Goal: Task Accomplishment & Management: Complete application form

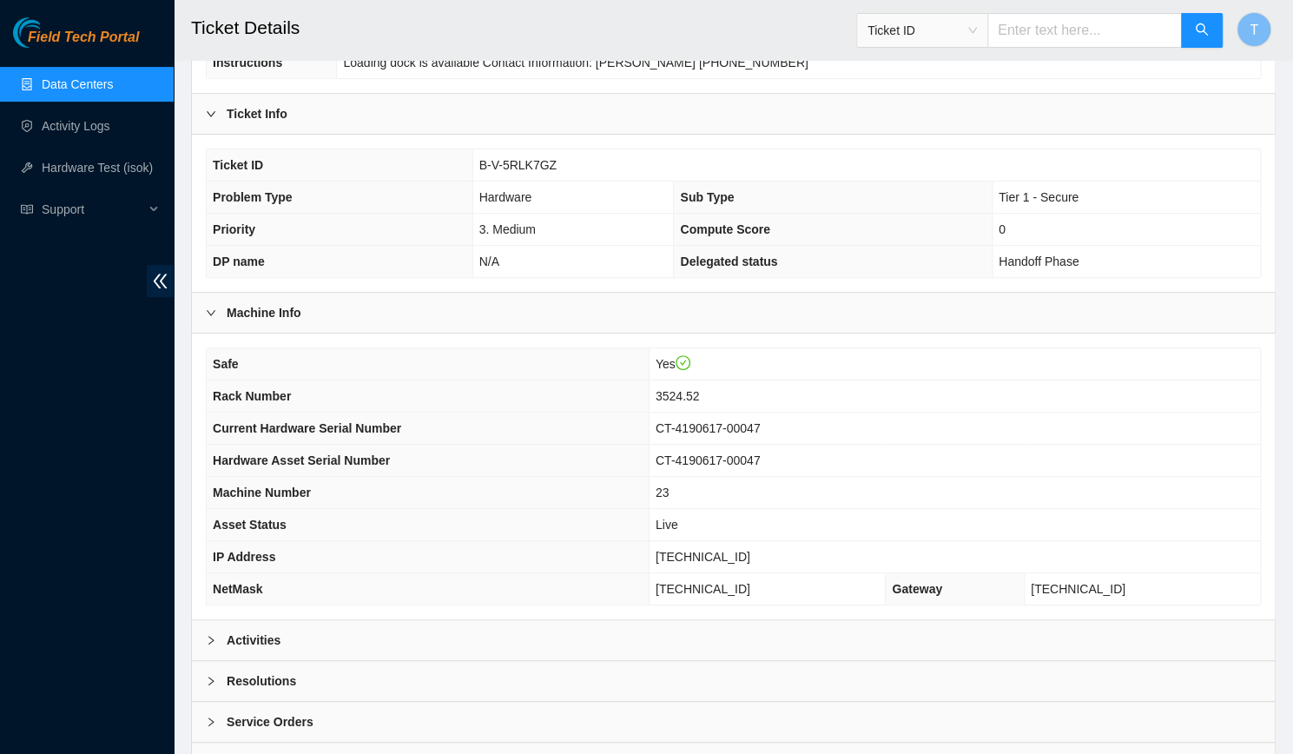
scroll to position [339, 0]
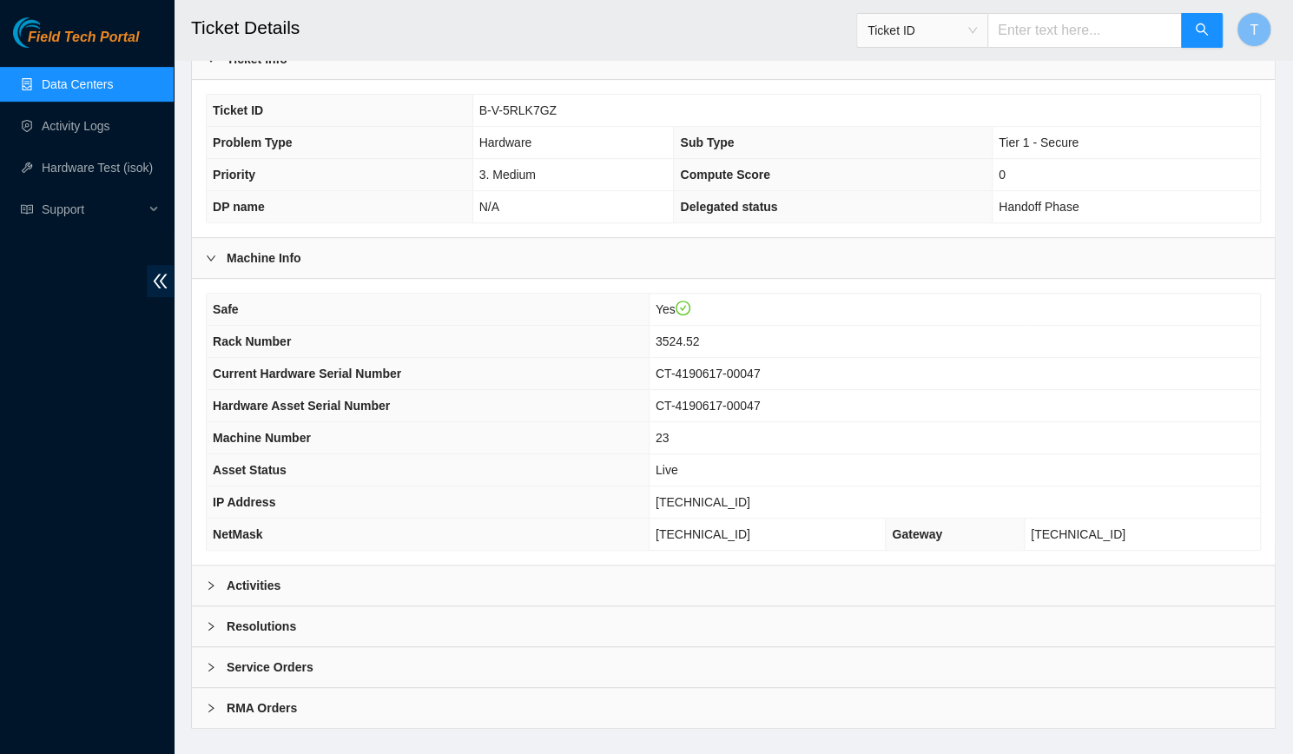
click at [301, 565] on div "Activities" at bounding box center [733, 585] width 1083 height 40
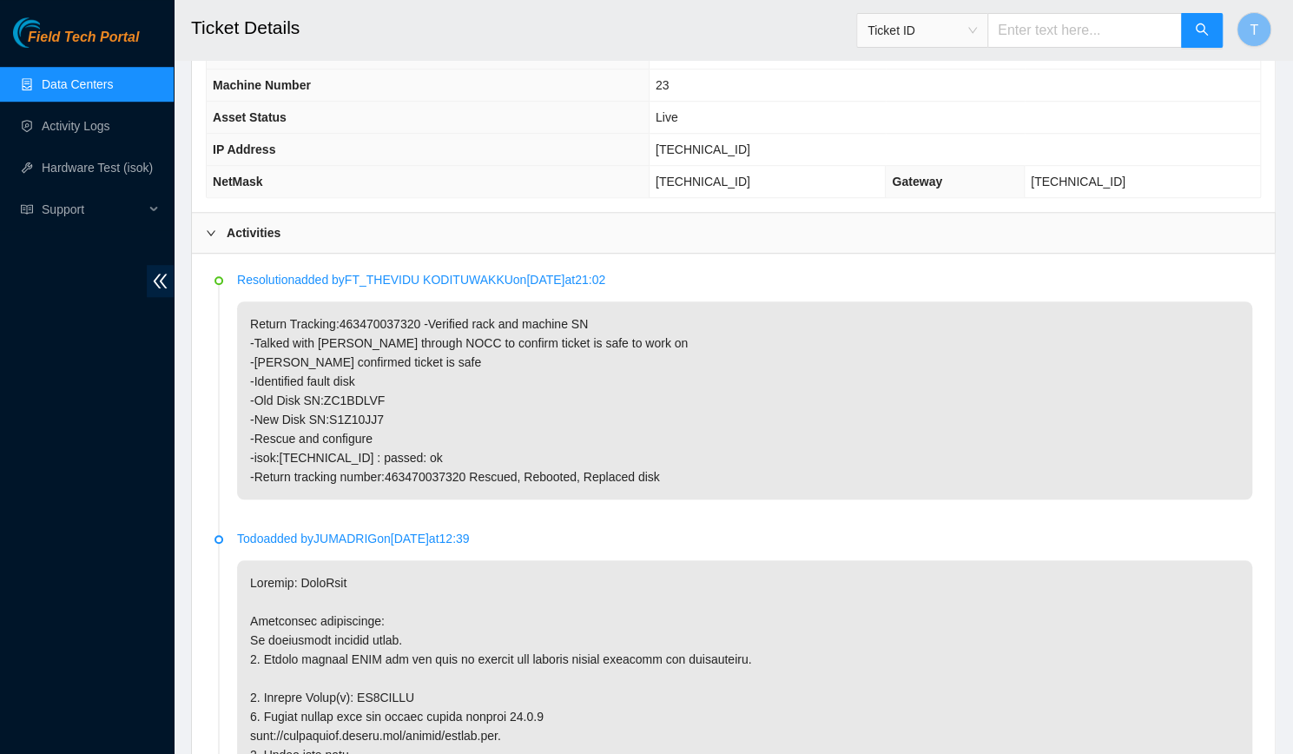
scroll to position [709, 0]
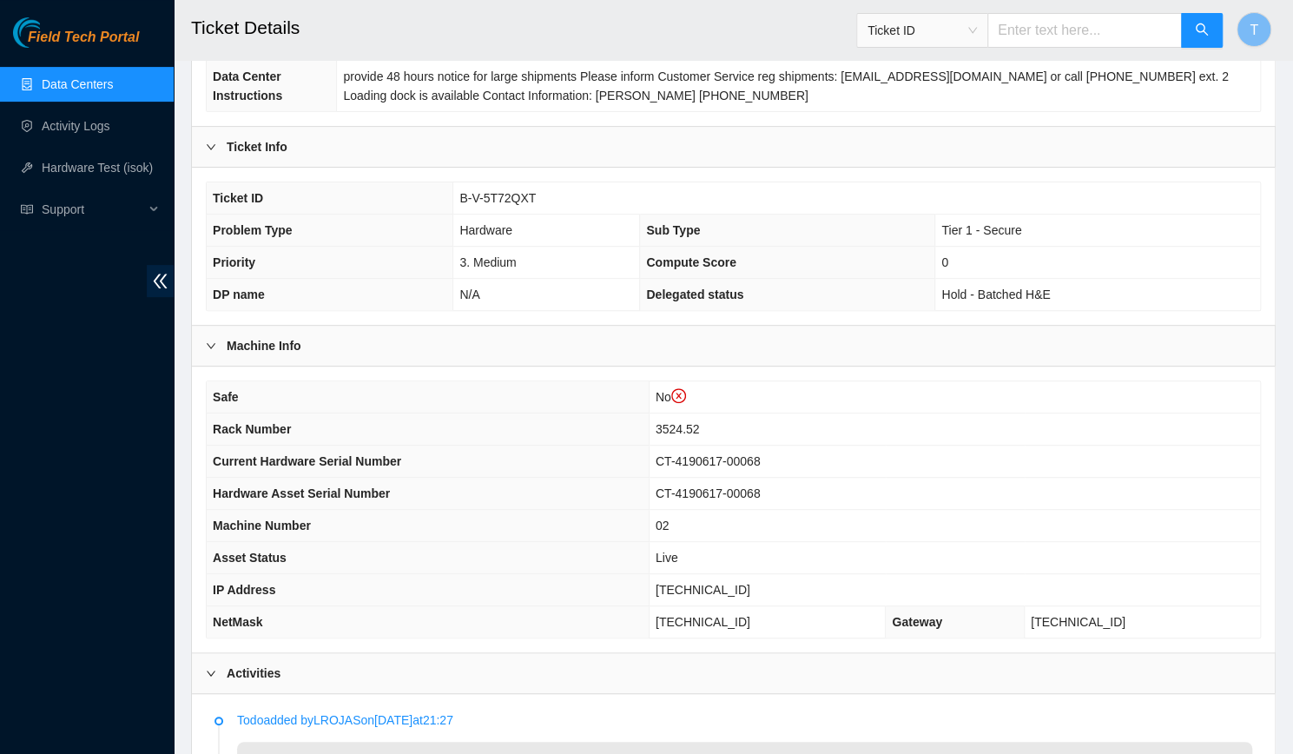
scroll to position [288, 0]
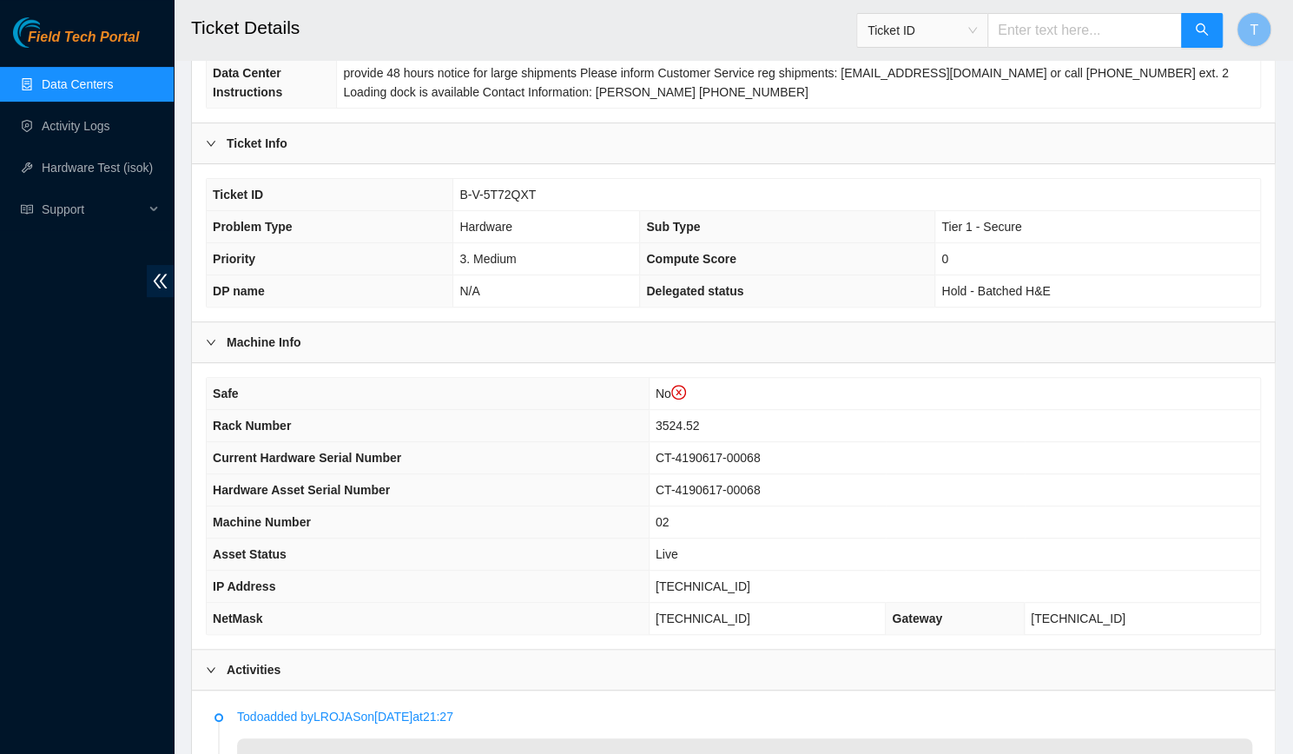
click at [729, 579] on span "23.36.67.81" at bounding box center [703, 586] width 95 height 14
copy span "23.36.67.81"
click at [952, 474] on td "CT-4190617-00068" at bounding box center [955, 490] width 612 height 32
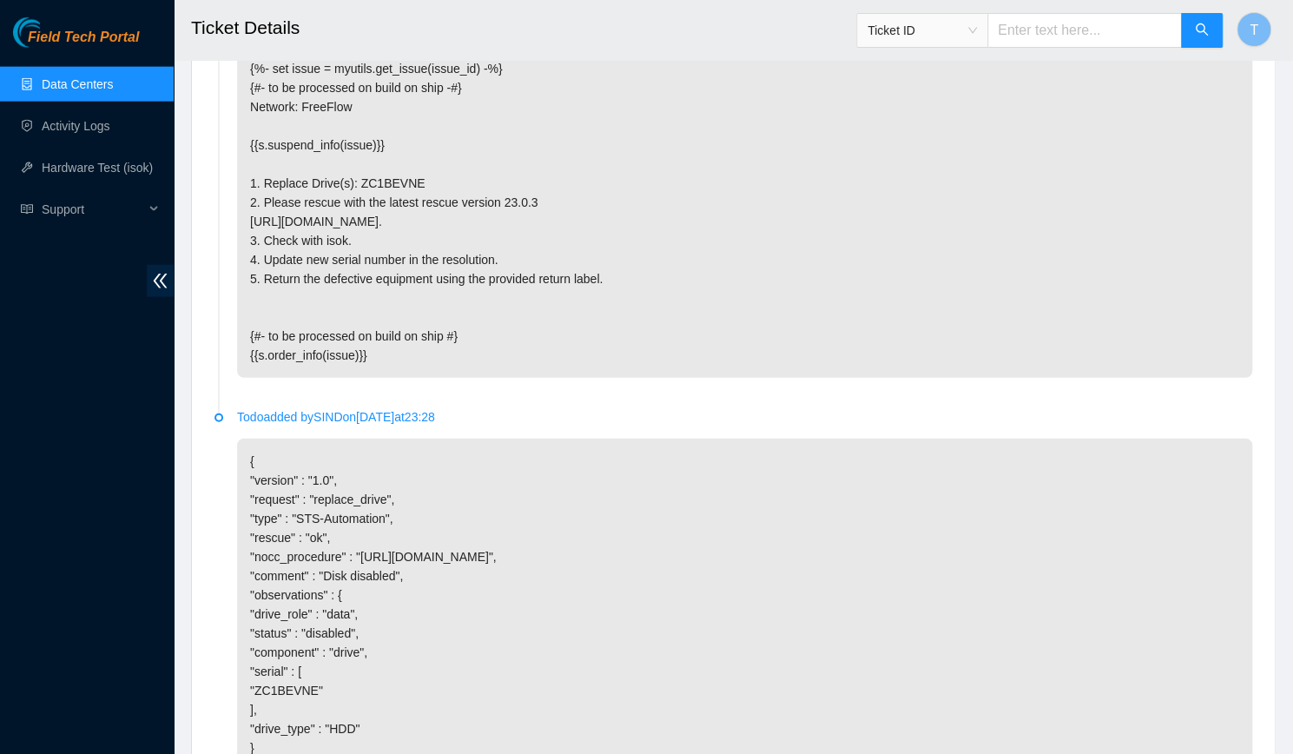
scroll to position [2848, 0]
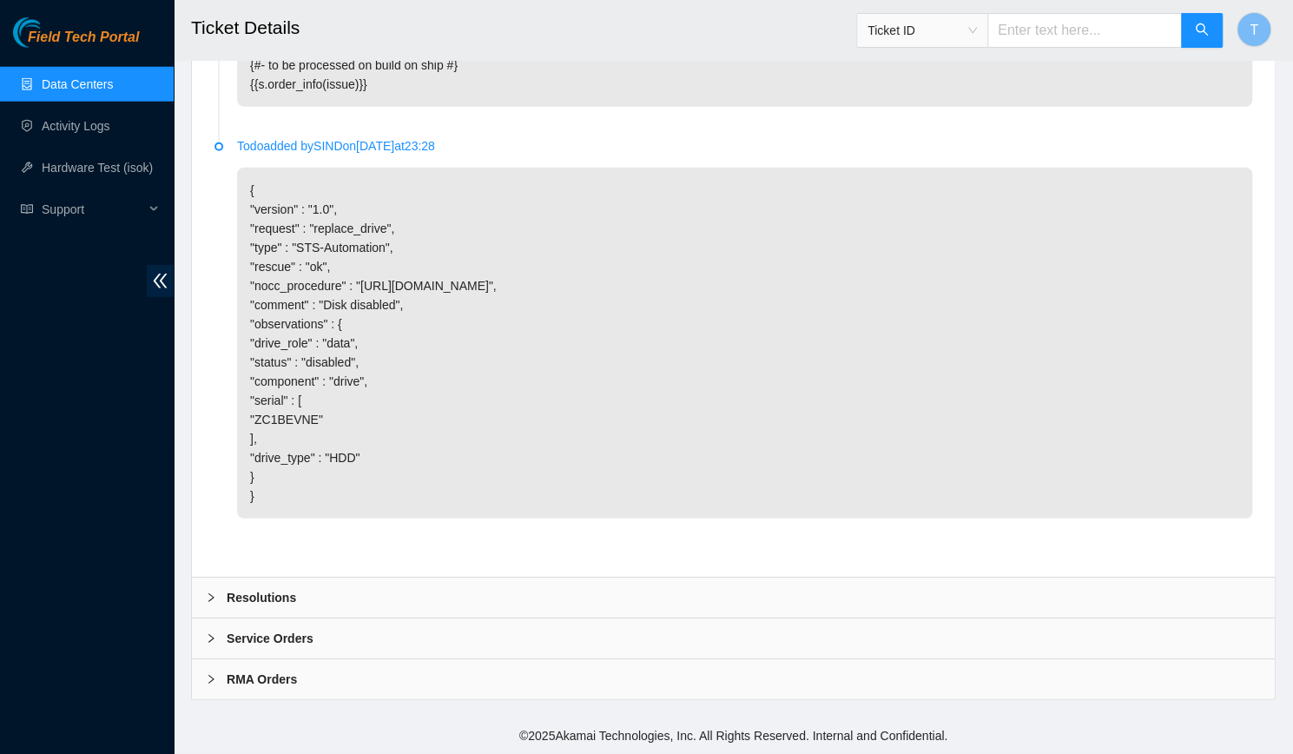
click at [573, 595] on div "Resolutions" at bounding box center [733, 598] width 1083 height 40
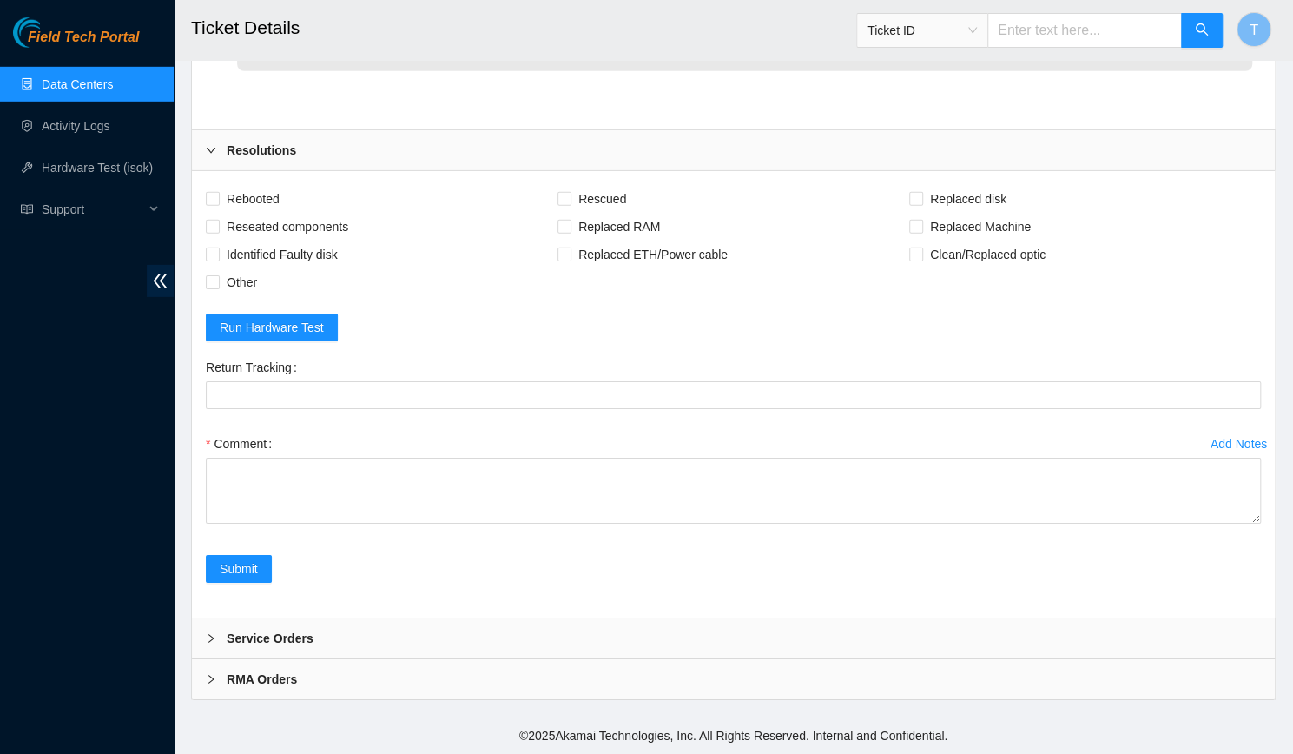
scroll to position [3295, 0]
click at [464, 458] on div "Comment" at bounding box center [733, 444] width 1055 height 28
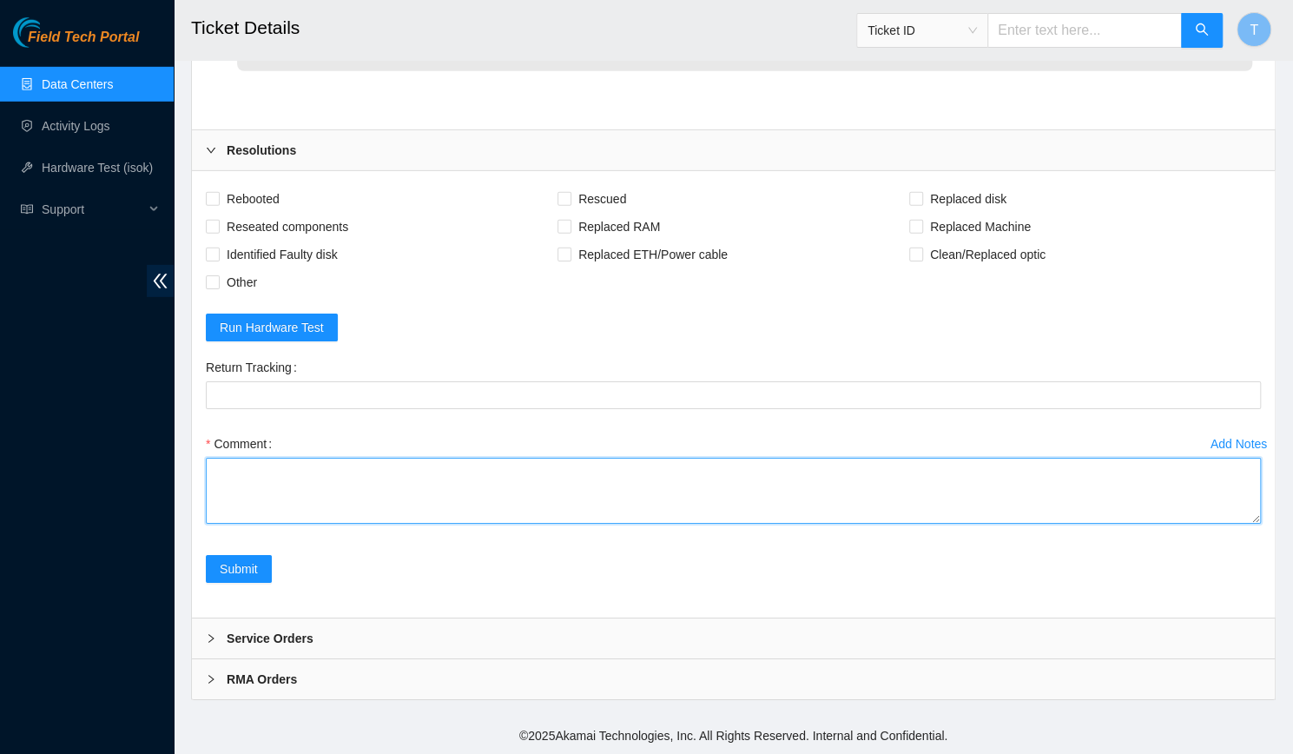
paste textarea "-Verified rack and machine SN -Talked with Simarpreet Singh through NOCC to con…"
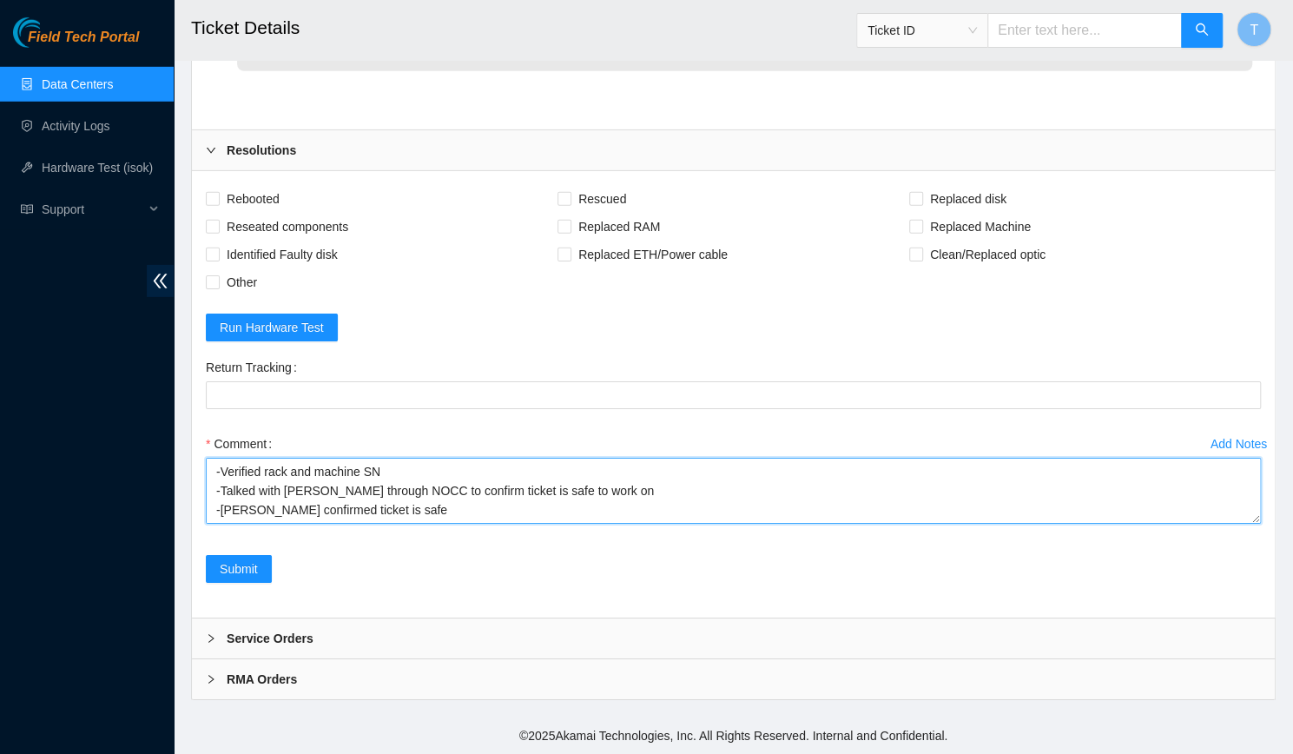
click at [464, 477] on textarea "-Verified rack and machine SN -Talked with Simarpreet Singh through NOCC to con…" at bounding box center [733, 491] width 1055 height 66
type textarea "-Verified rack and machine SN -Talked with Simarpreet Singh through NOCC to con…"
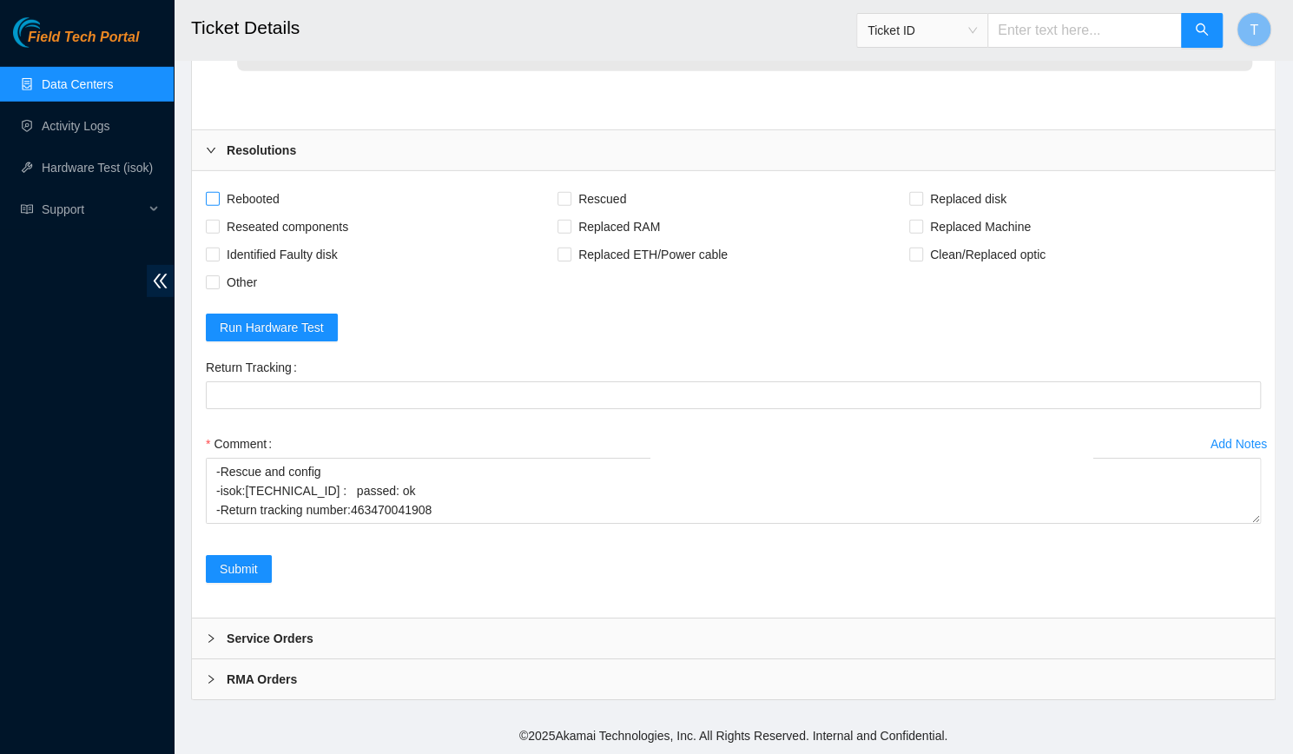
click at [247, 205] on span "Rebooted" at bounding box center [253, 199] width 67 height 28
click at [218, 204] on input "Rebooted" at bounding box center [212, 198] width 12 height 12
checkbox input "true"
click at [586, 204] on span "Rescued" at bounding box center [603, 199] width 62 height 28
click at [570, 204] on input "Rescued" at bounding box center [564, 198] width 12 height 12
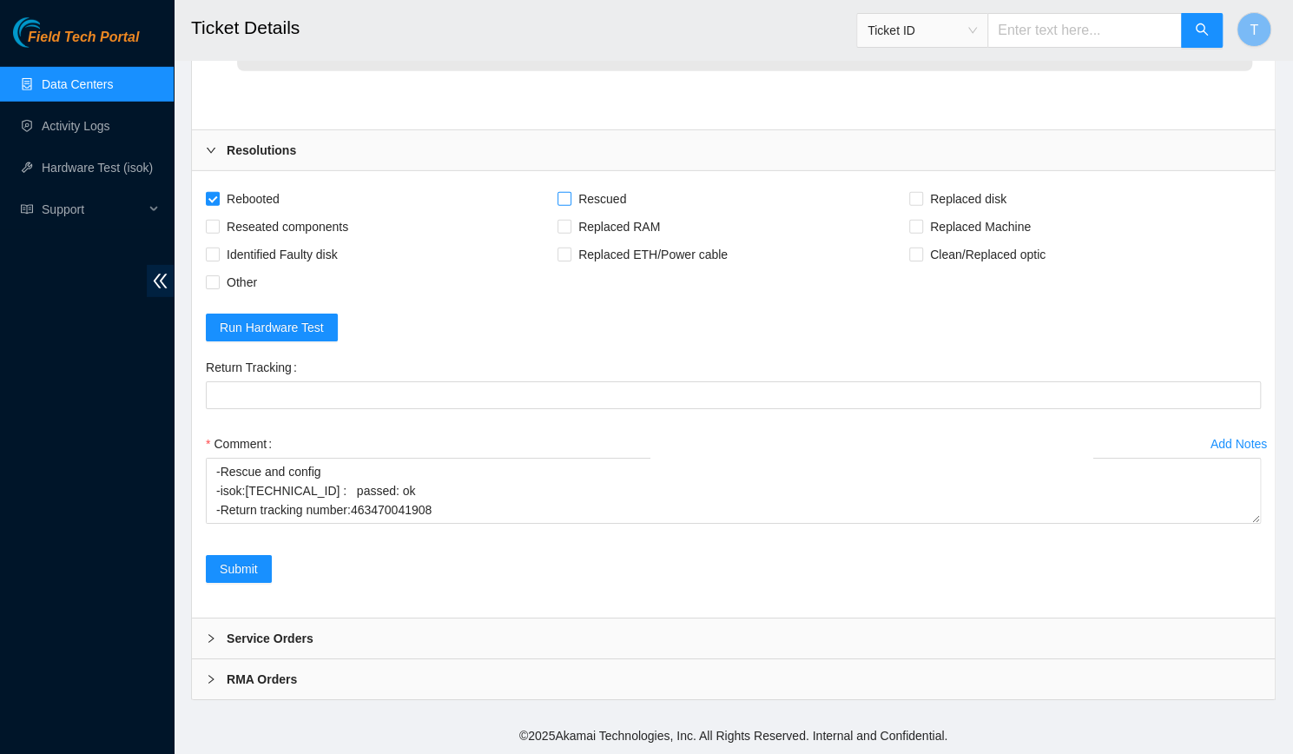
checkbox input "true"
click at [971, 184] on div "Rebooted Rescued Replaced disk Reseated components Replaced RAM Replaced Machin…" at bounding box center [733, 394] width 1083 height 446
click at [969, 193] on span "Replaced disk" at bounding box center [968, 199] width 90 height 28
click at [922, 193] on input "Replaced disk" at bounding box center [915, 198] width 12 height 12
checkbox input "true"
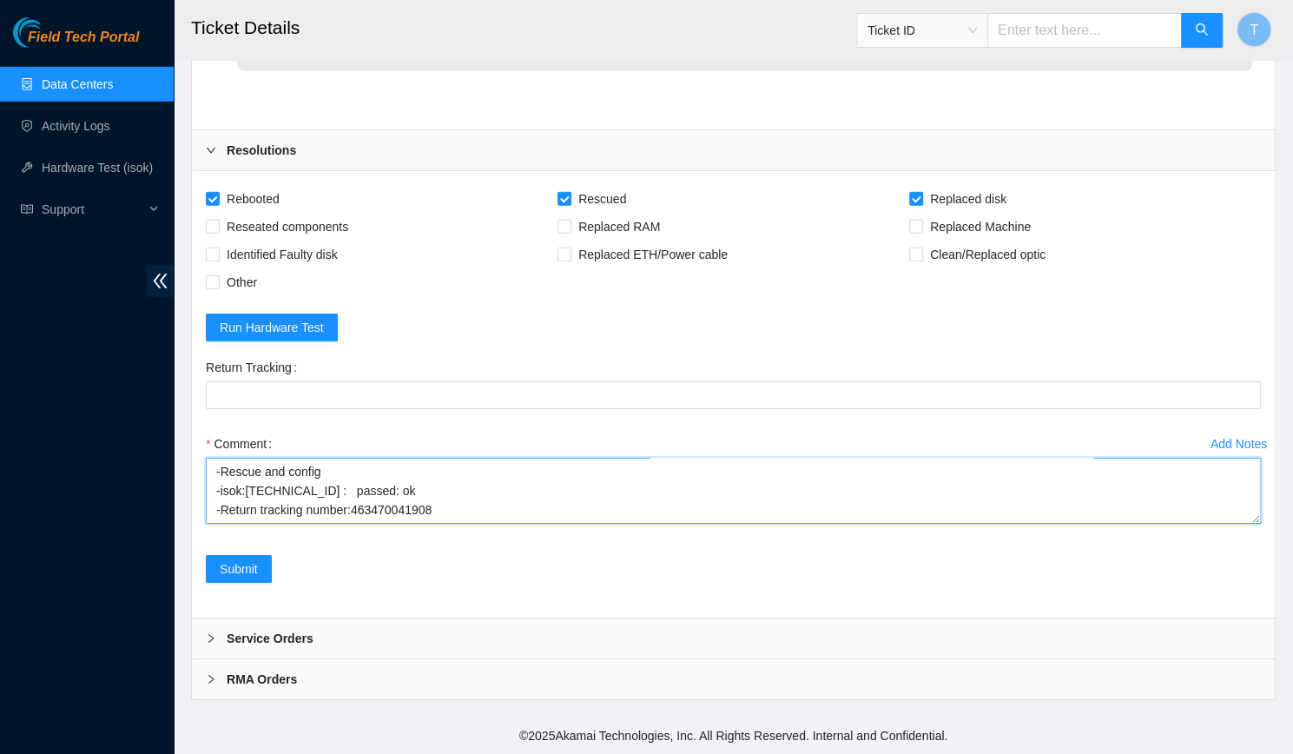
click at [426, 493] on textarea "-Verified rack and machine SN -Talked with Simarpreet Singh through NOCC to con…" at bounding box center [733, 491] width 1055 height 66
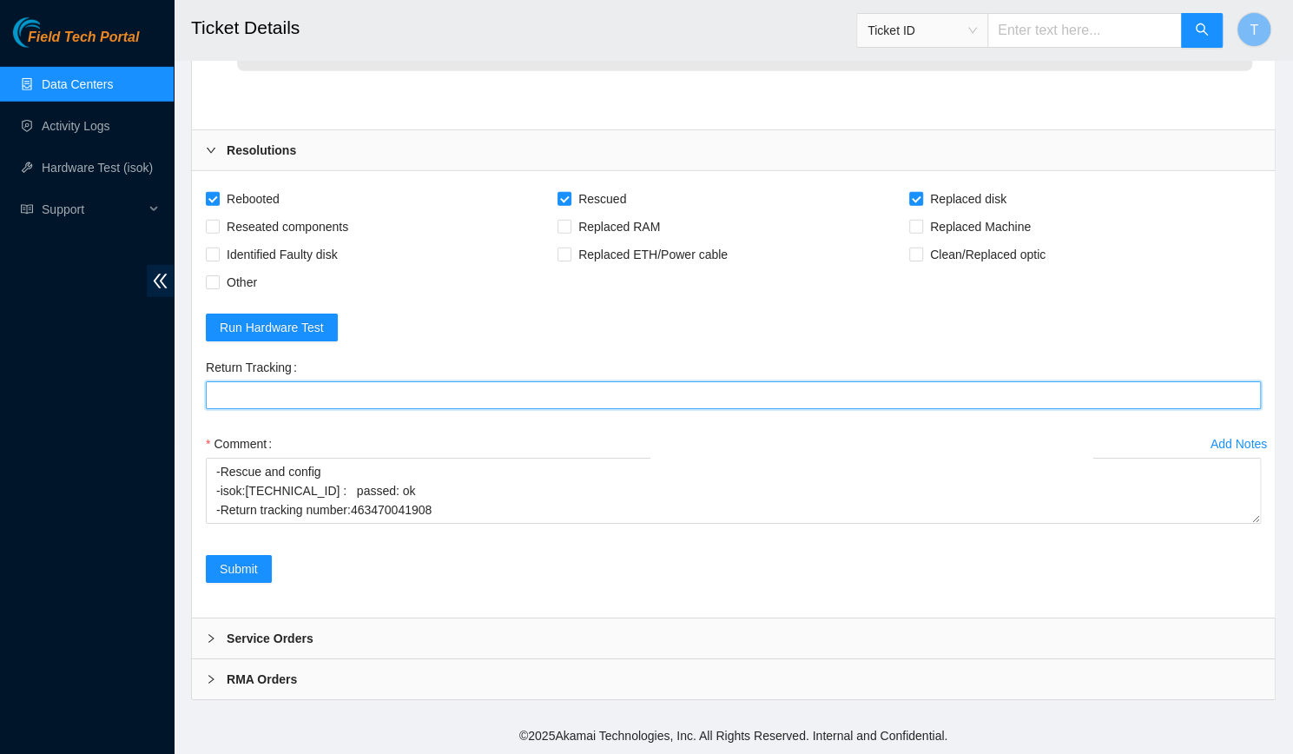
paste Tracking "463470041908"
click at [455, 393] on Tracking "Return Tracking" at bounding box center [733, 395] width 1055 height 28
type Tracking "463470041908"
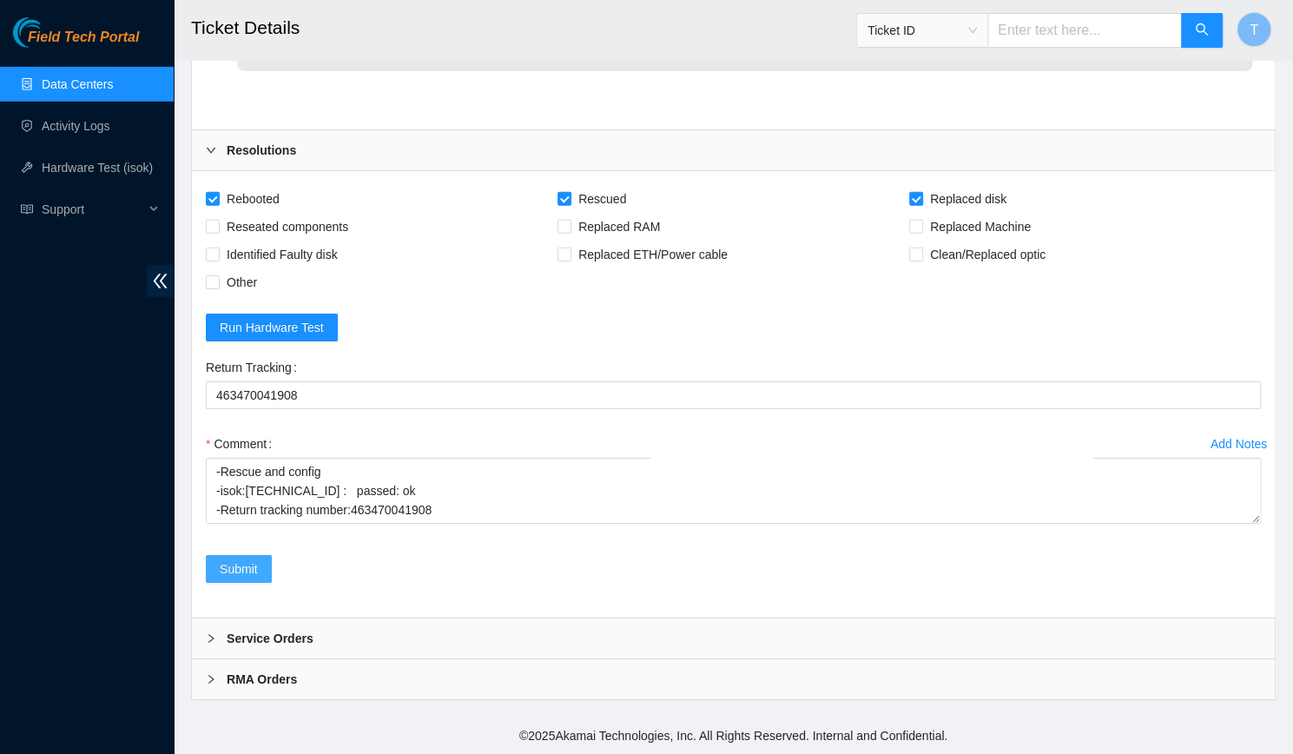
click at [240, 575] on span "Submit" at bounding box center [239, 568] width 38 height 19
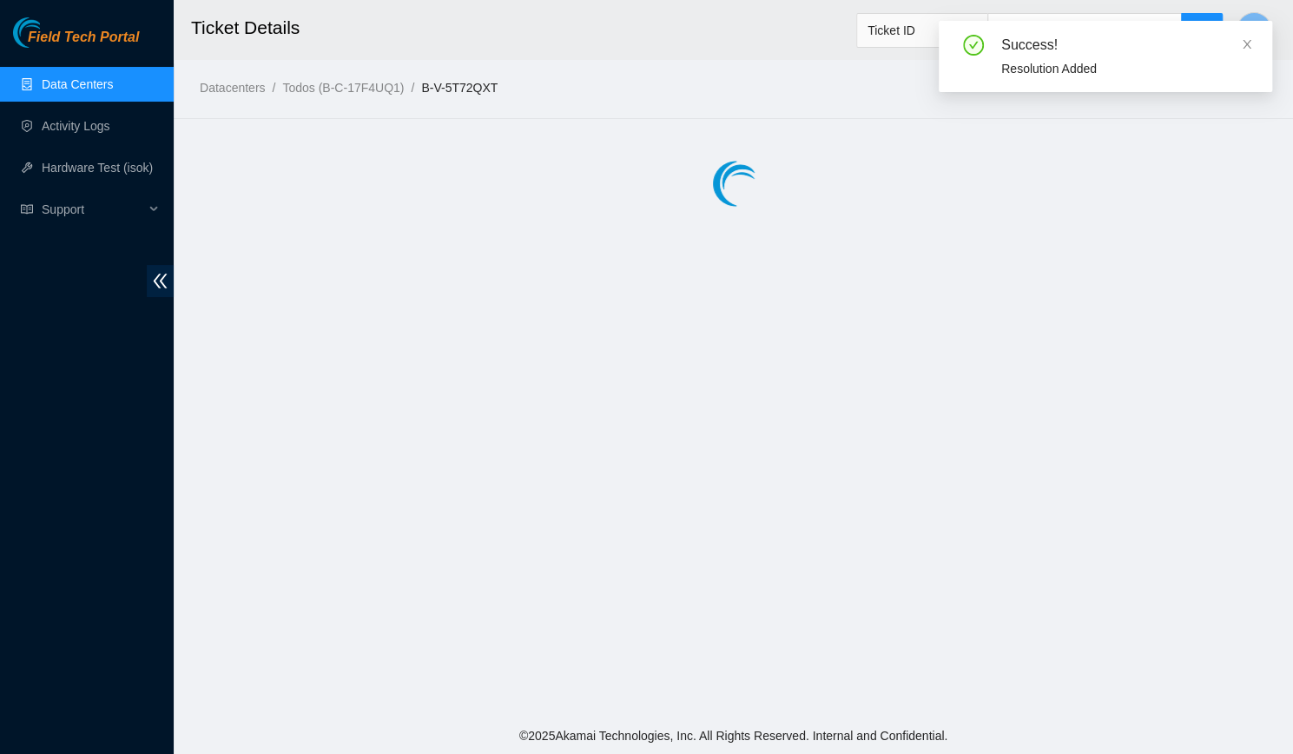
scroll to position [0, 0]
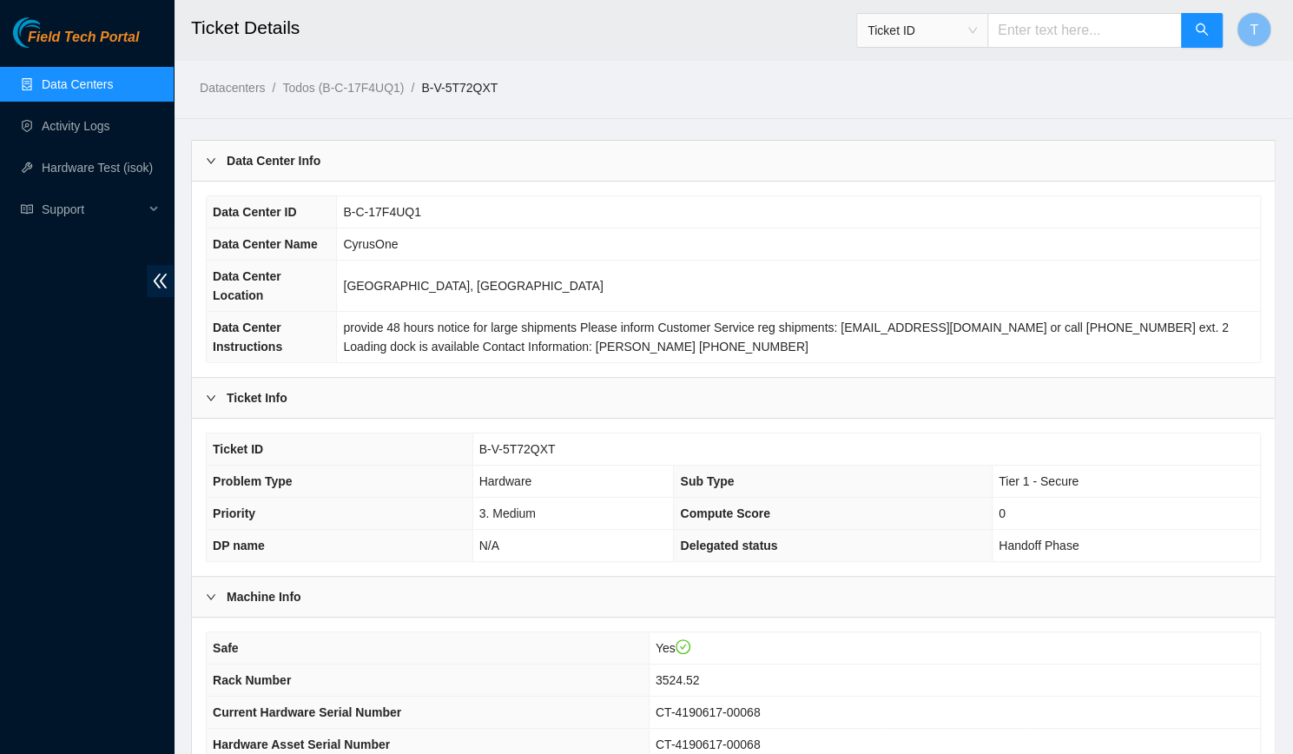
click at [634, 466] on td "Hardware" at bounding box center [574, 482] width 202 height 32
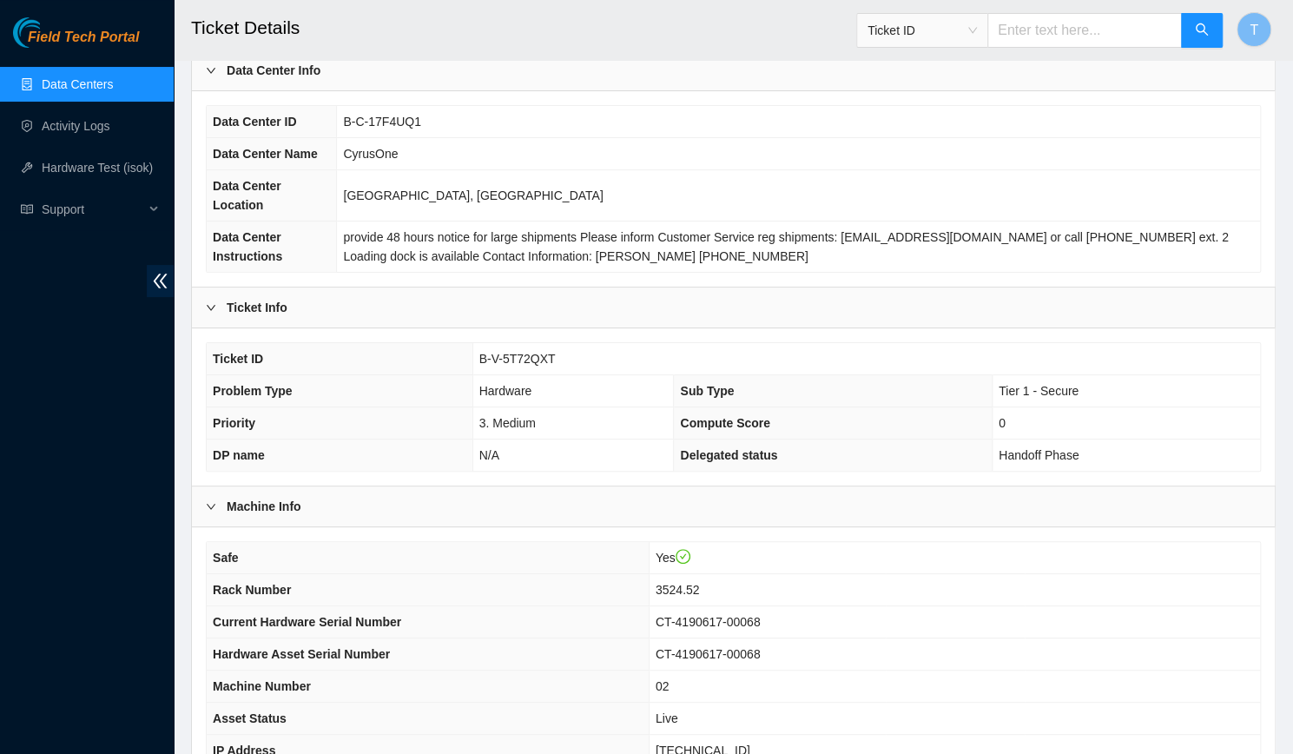
scroll to position [339, 0]
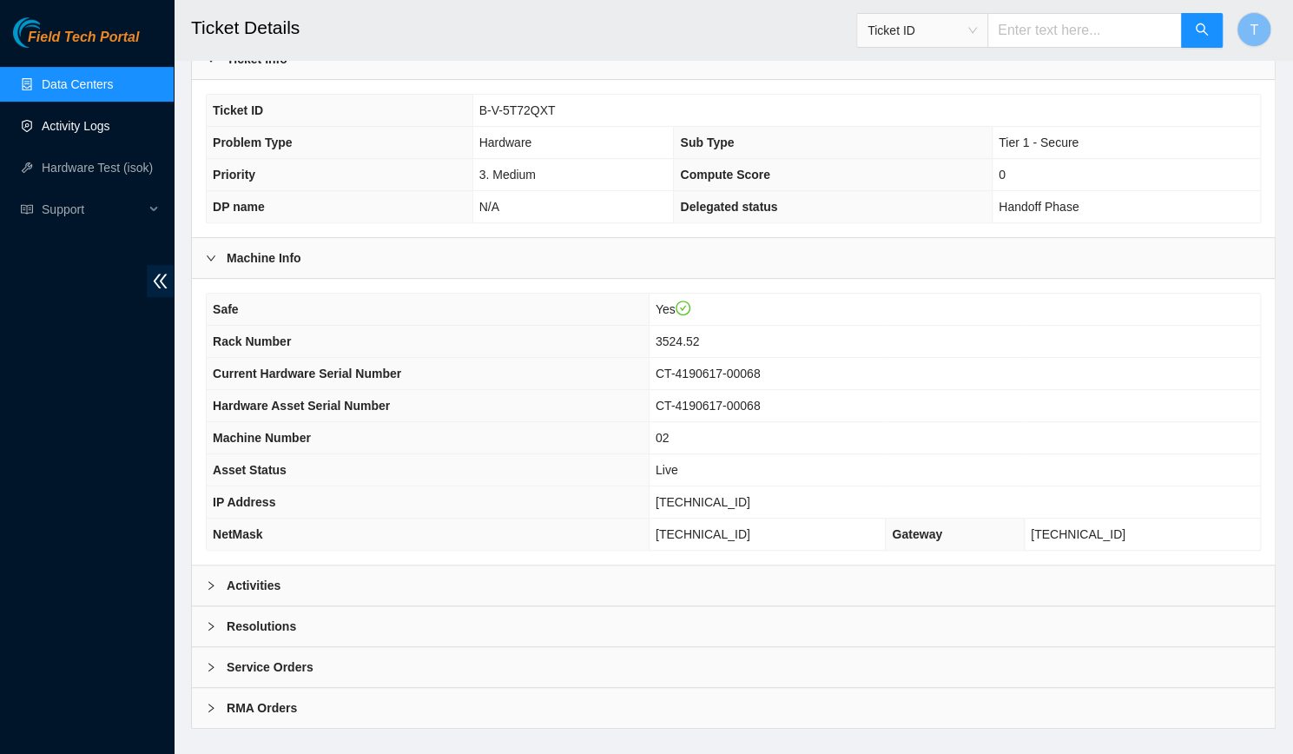
click at [87, 129] on link "Activity Logs" at bounding box center [76, 126] width 69 height 14
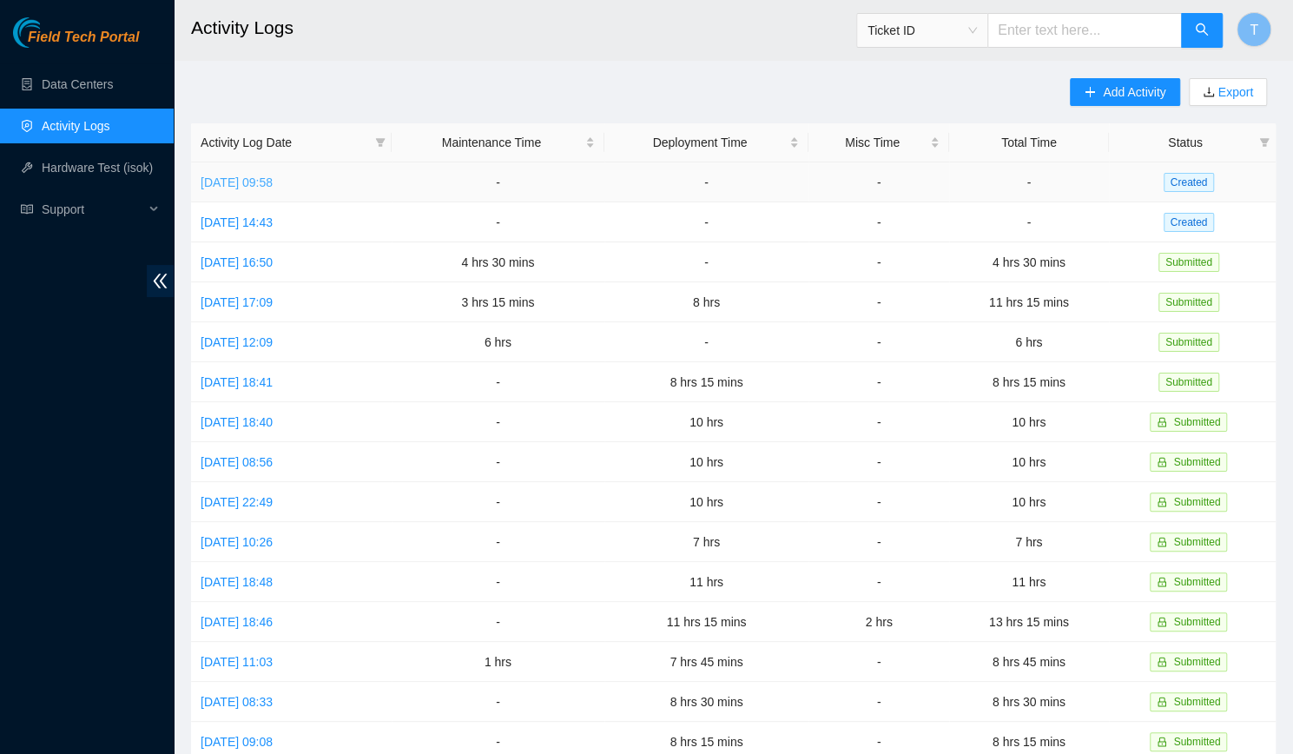
click at [273, 188] on link "Tue, 19 Aug 2025 09:58" at bounding box center [237, 182] width 72 height 14
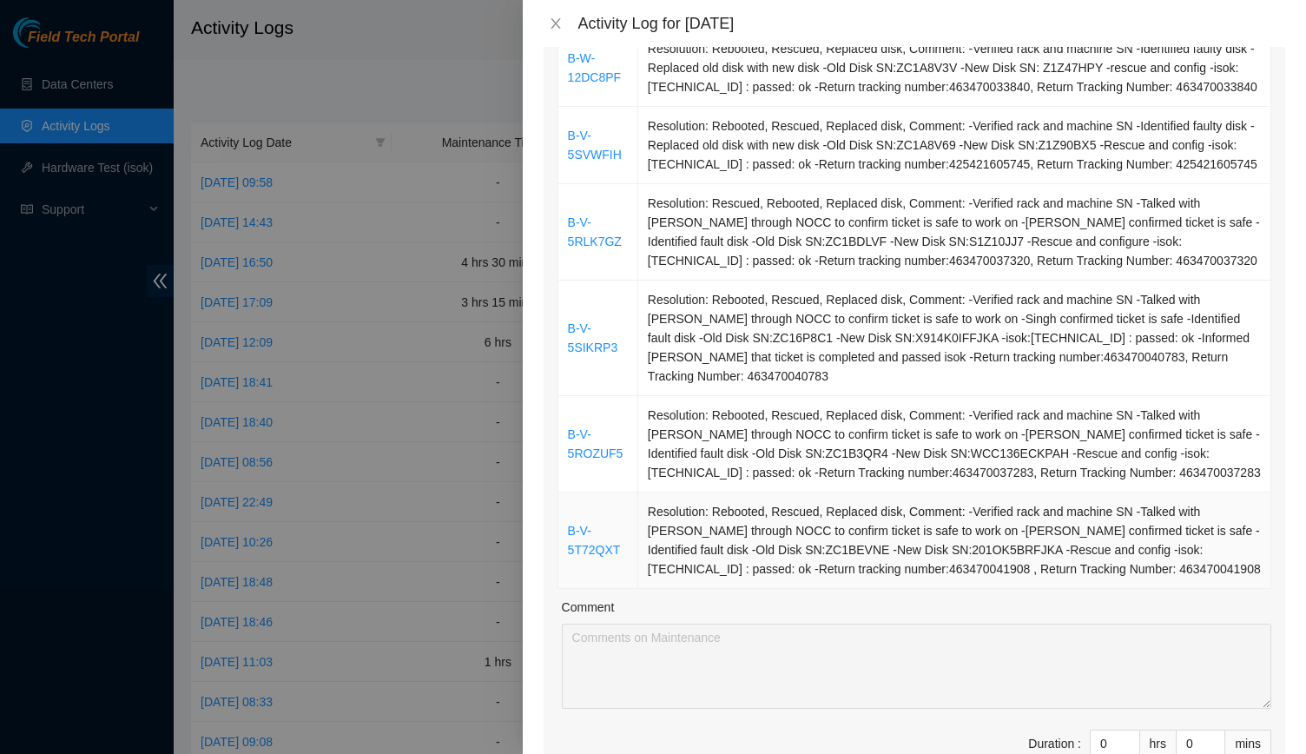
scroll to position [362, 0]
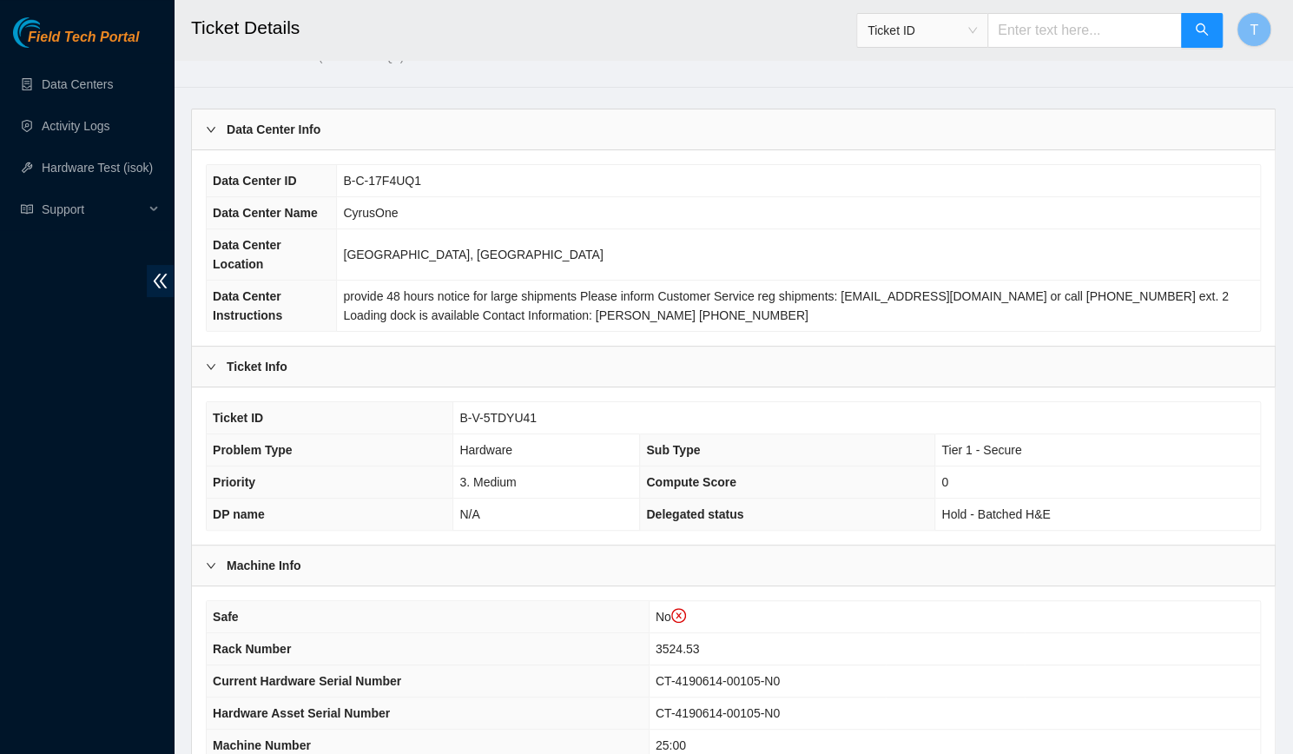
scroll to position [61, 0]
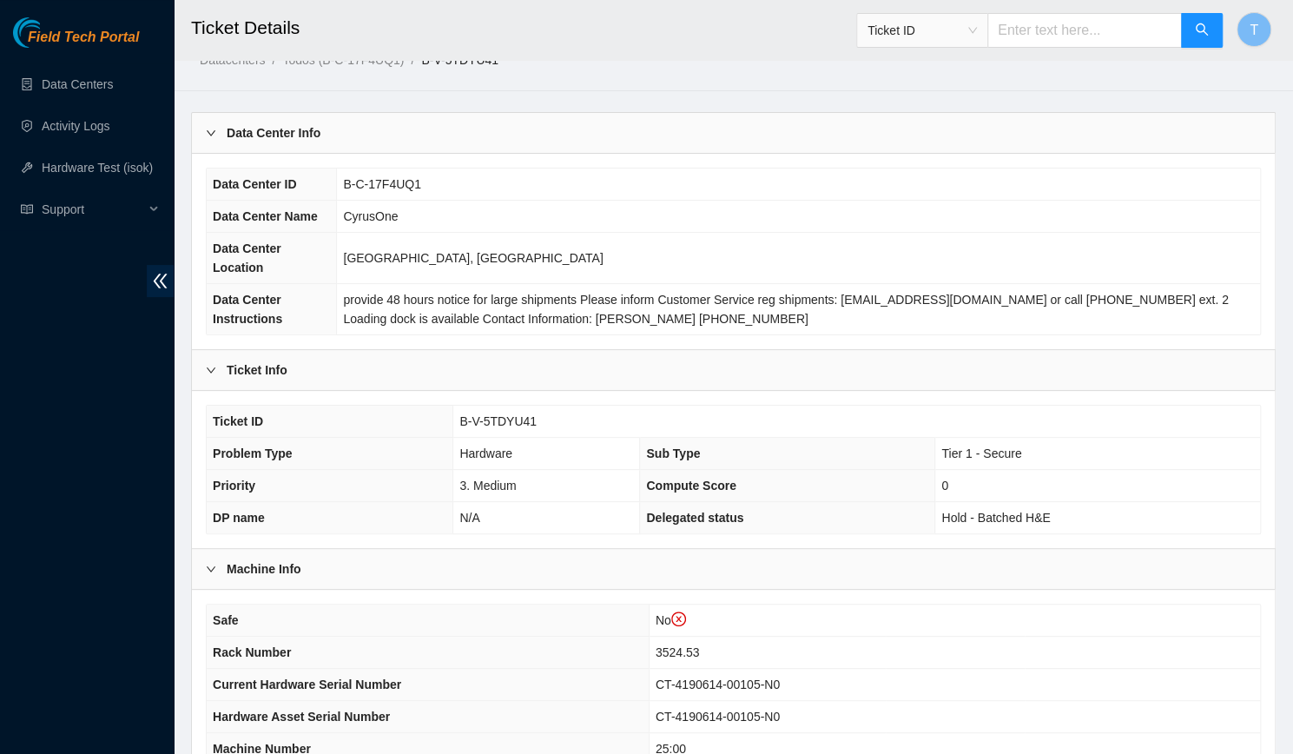
click at [477, 414] on span "B-V-5TDYU41" at bounding box center [497, 421] width 77 height 14
copy span "B-V-5TDYU41"
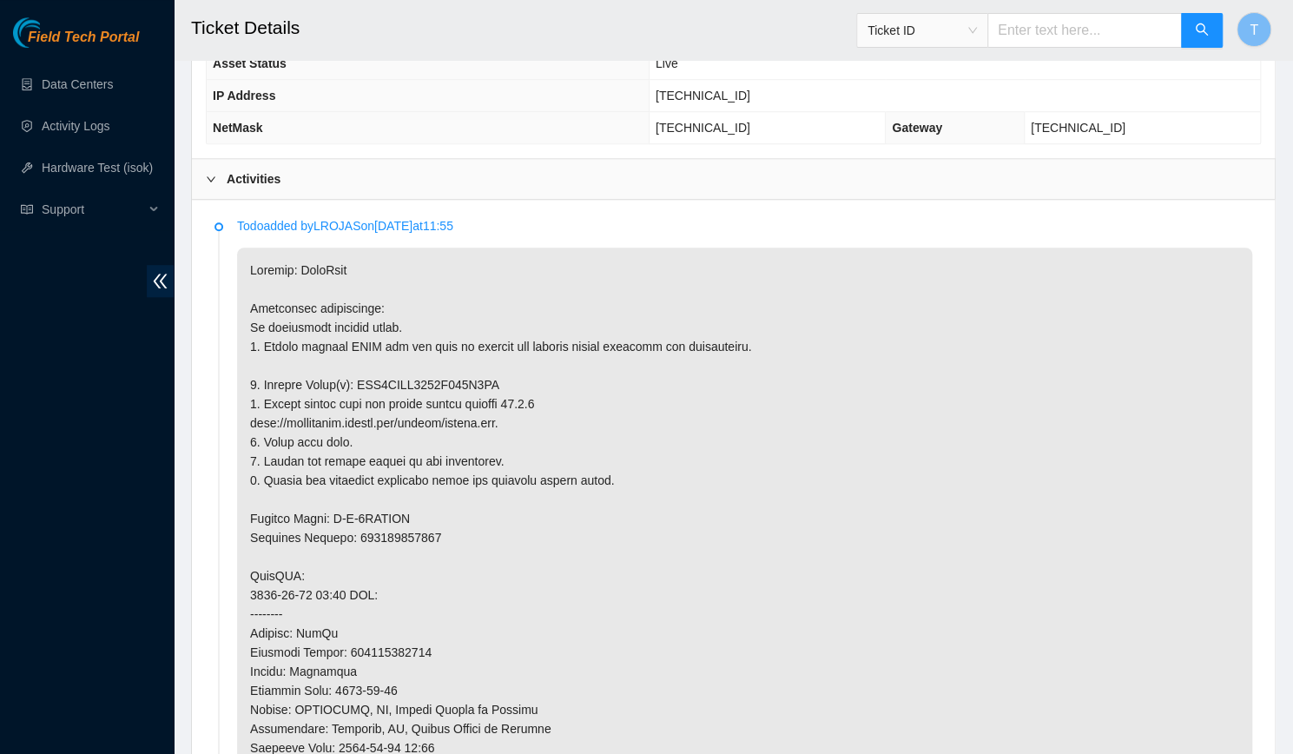
scroll to position [780, 0]
click at [431, 351] on p at bounding box center [744, 651] width 1015 height 810
copy p "WFK1CLRF0000E901M1SU"
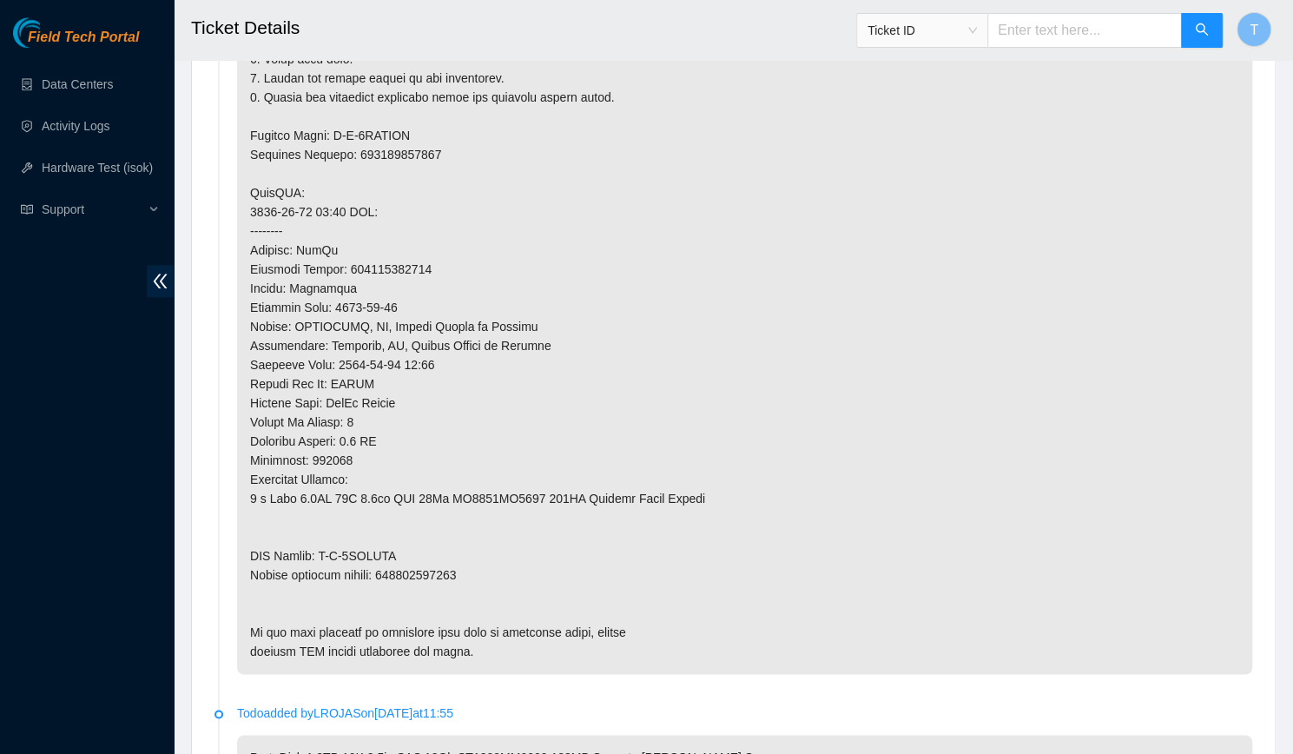
scroll to position [1028, 0]
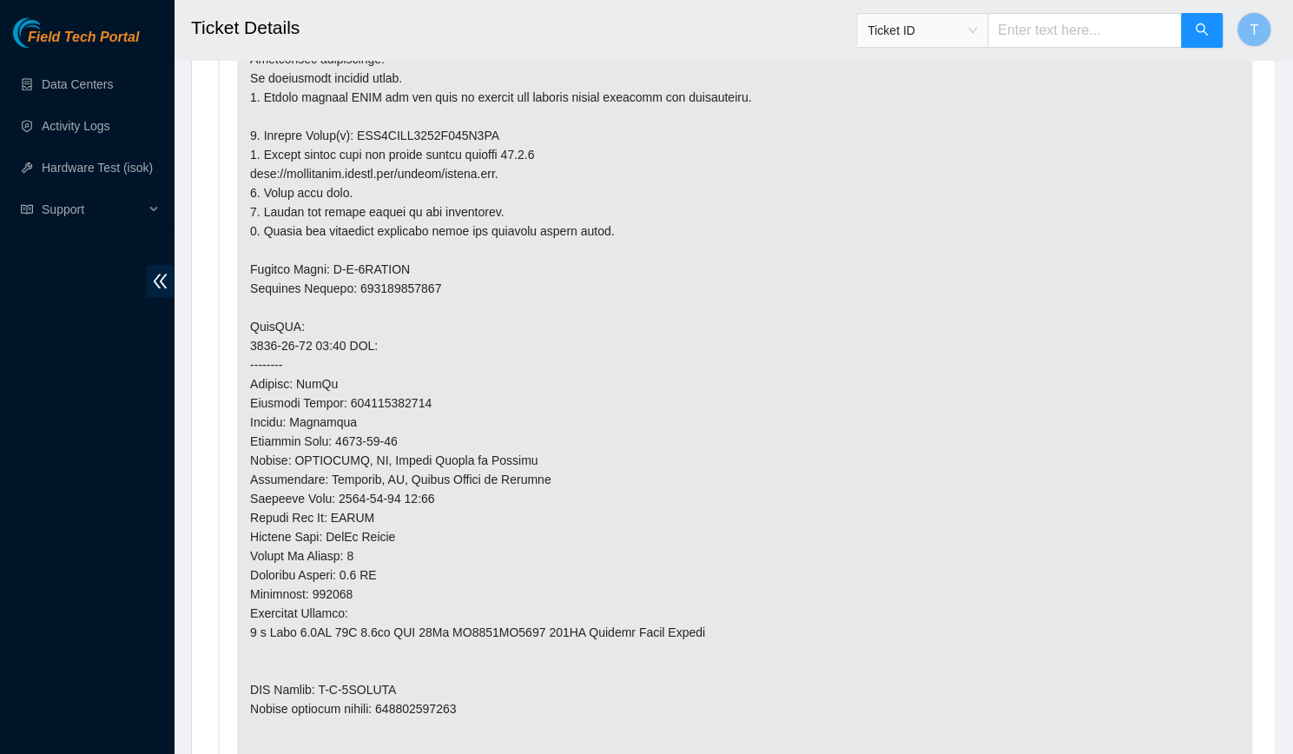
click at [445, 678] on p at bounding box center [744, 403] width 1015 height 810
copy p "463470042282"
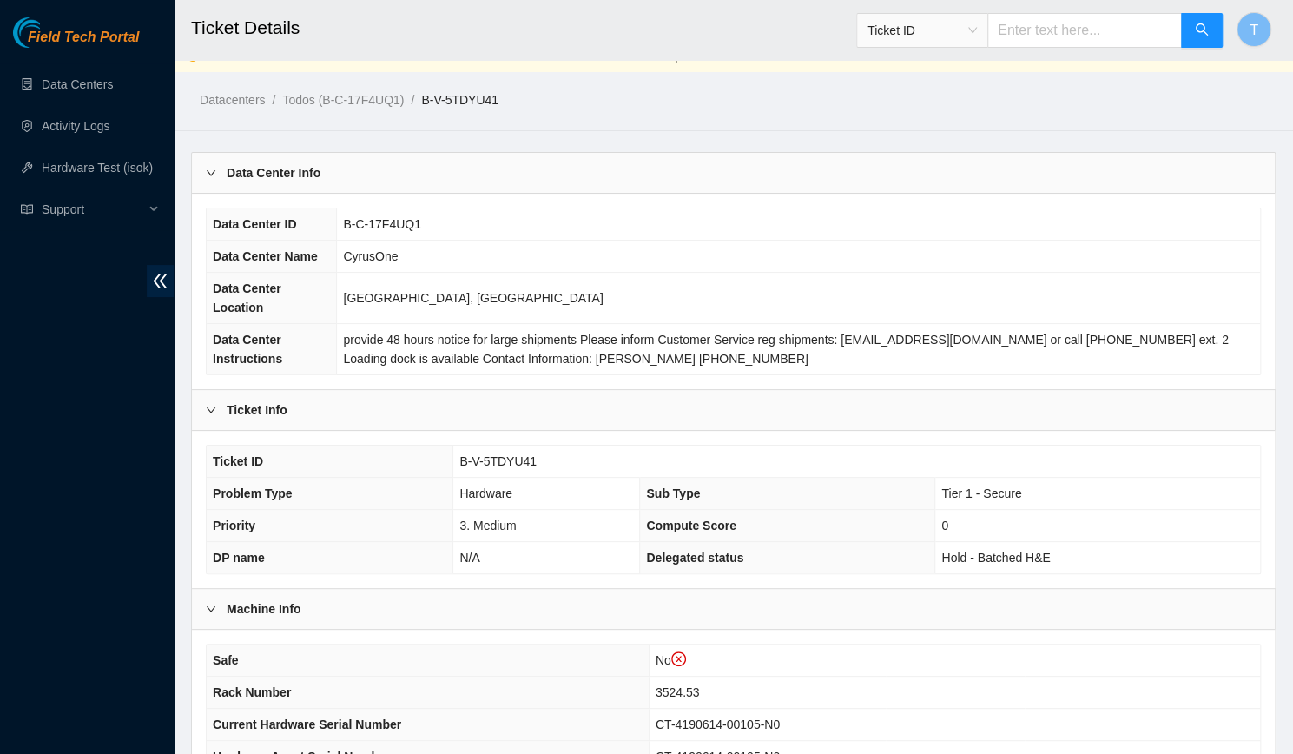
scroll to position [20, 0]
click at [1224, 391] on div "Ticket Info" at bounding box center [733, 411] width 1083 height 40
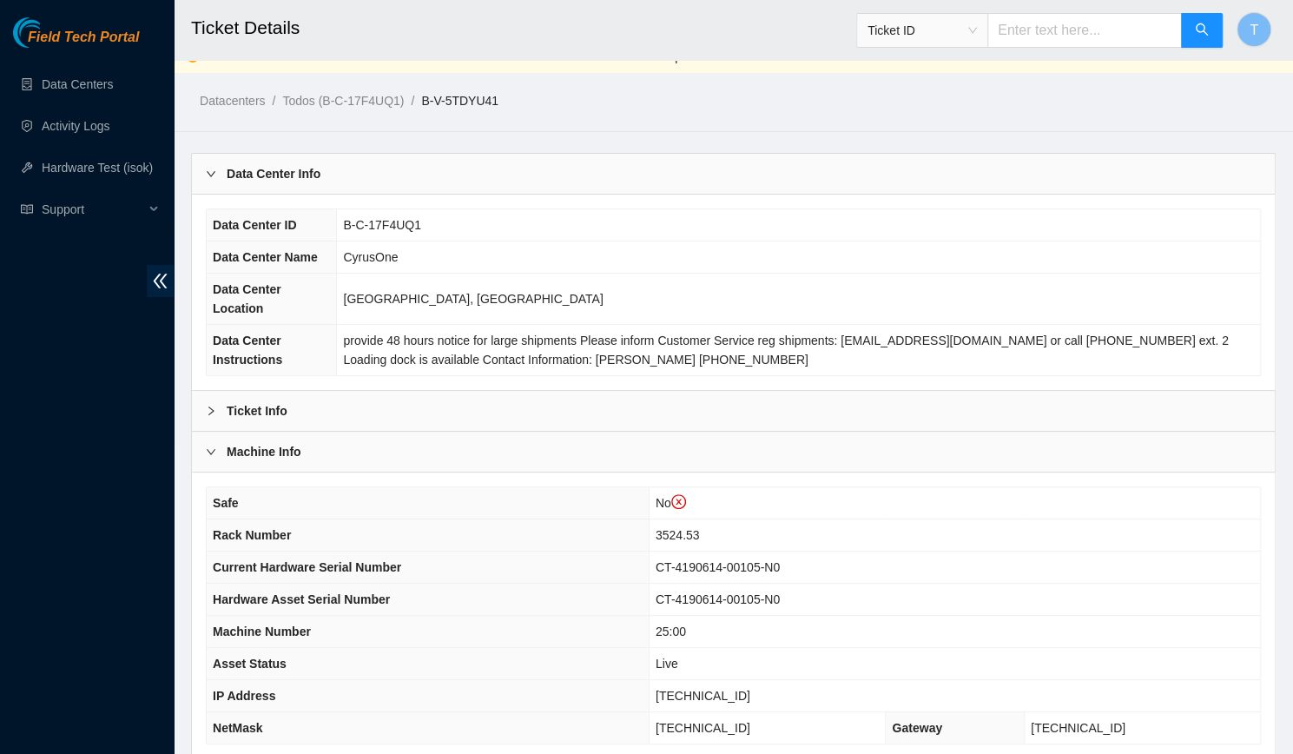
click at [1224, 391] on div "Ticket Info" at bounding box center [733, 411] width 1083 height 40
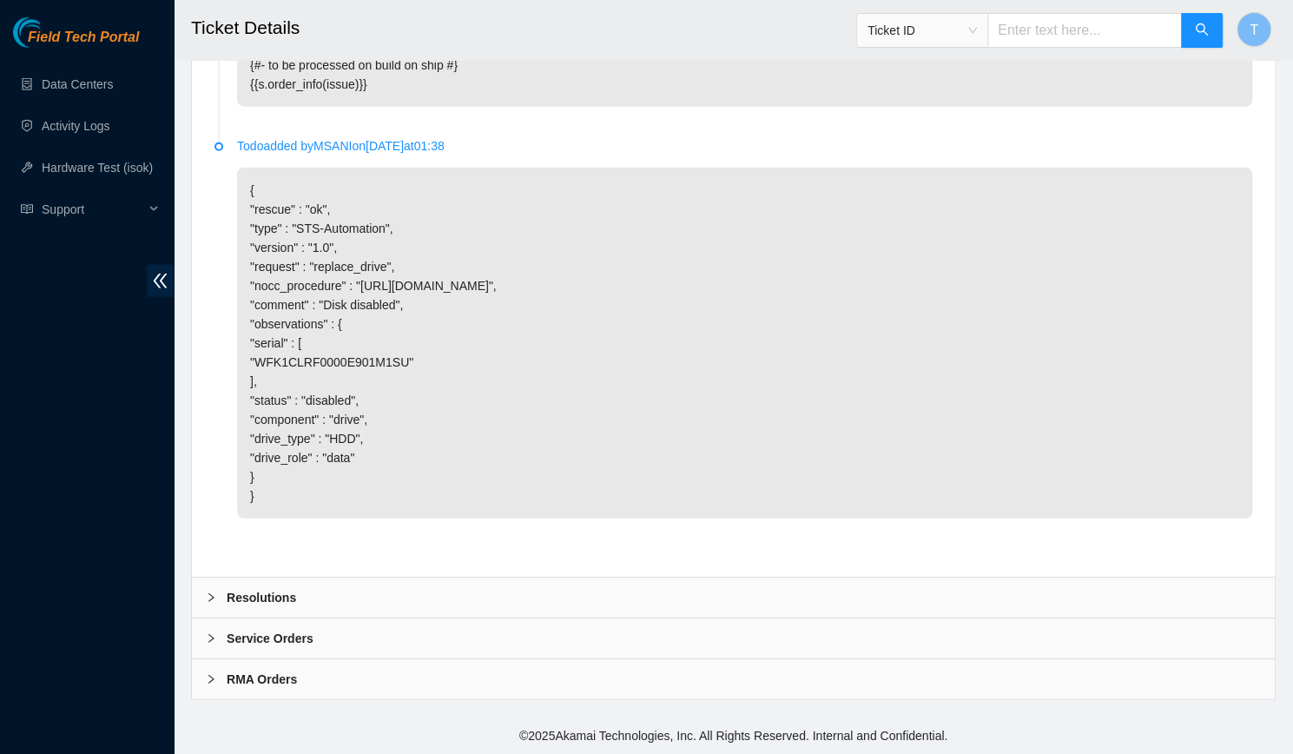
scroll to position [2623, 0]
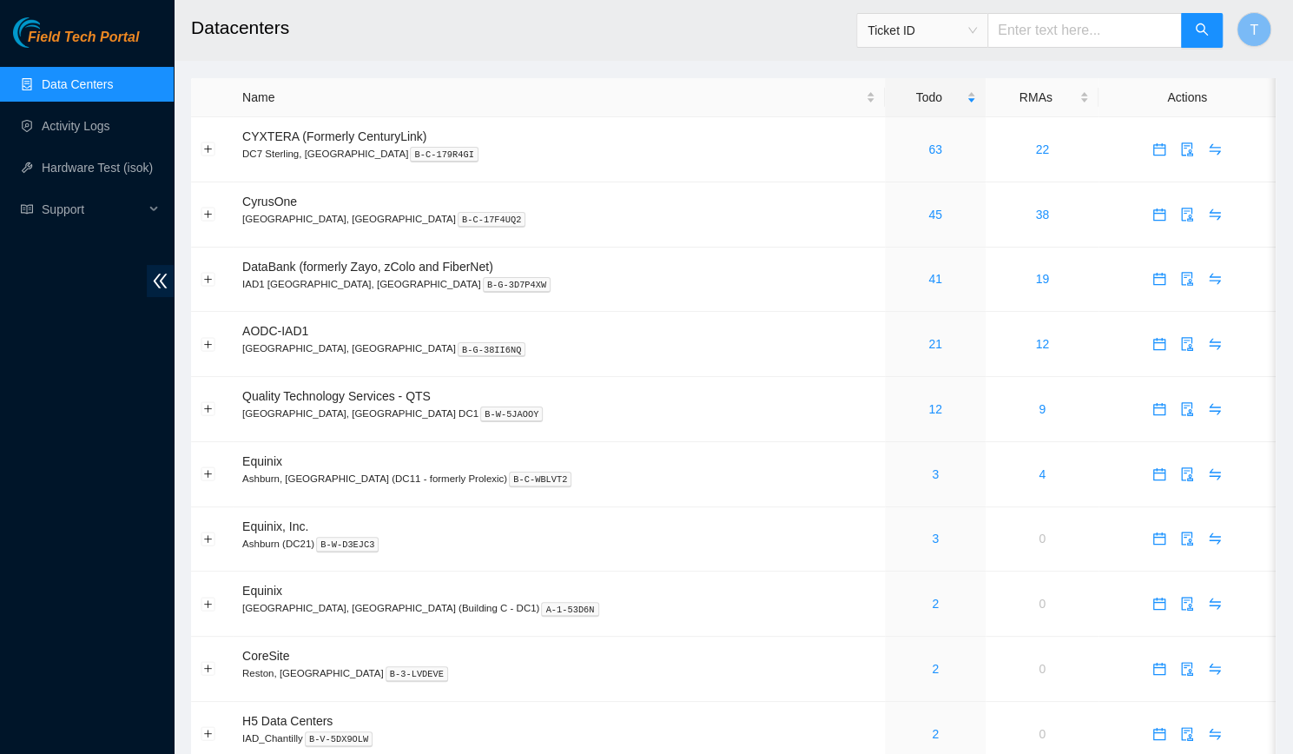
click at [1037, 36] on input "text" at bounding box center [1085, 30] width 195 height 35
click at [938, 30] on span "Ticket ID" at bounding box center [922, 30] width 109 height 26
type input "425421594001"
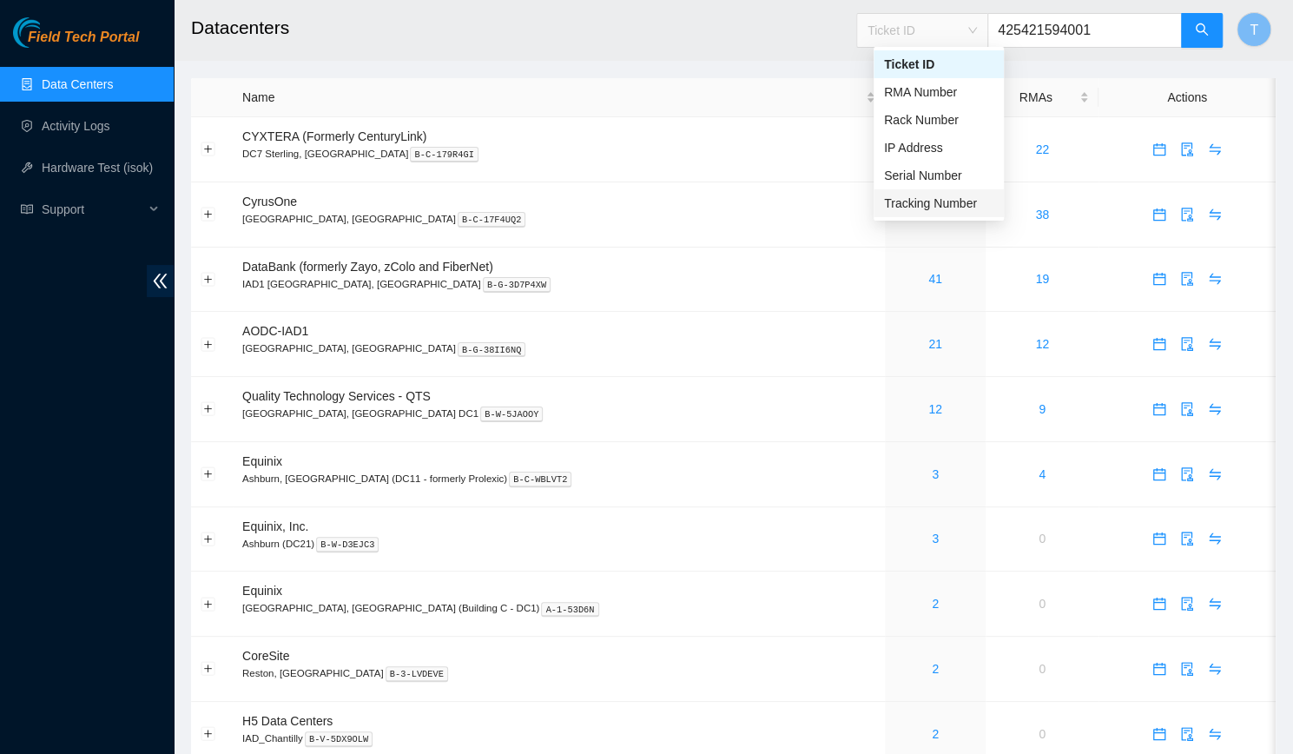
click at [926, 196] on div "Tracking Number" at bounding box center [938, 203] width 109 height 19
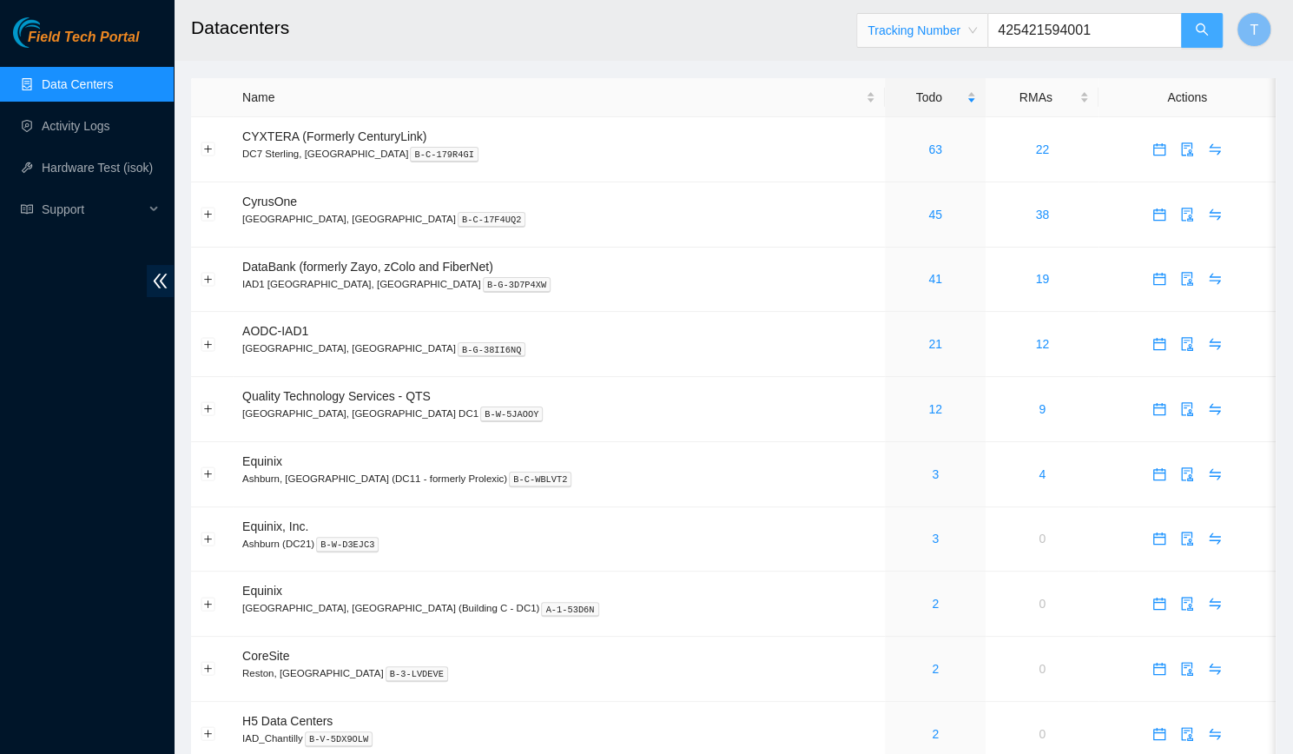
click at [1190, 36] on button "button" at bounding box center [1202, 30] width 42 height 35
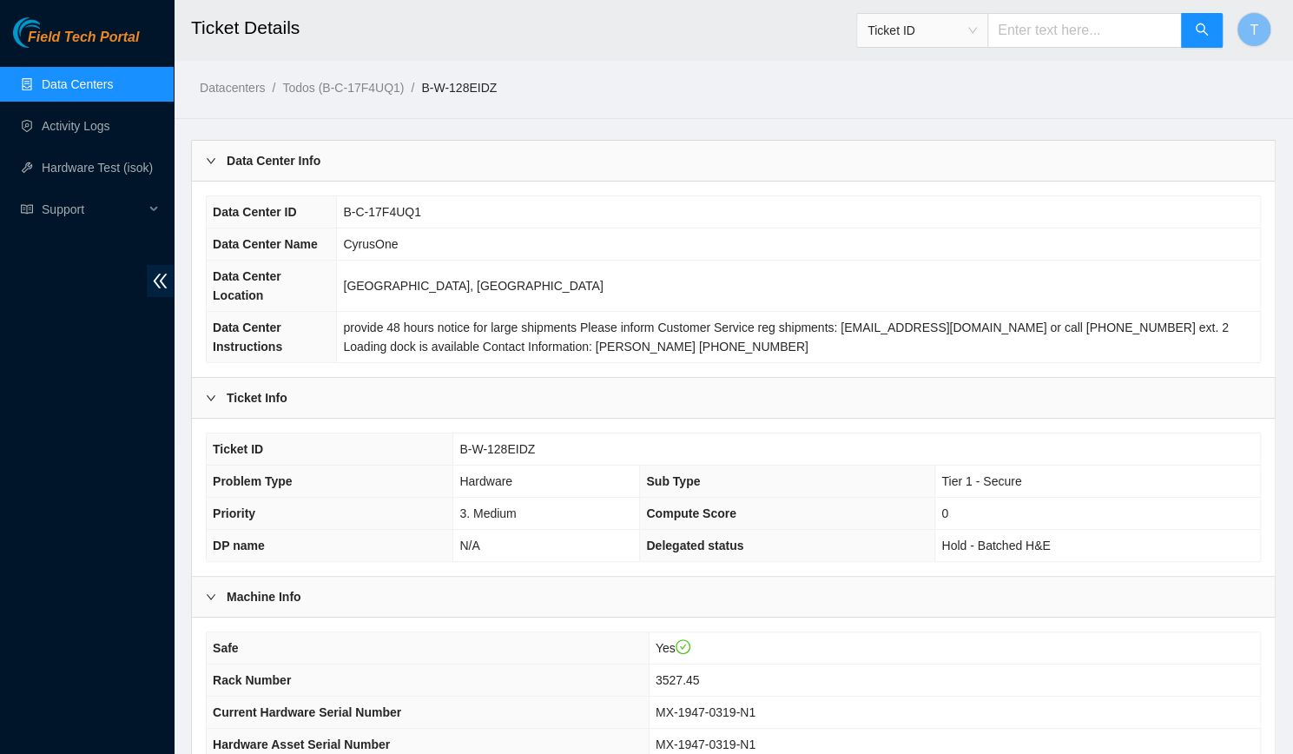
scroll to position [339, 0]
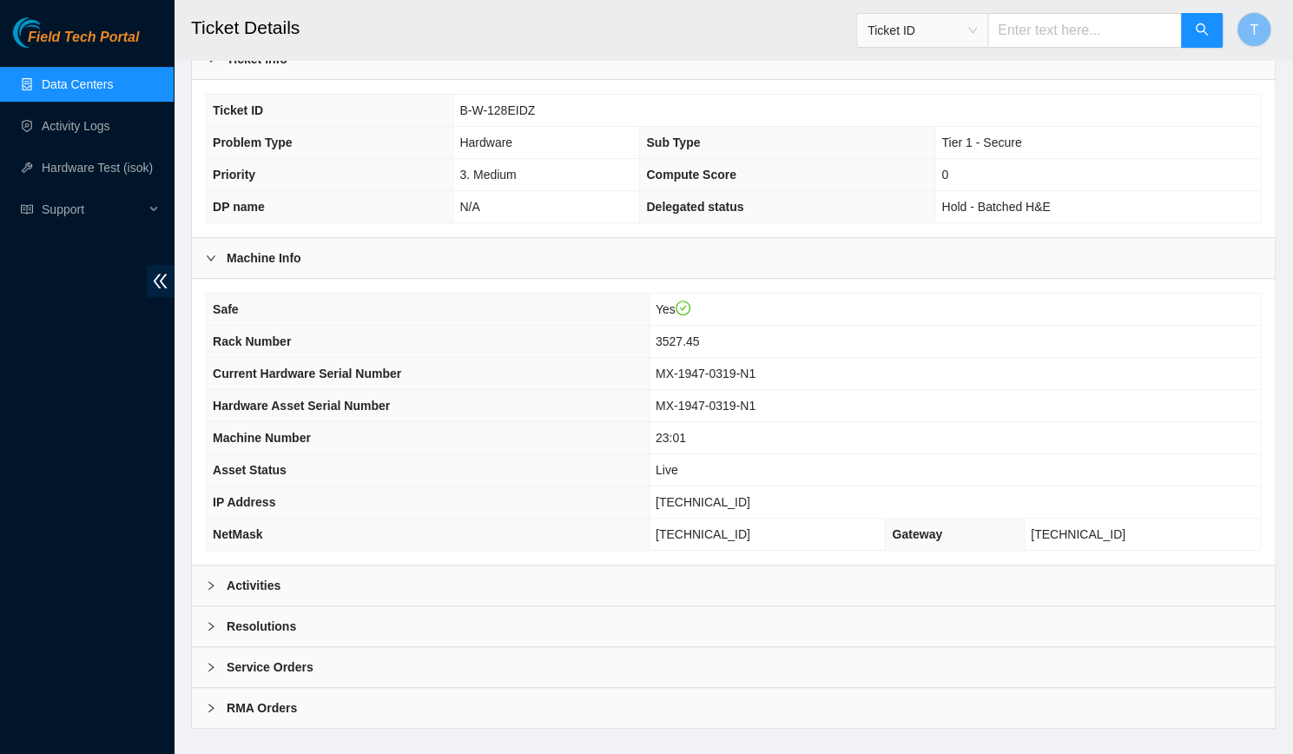
click at [409, 570] on div "Activities" at bounding box center [733, 585] width 1083 height 40
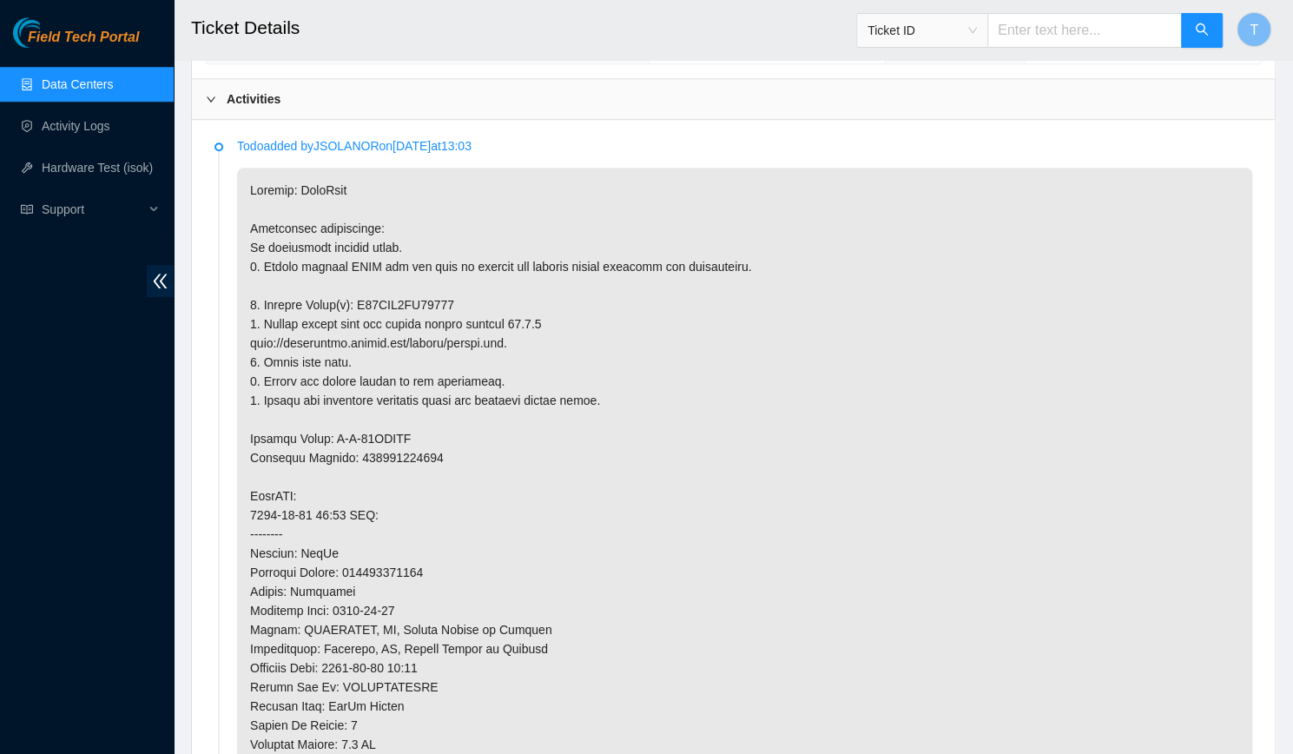
scroll to position [824, 0]
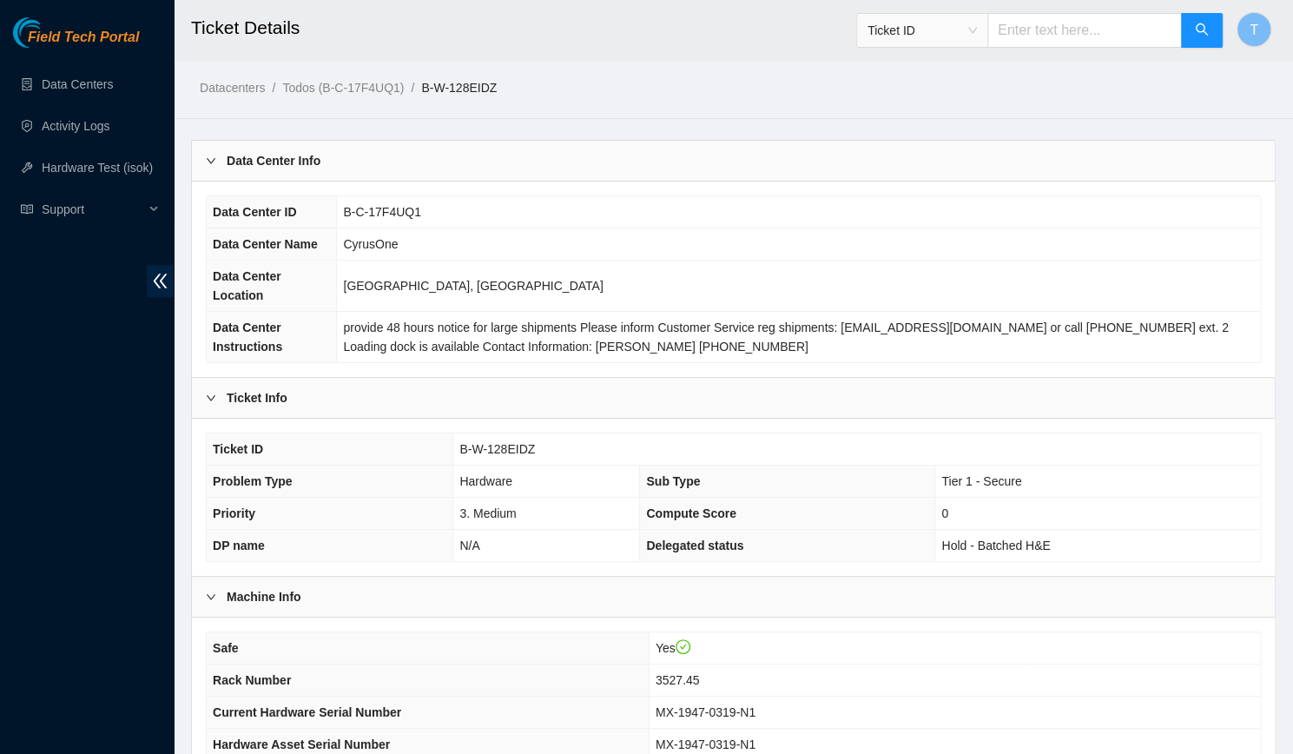
click at [1055, 41] on input "text" at bounding box center [1085, 30] width 195 height 35
click at [931, 29] on span "Ticket ID" at bounding box center [922, 30] width 109 height 26
type input "463470038176"
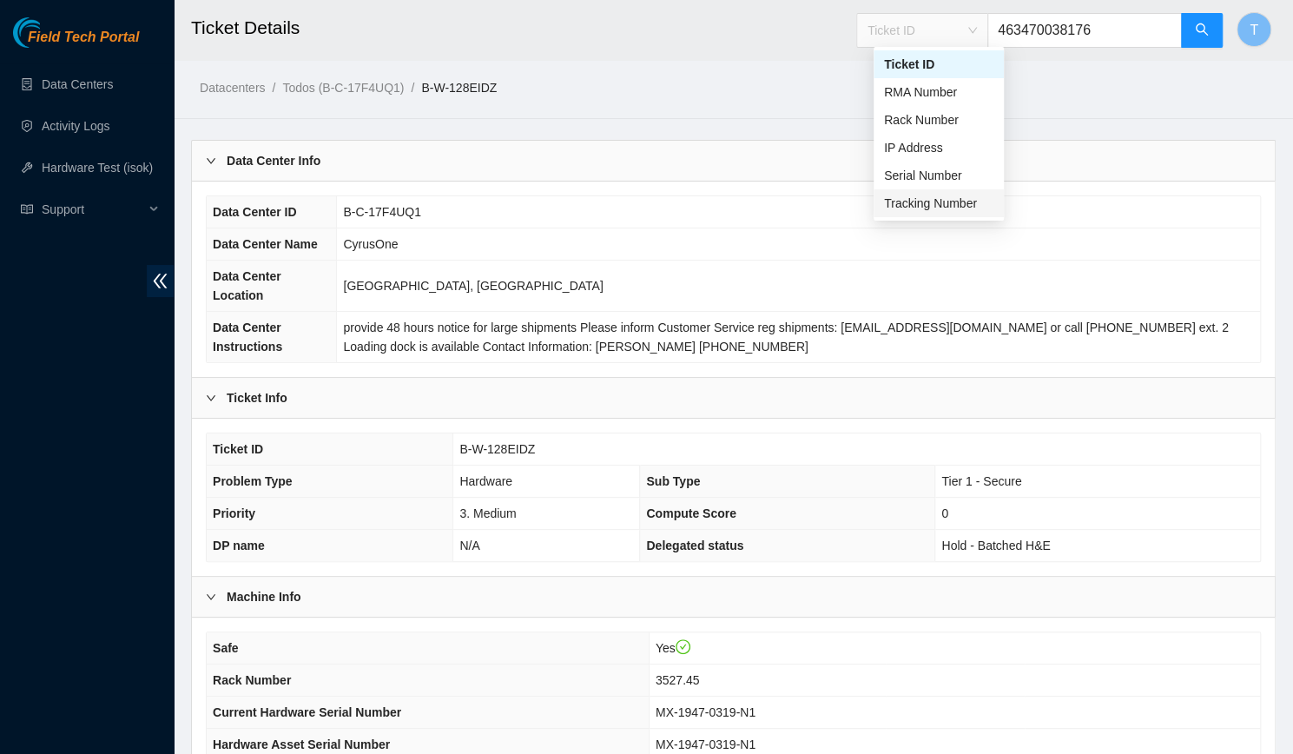
click at [929, 199] on div "Tracking Number" at bounding box center [938, 203] width 109 height 19
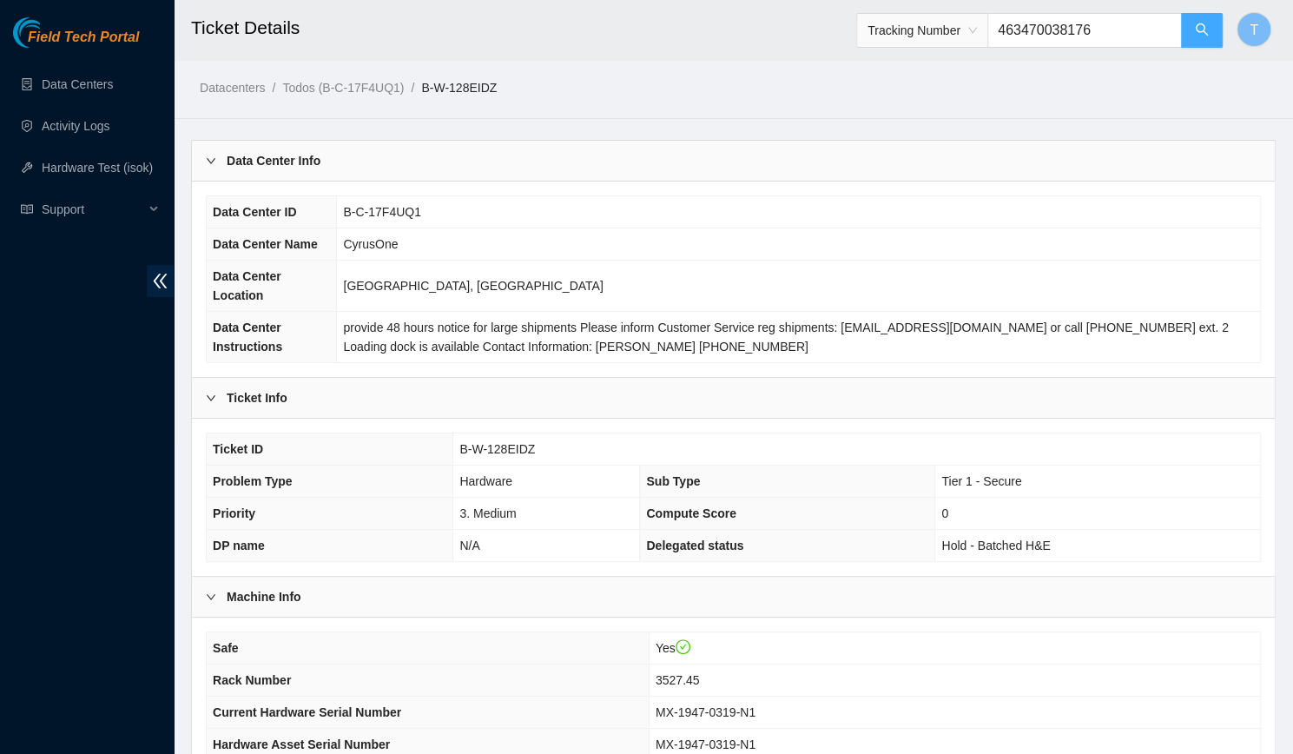
click at [1195, 29] on icon "search" at bounding box center [1202, 30] width 14 height 14
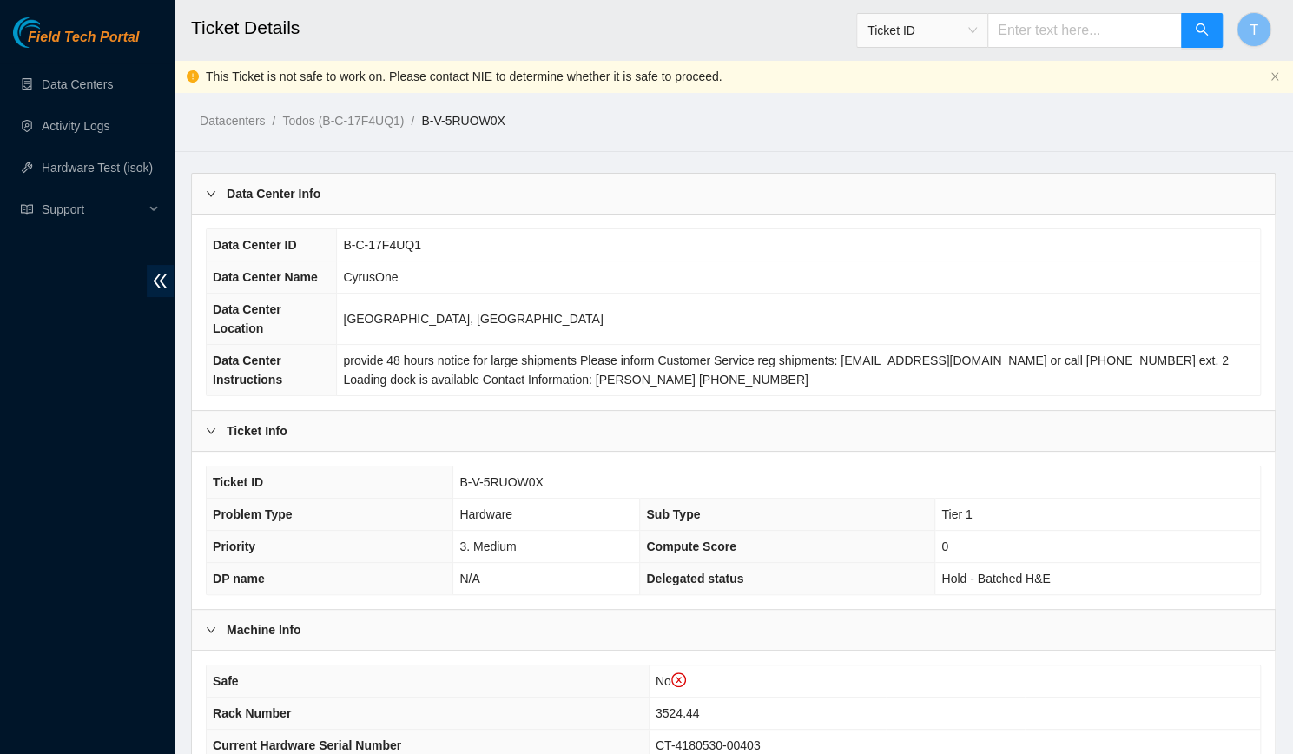
click at [487, 475] on span "B-V-5RUOW0X" at bounding box center [500, 482] width 83 height 14
copy span "B-V-5RUOW0X"
click at [1067, 26] on input "text" at bounding box center [1085, 30] width 195 height 35
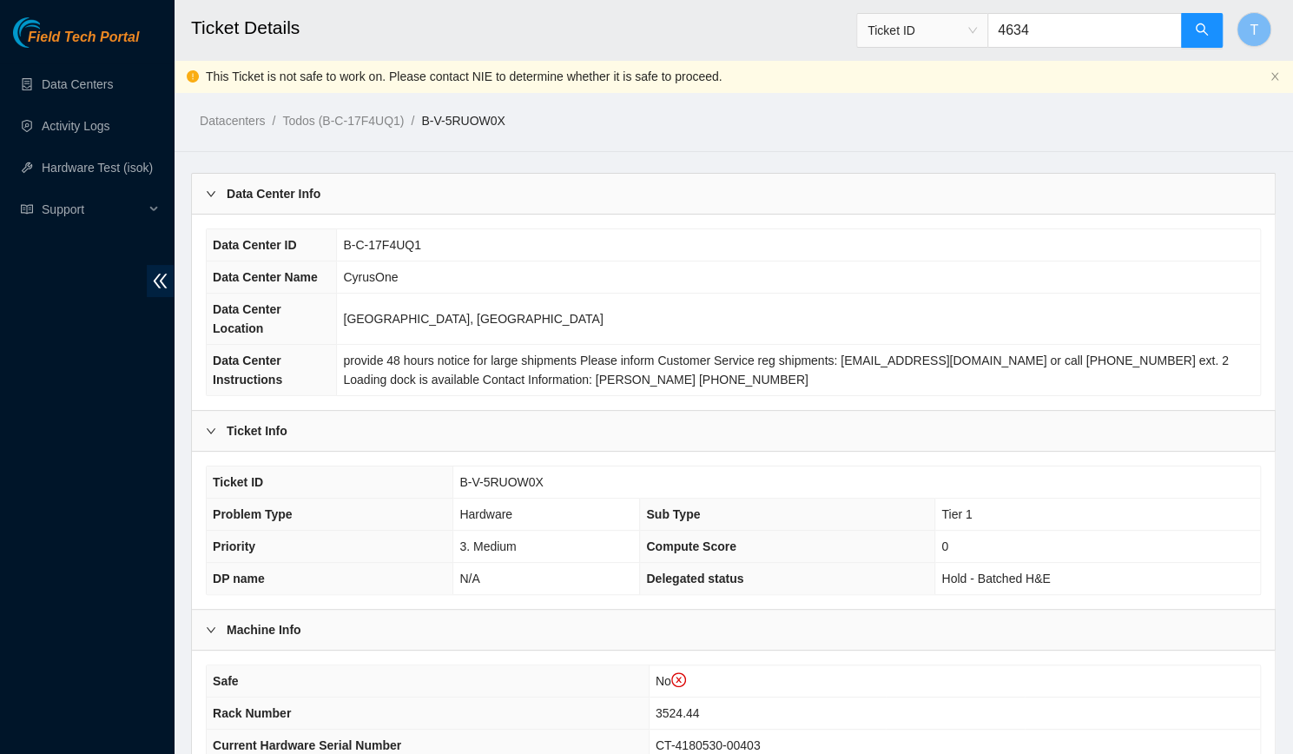
type input "4634"
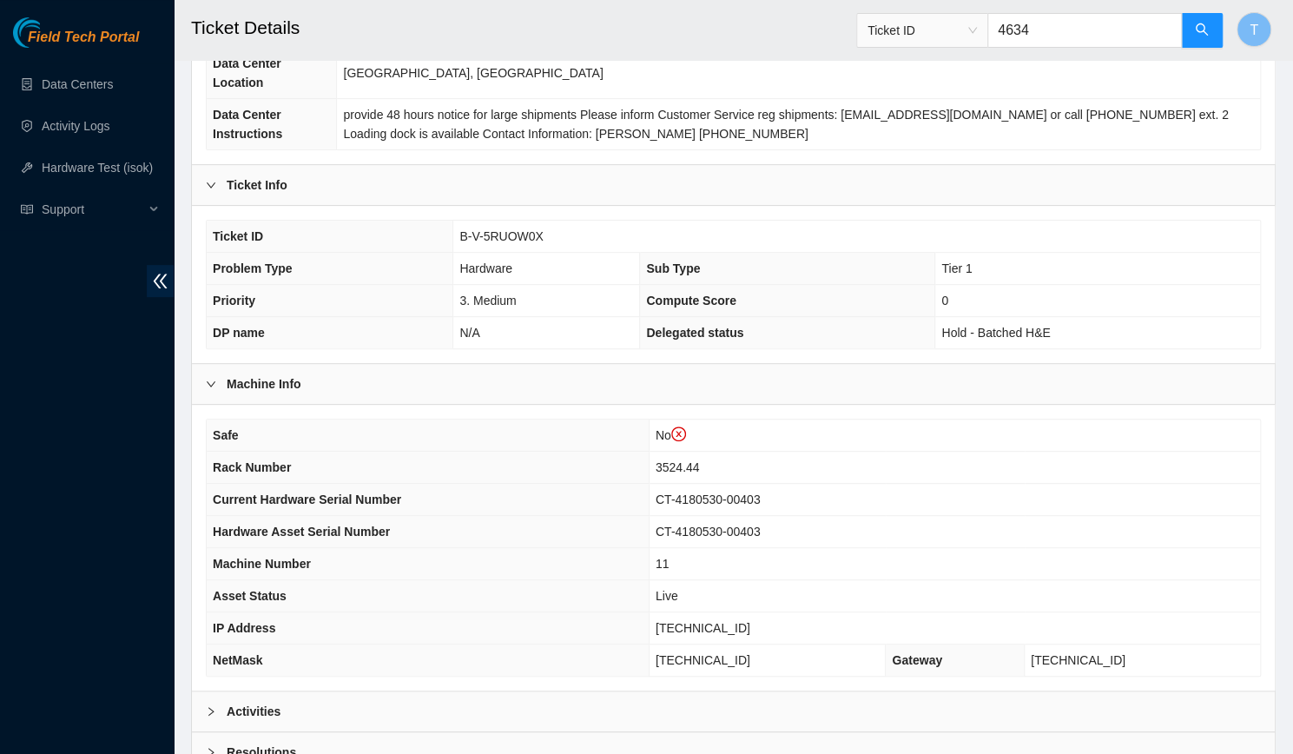
scroll to position [372, 0]
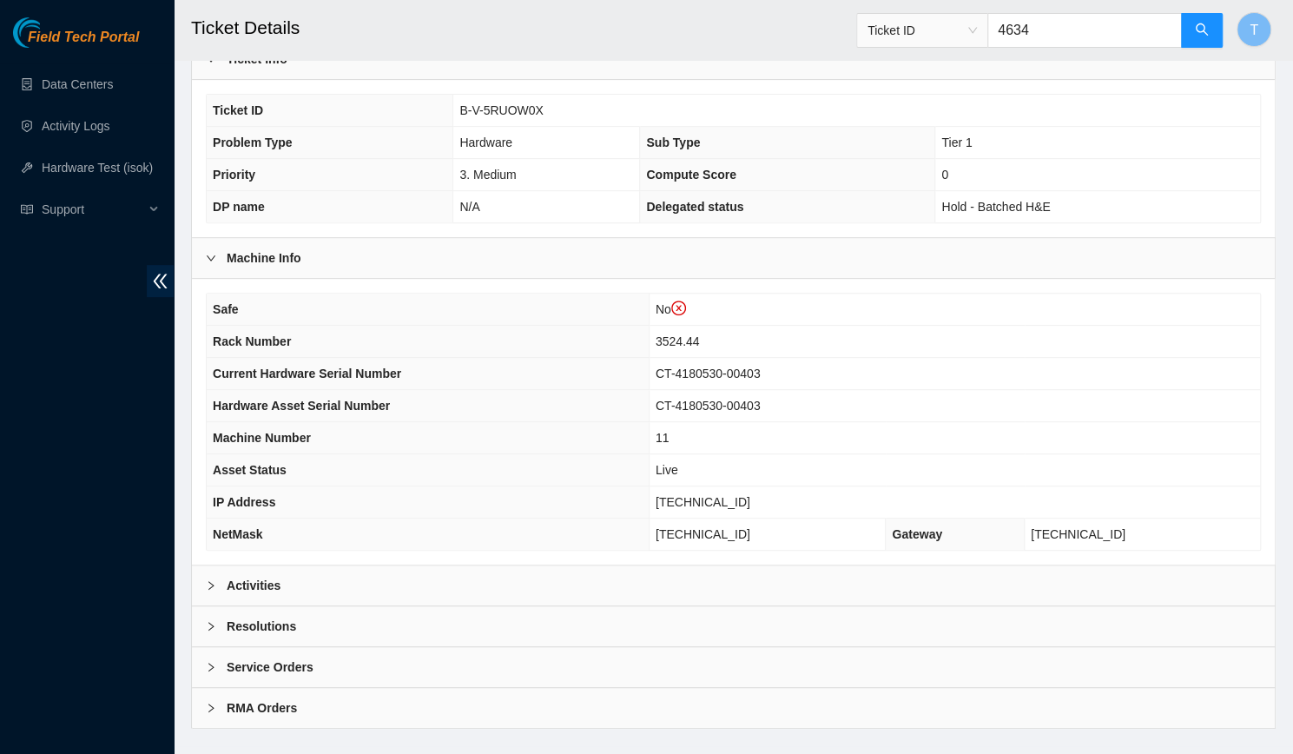
click at [374, 565] on div "Activities" at bounding box center [733, 585] width 1083 height 40
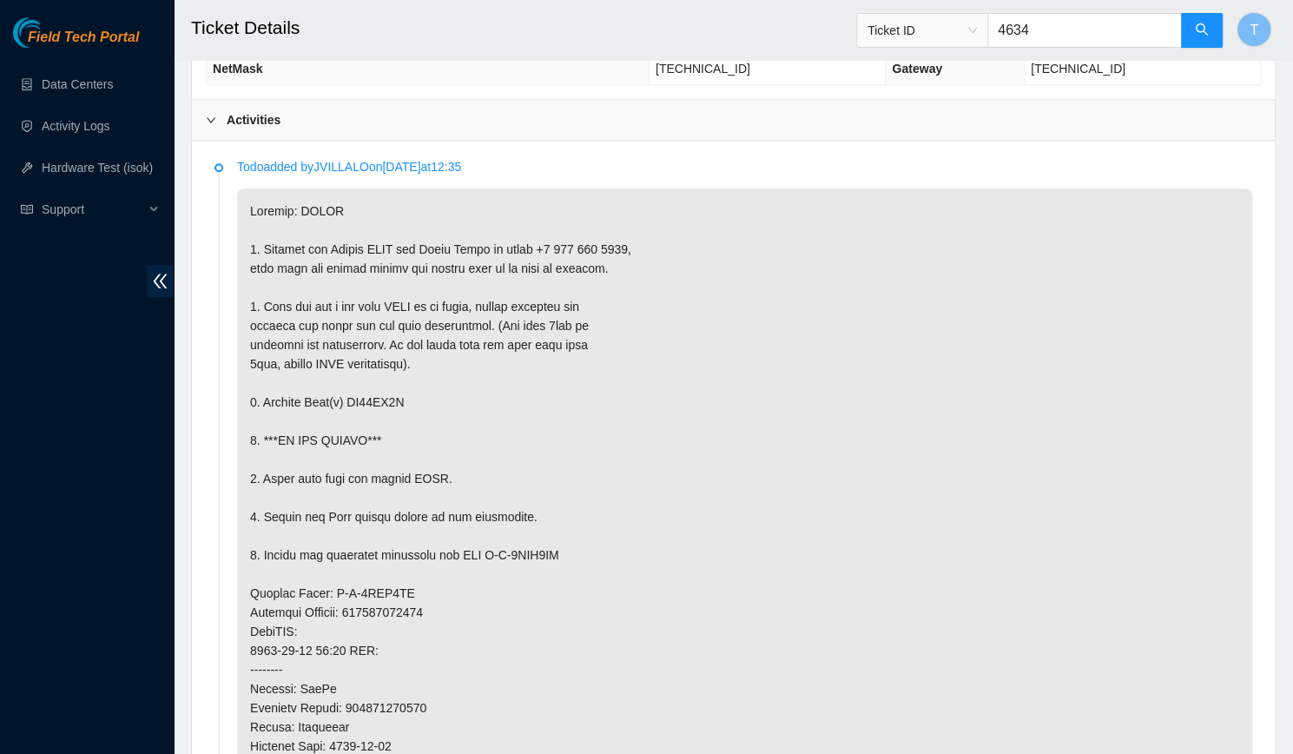
scroll to position [836, 0]
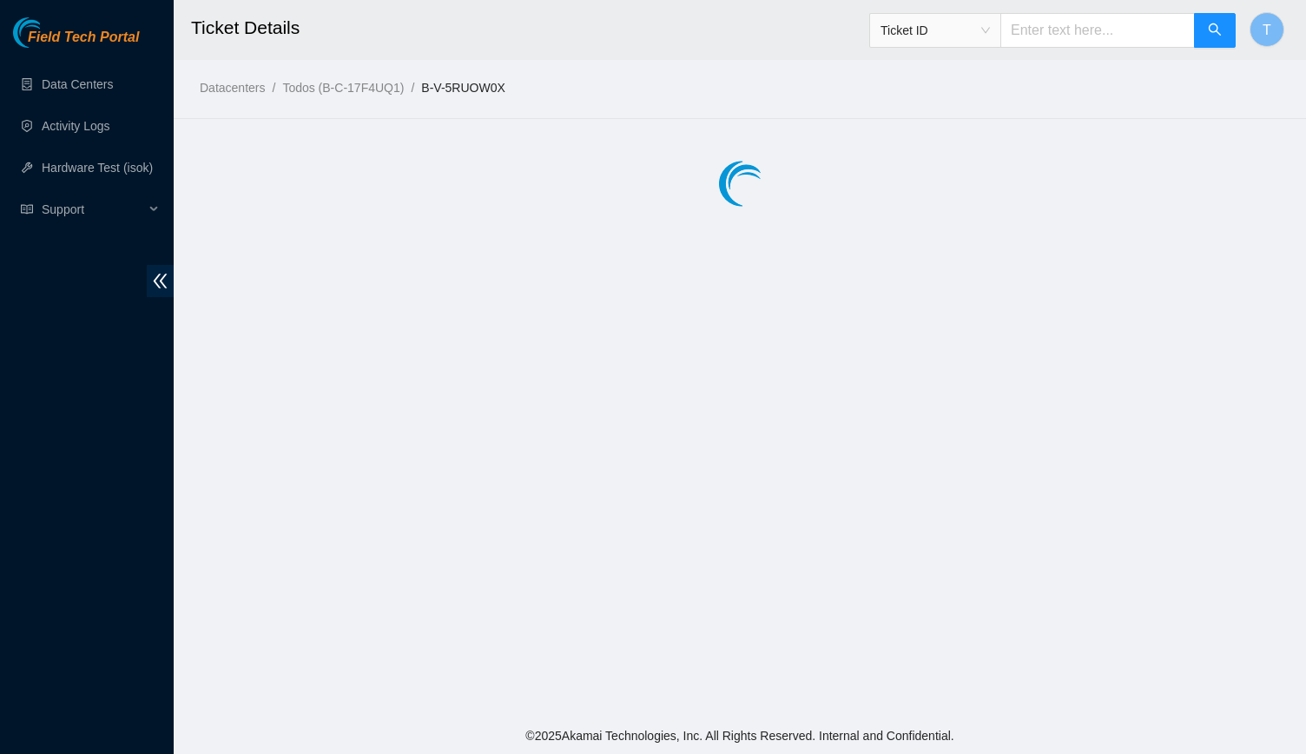
click at [1071, 24] on input "text" at bounding box center [1098, 30] width 195 height 35
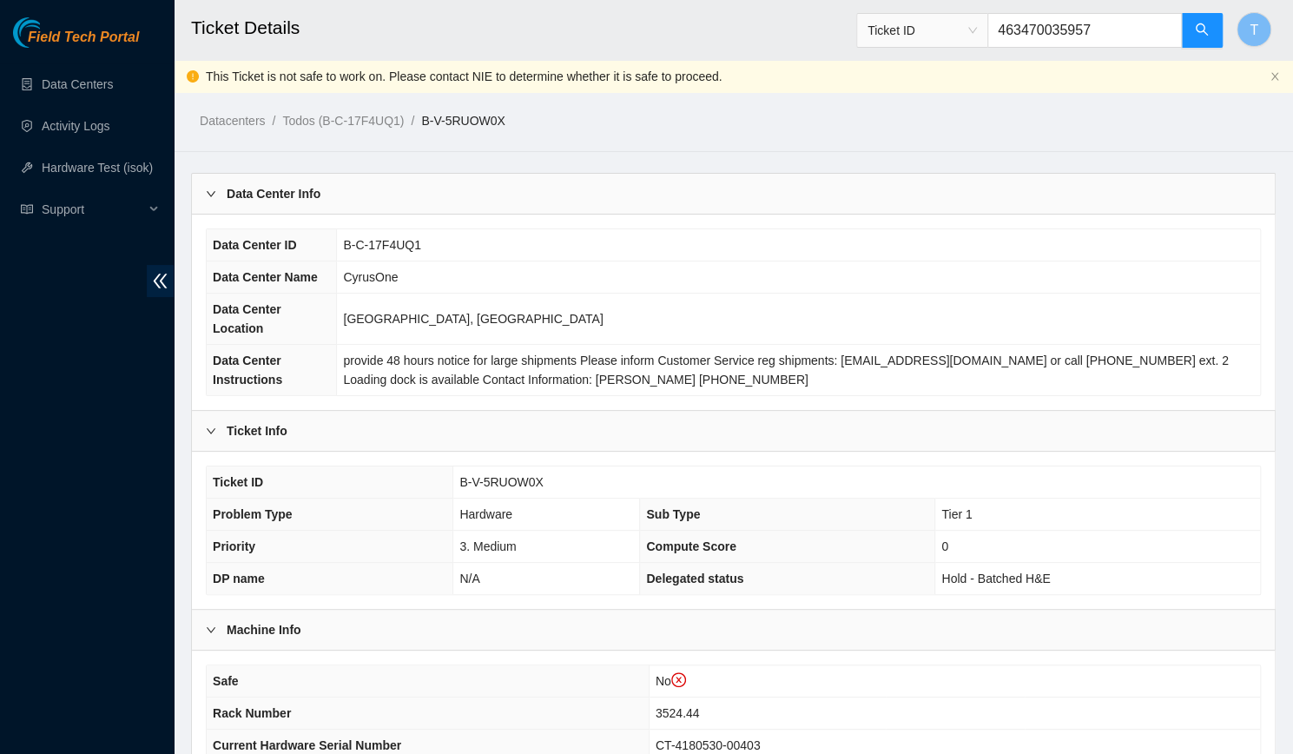
click at [940, 25] on span "Ticket ID" at bounding box center [922, 30] width 109 height 26
type input "463470035957"
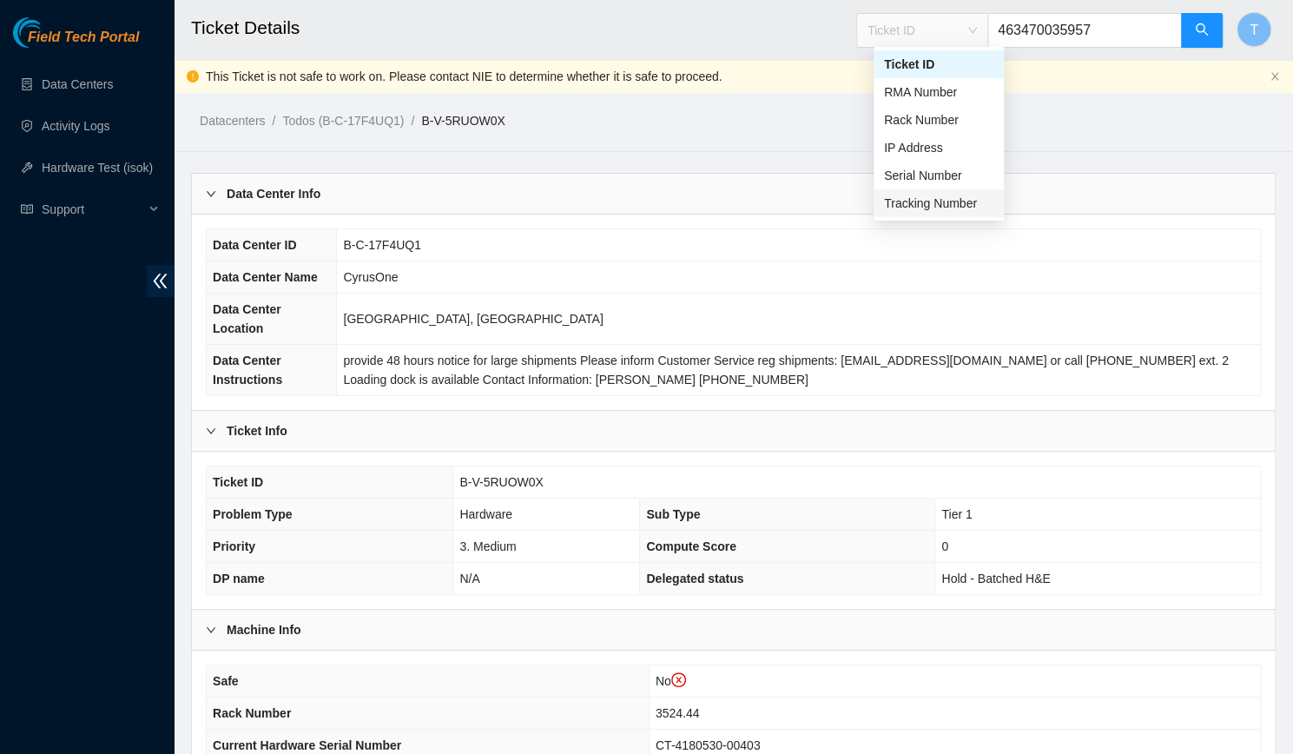
click at [928, 202] on div "Tracking Number" at bounding box center [938, 203] width 109 height 19
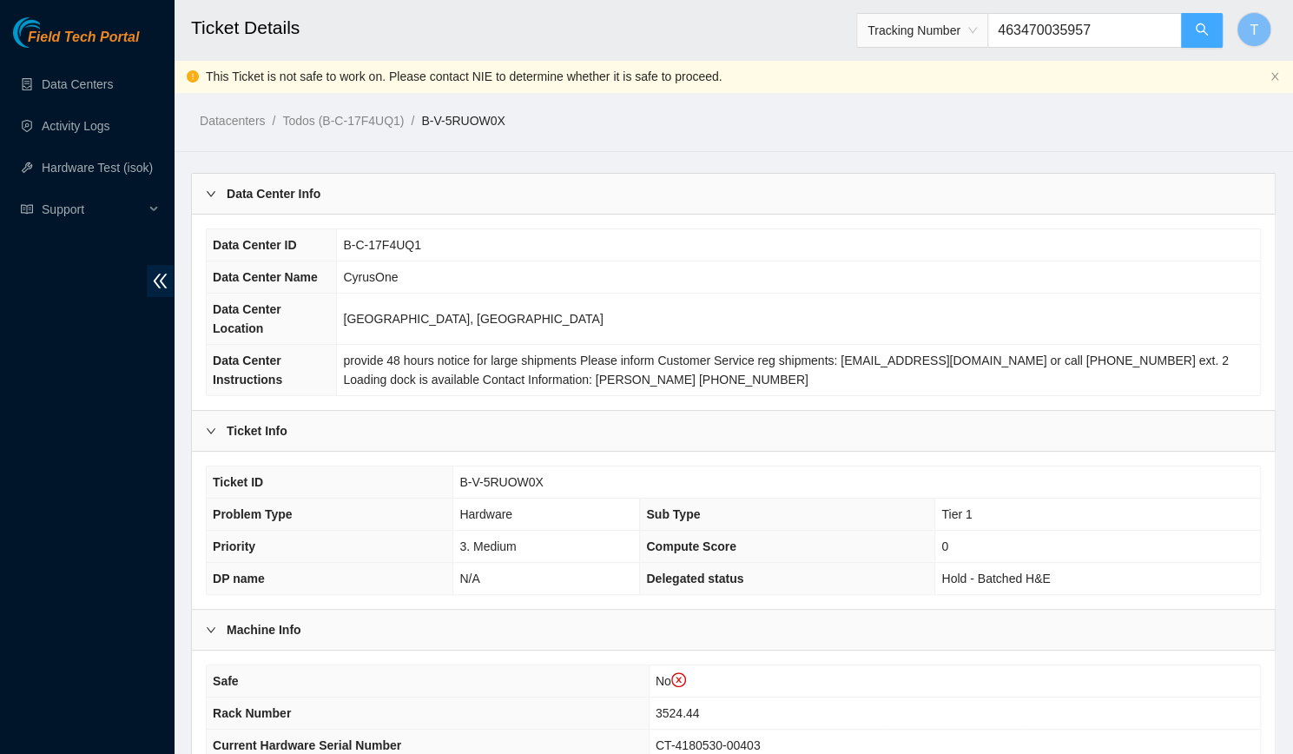
click at [1190, 30] on button "button" at bounding box center [1202, 30] width 42 height 35
click at [542, 466] on td "B-W-1354N8R" at bounding box center [856, 482] width 807 height 32
copy span "B-W-1354N8R"
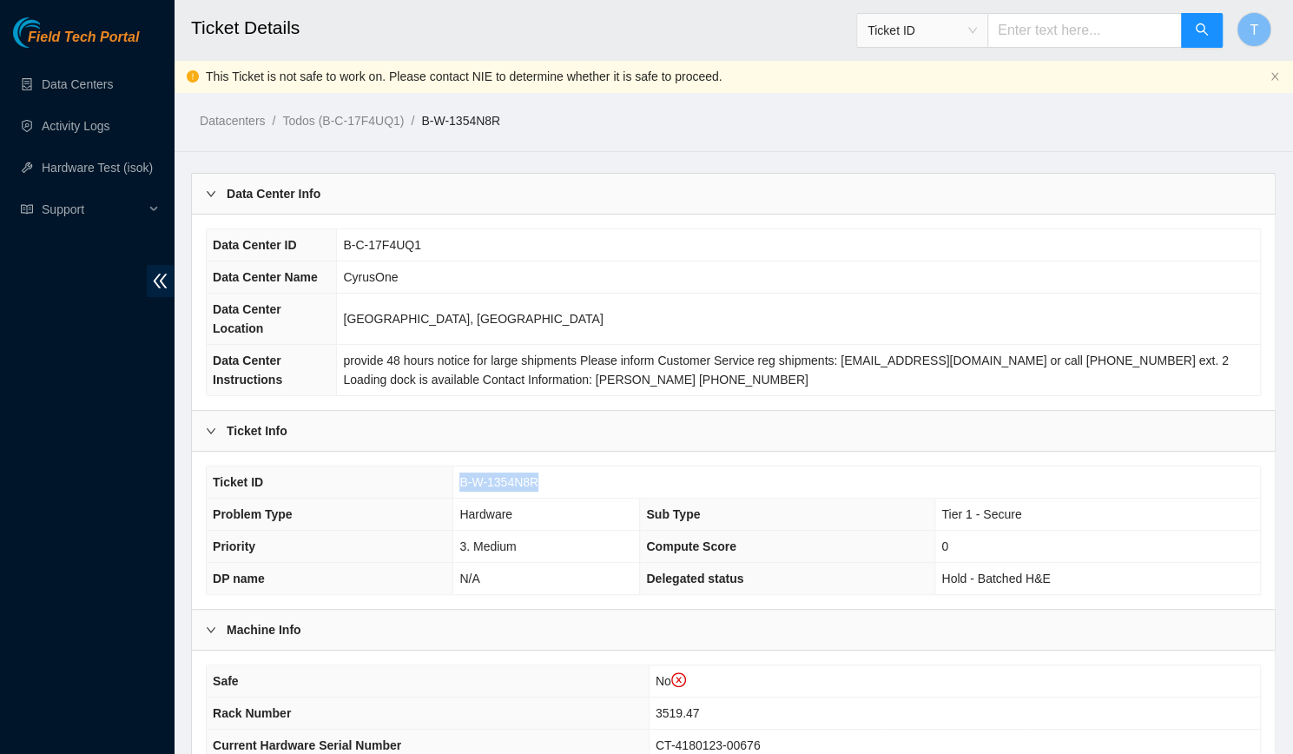
scroll to position [372, 0]
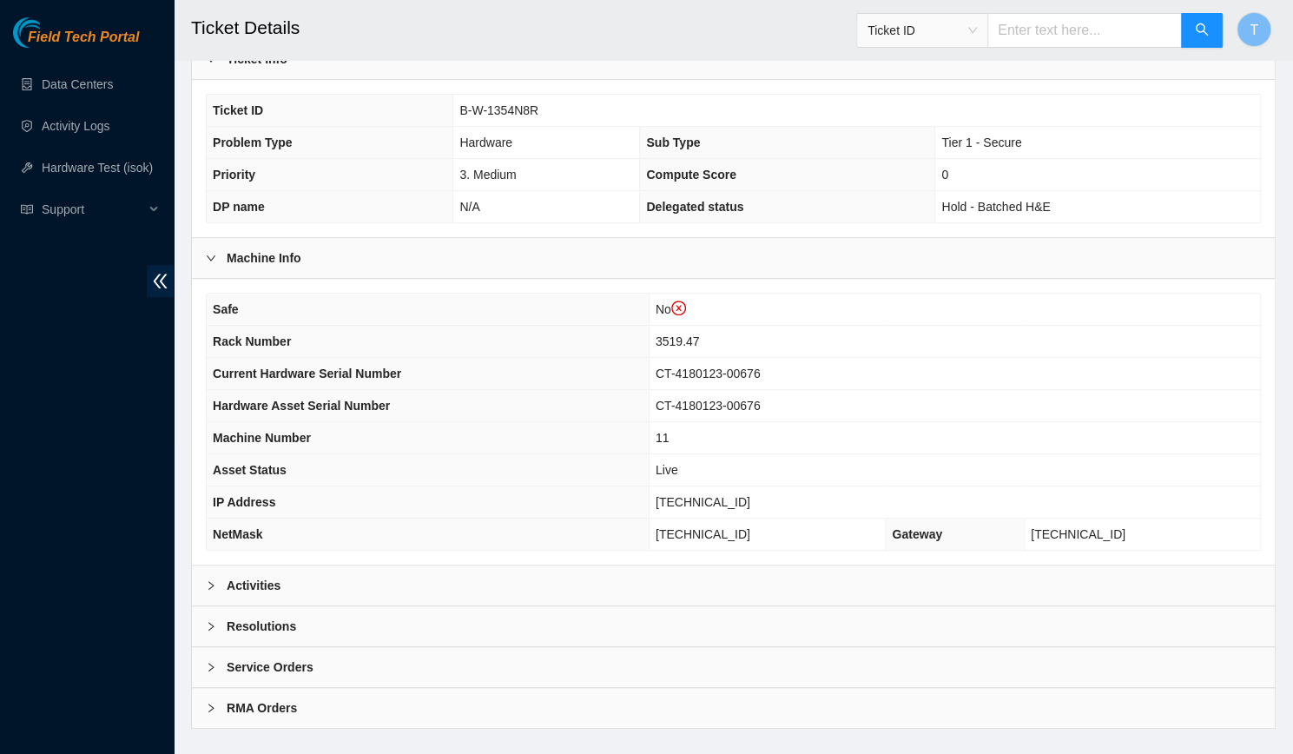
click at [377, 565] on div "Activities" at bounding box center [733, 585] width 1083 height 40
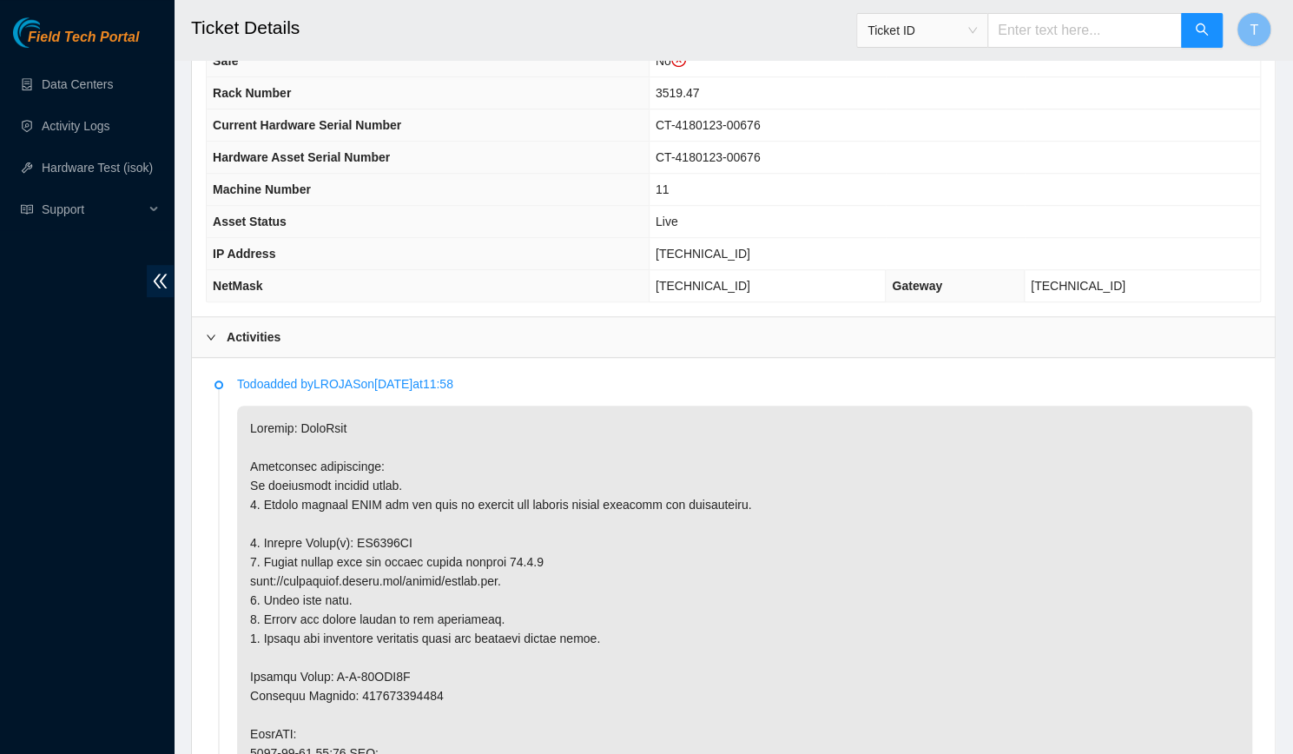
scroll to position [620, 0]
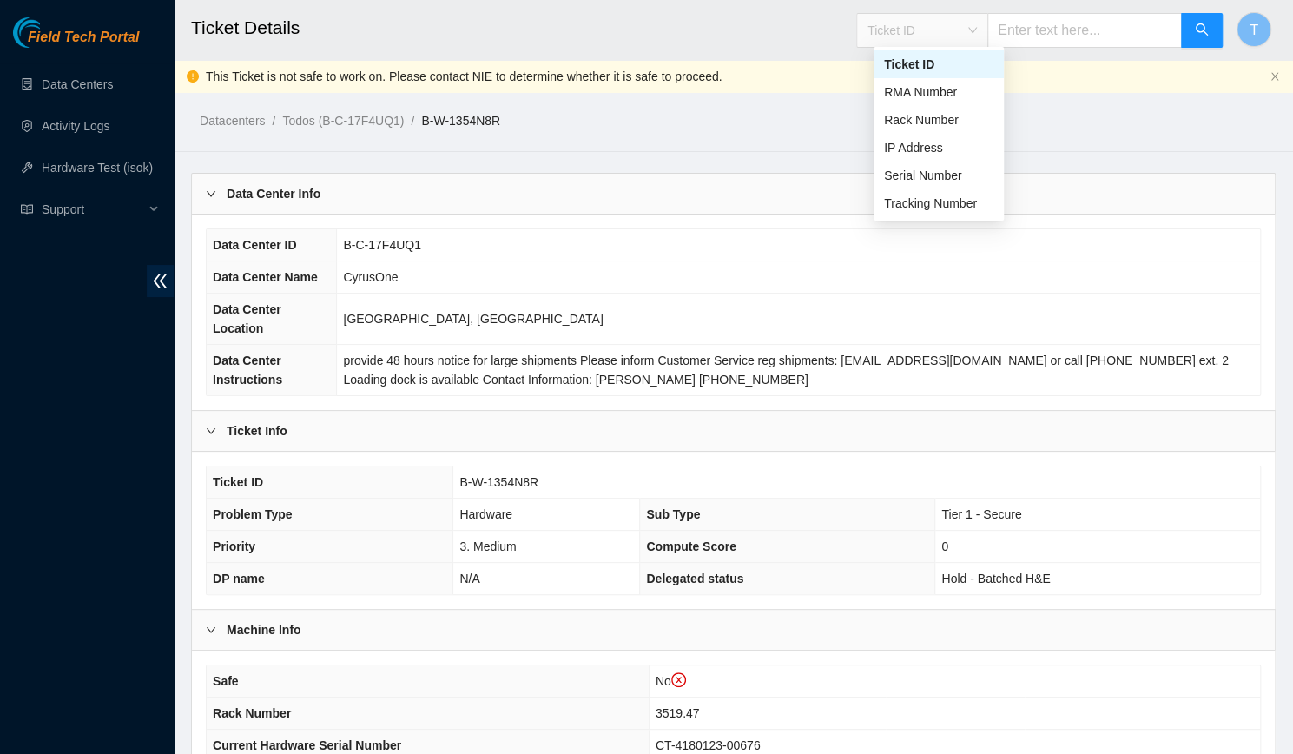
click at [942, 32] on span "Ticket ID" at bounding box center [922, 30] width 109 height 26
click at [949, 208] on div "Tracking Number" at bounding box center [938, 203] width 109 height 19
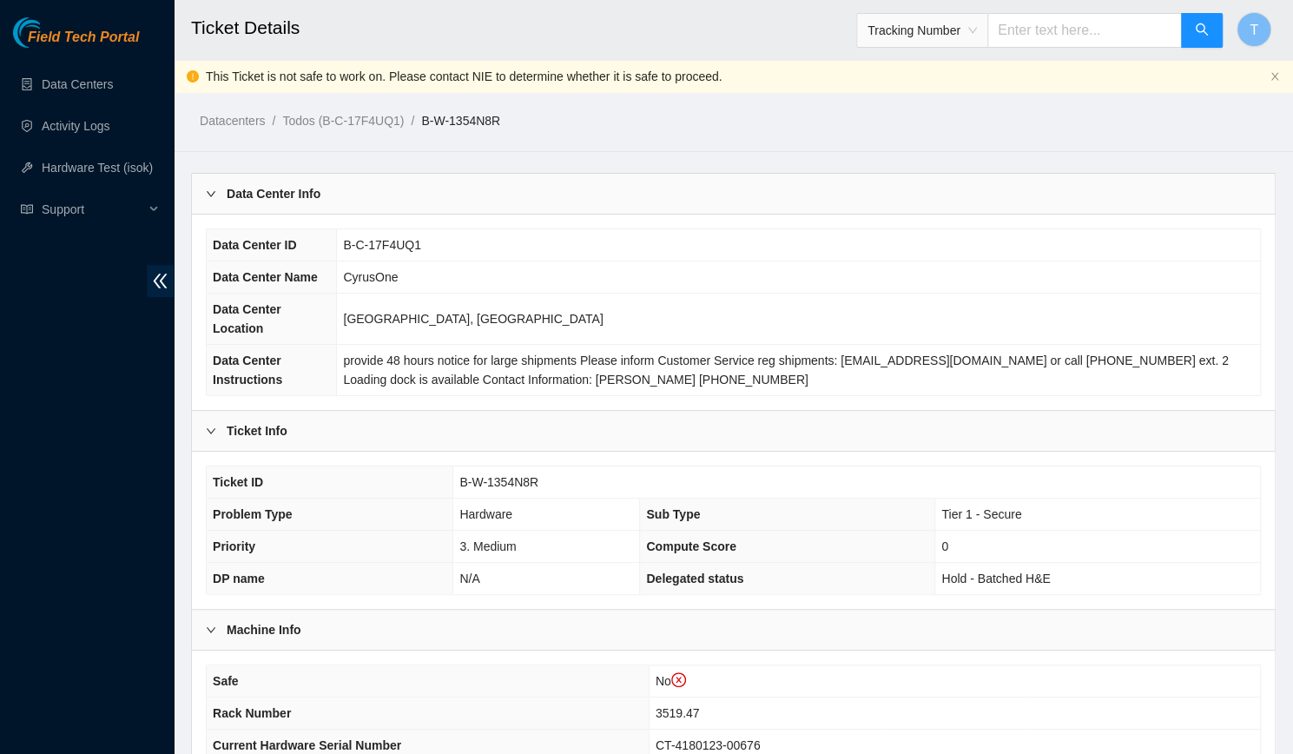
click at [1041, 44] on input "text" at bounding box center [1085, 30] width 195 height 35
type input "463470041595"
click at [519, 475] on span "B-W-1354N8R" at bounding box center [498, 482] width 79 height 14
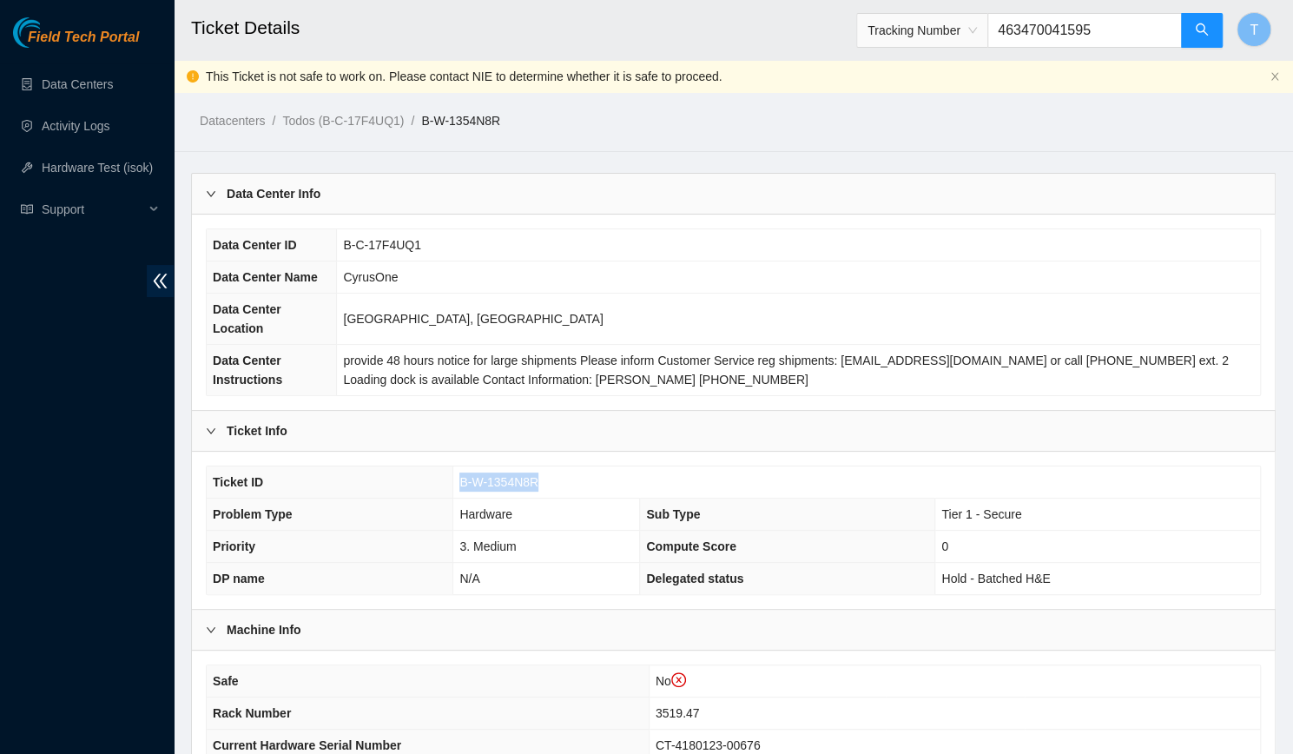
scroll to position [372, 0]
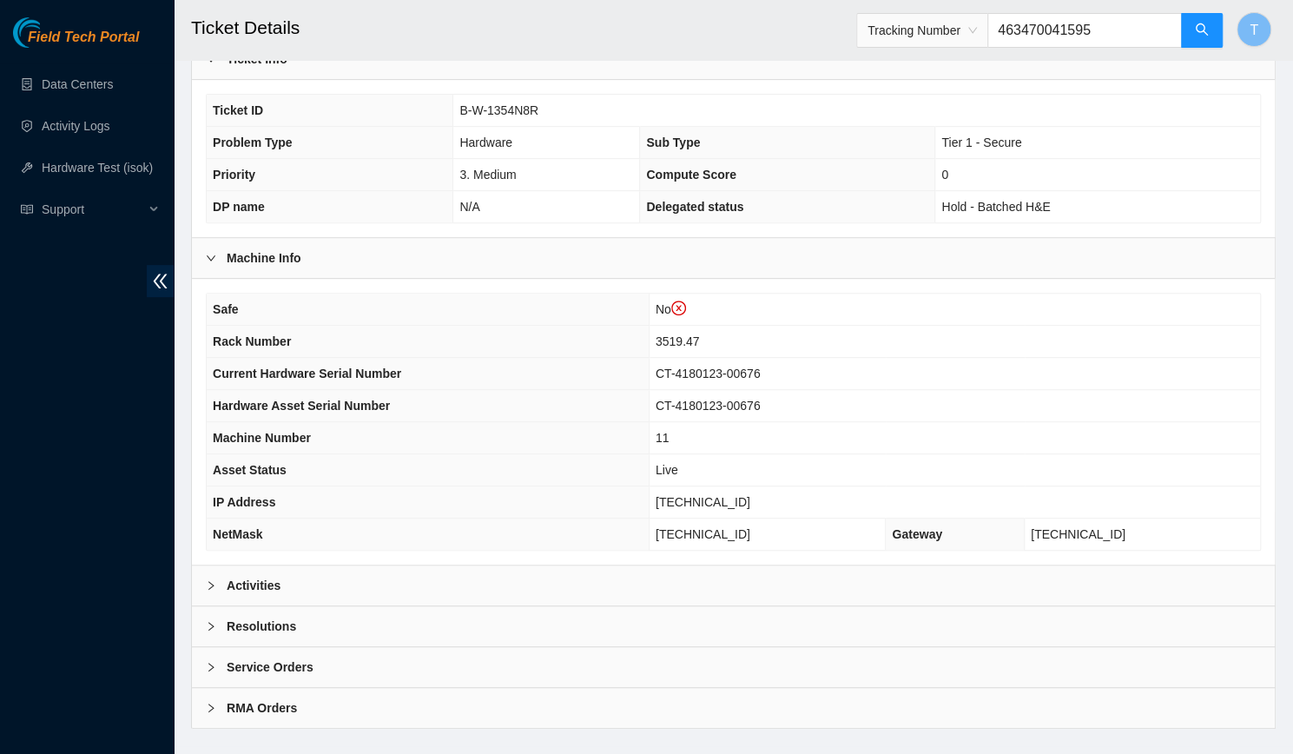
click at [387, 565] on div "Activities" at bounding box center [733, 585] width 1083 height 40
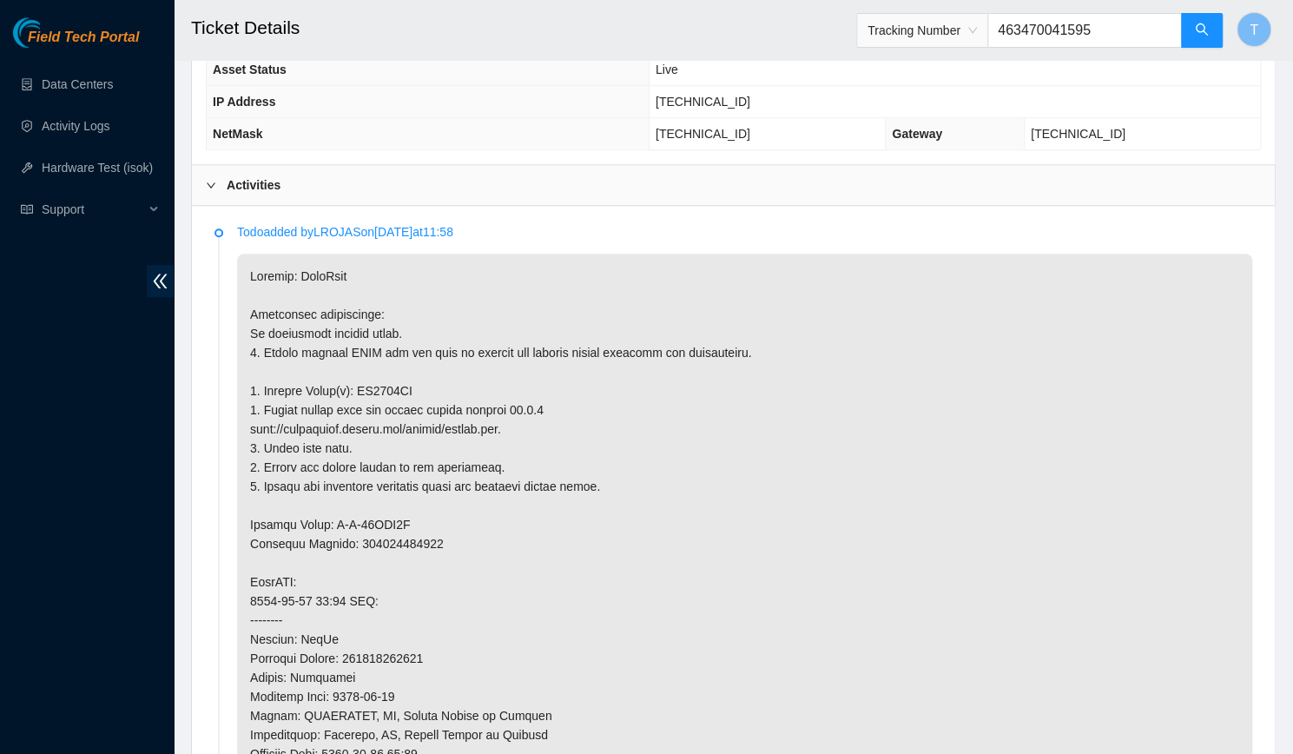
scroll to position [777, 0]
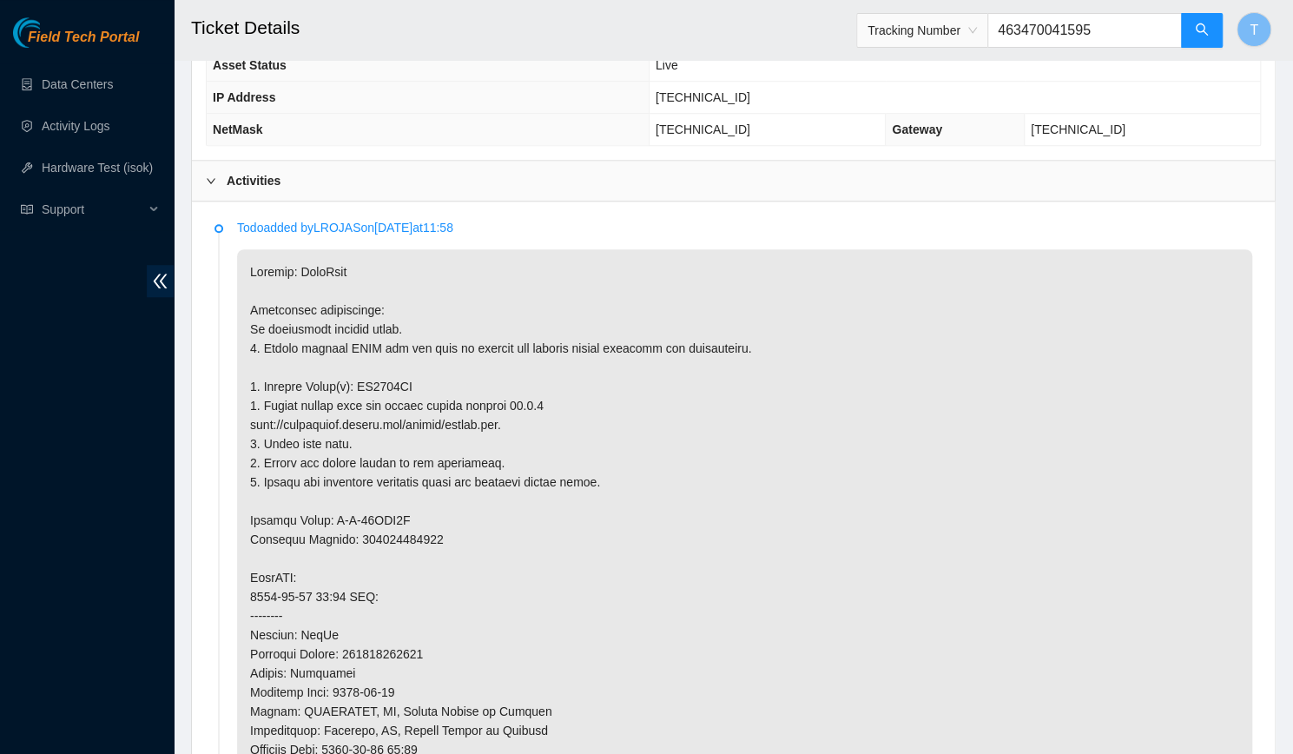
click at [1066, 32] on input "463470041595" at bounding box center [1085, 30] width 195 height 35
click at [1211, 40] on button "button" at bounding box center [1202, 30] width 42 height 35
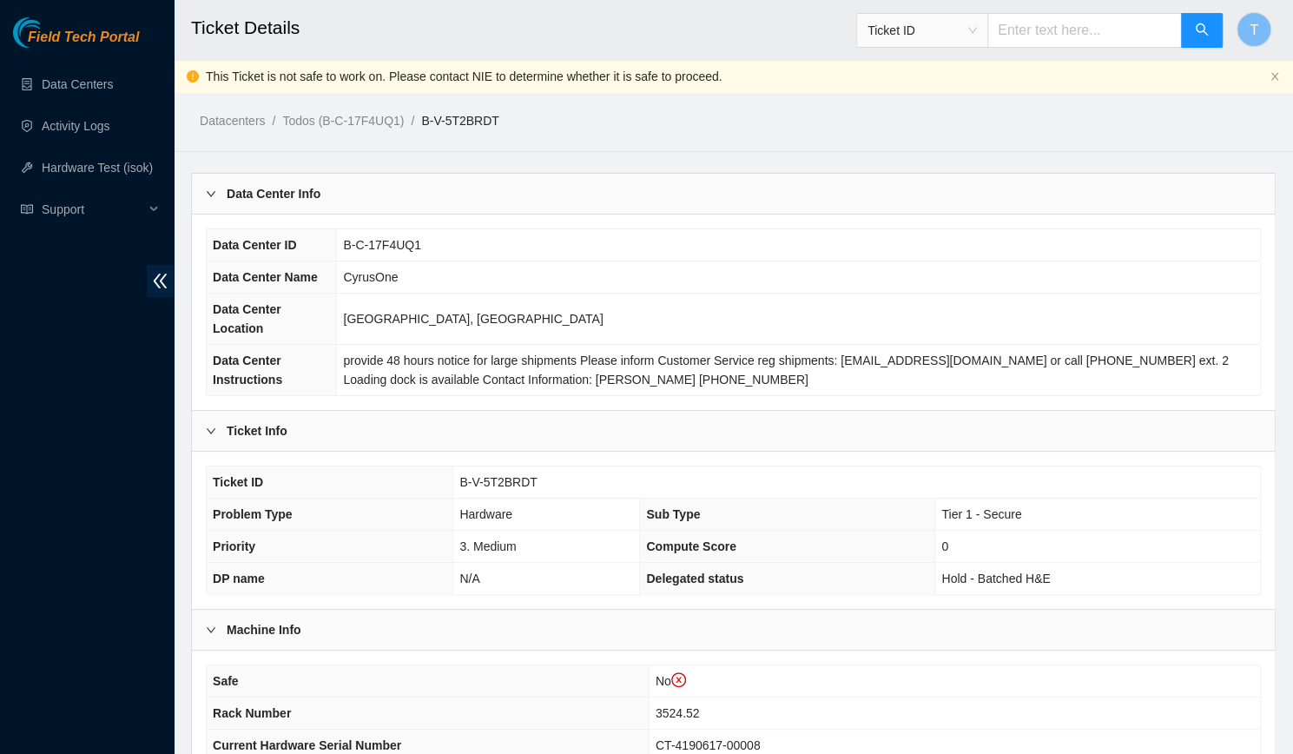
scroll to position [372, 0]
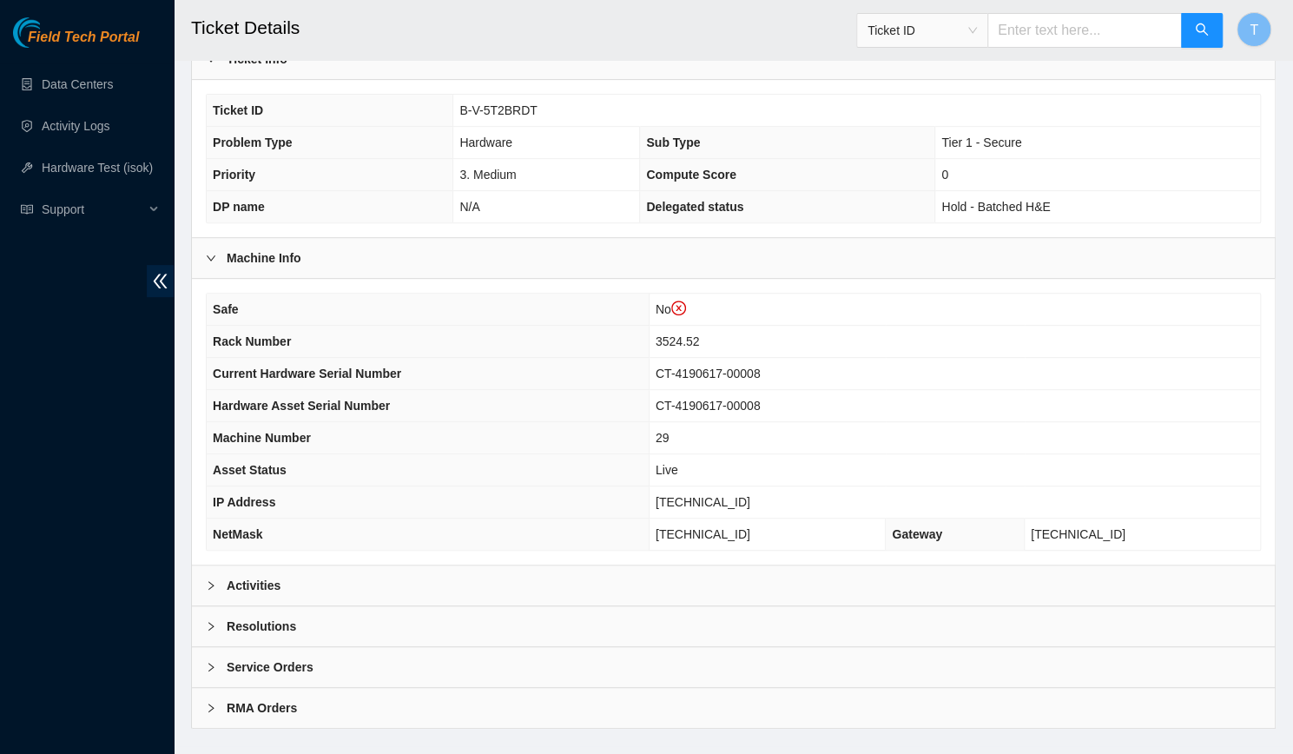
click at [535, 565] on div "Activities" at bounding box center [733, 585] width 1083 height 40
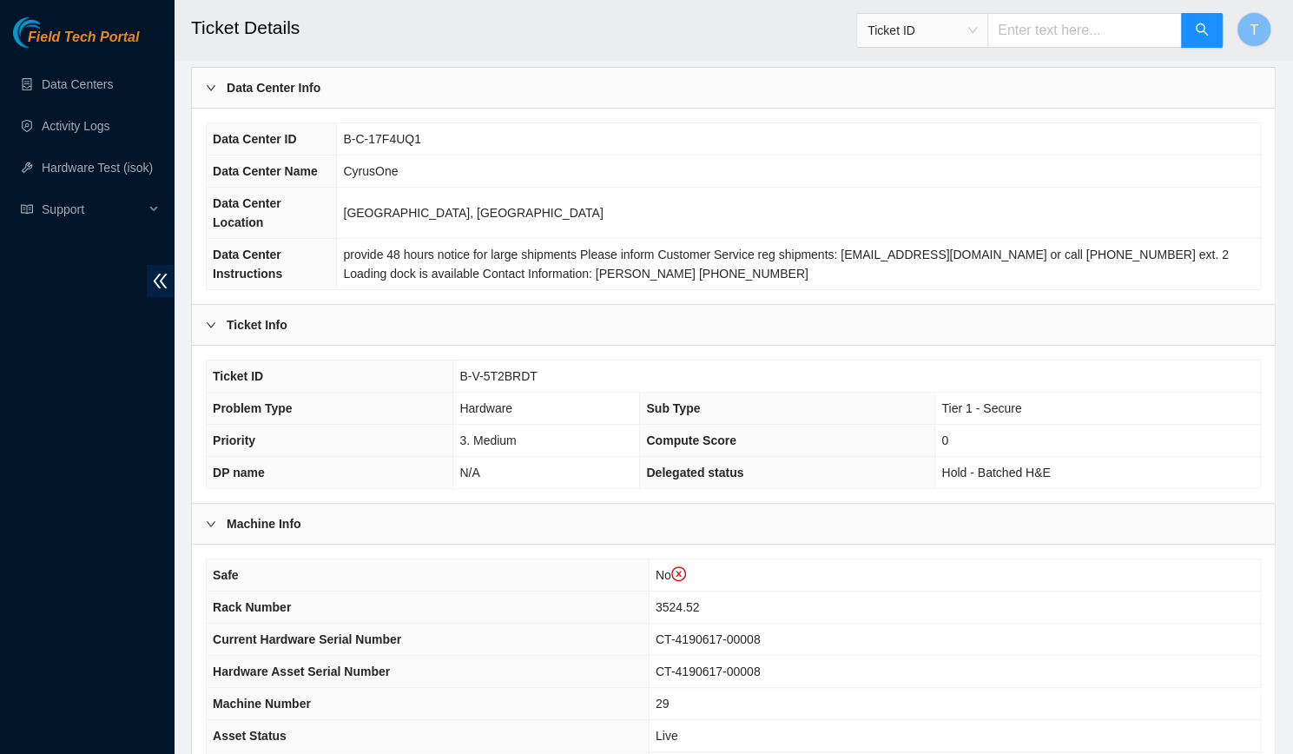
scroll to position [101, 0]
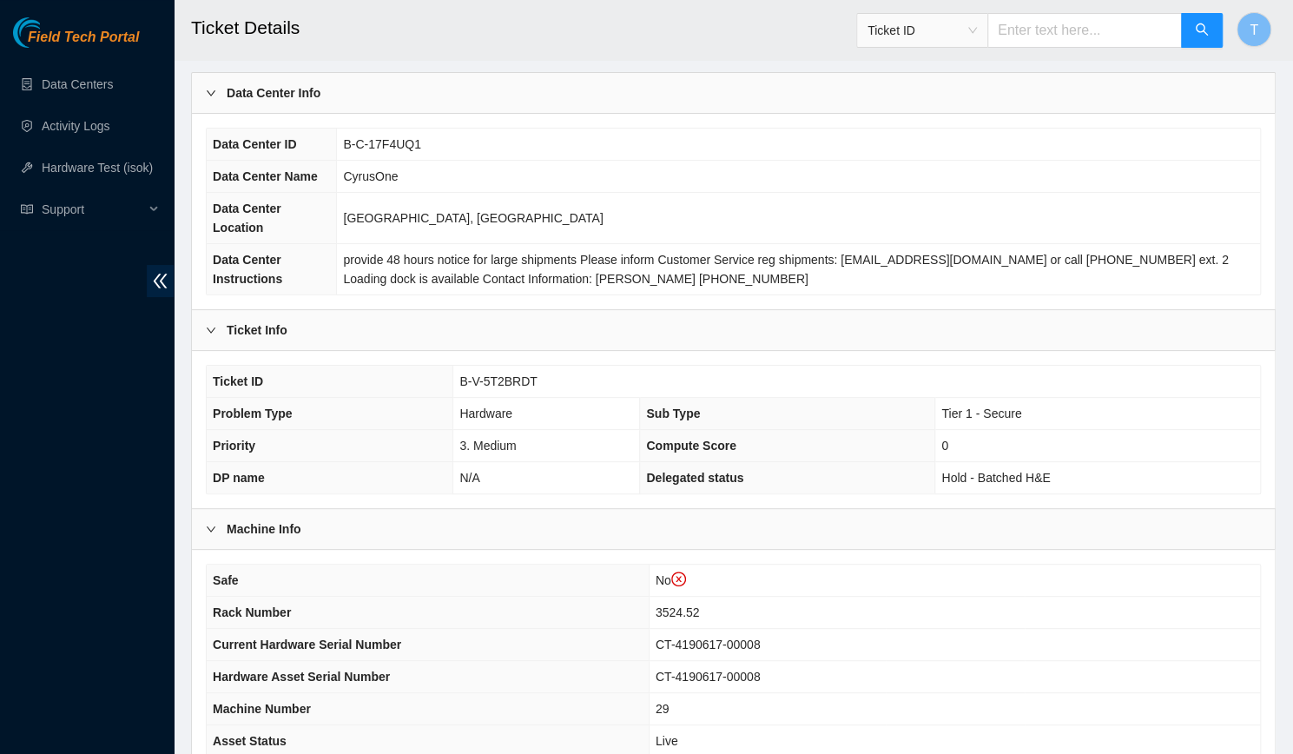
click at [483, 374] on span "B-V-5T2BRDT" at bounding box center [497, 381] width 77 height 14
copy span "B-V-5T2BRDT"
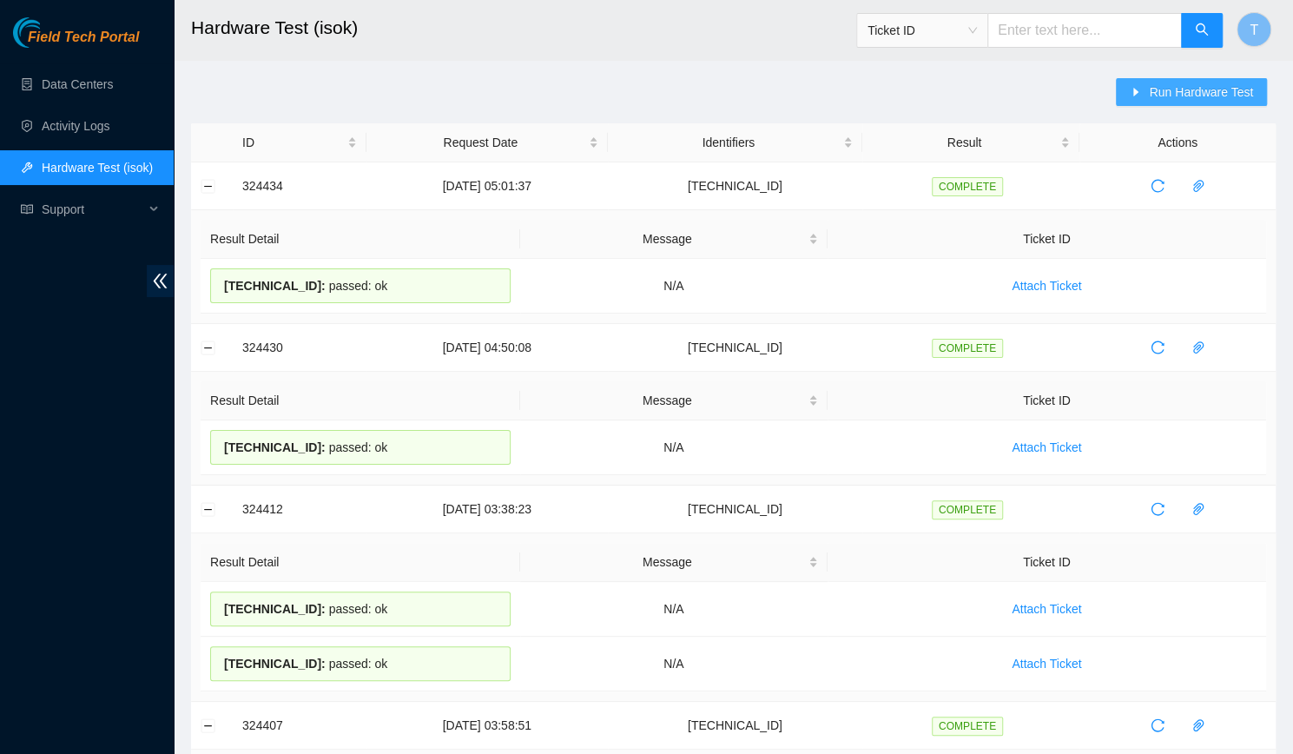
drag, startPoint x: 1164, startPoint y: 107, endPoint x: 1162, endPoint y: 95, distance: 12.3
click at [1162, 95] on div "Run Hardware Test" at bounding box center [1196, 100] width 160 height 45
click at [1162, 95] on span "Run Hardware Test" at bounding box center [1201, 92] width 104 height 19
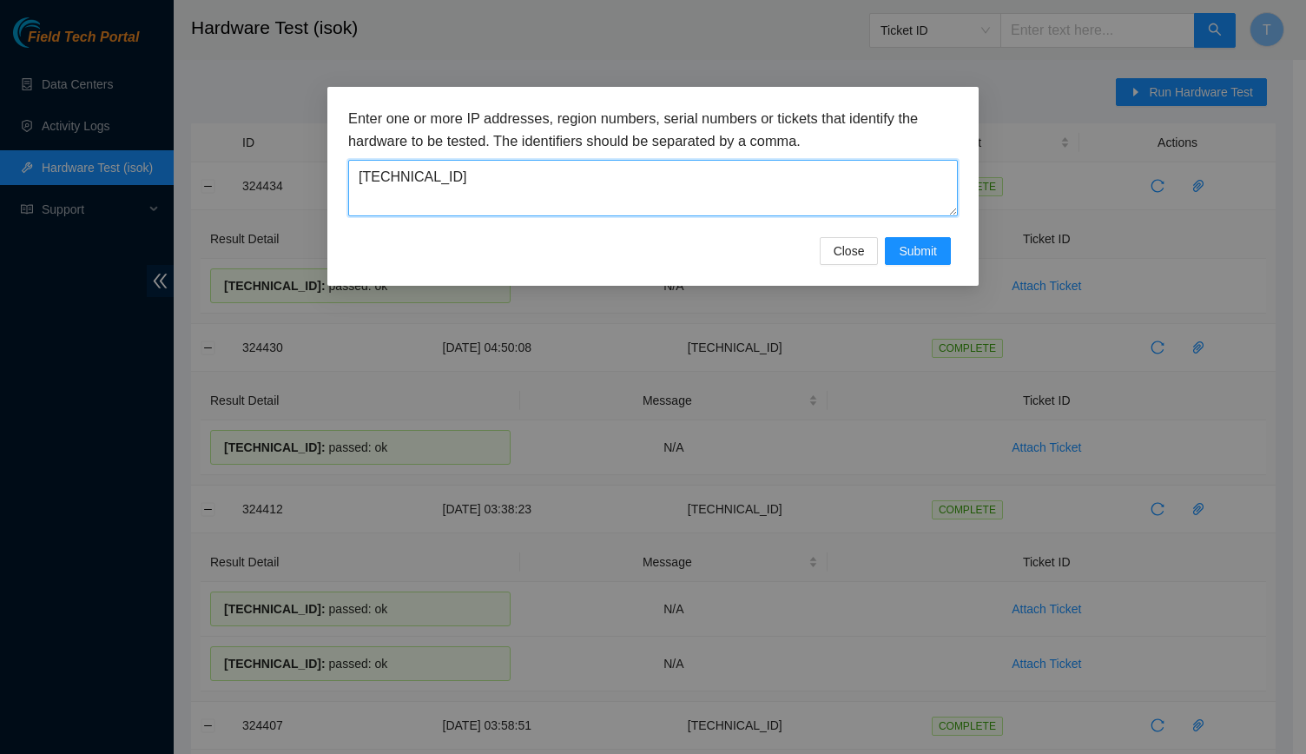
click at [655, 197] on textarea "[TECHNICAL_ID]" at bounding box center [653, 188] width 610 height 56
paste textarea "8"
type textarea "[TECHNICAL_ID]"
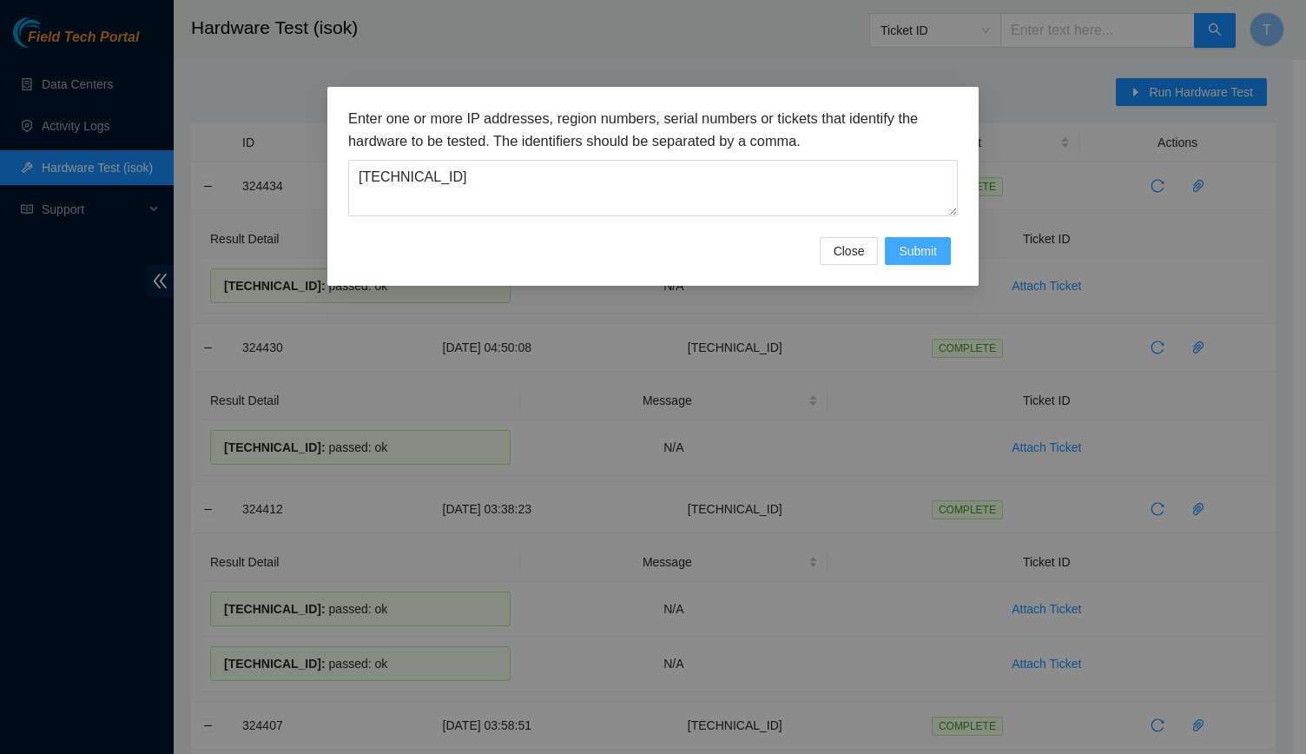
click at [928, 255] on span "Submit" at bounding box center [918, 250] width 38 height 19
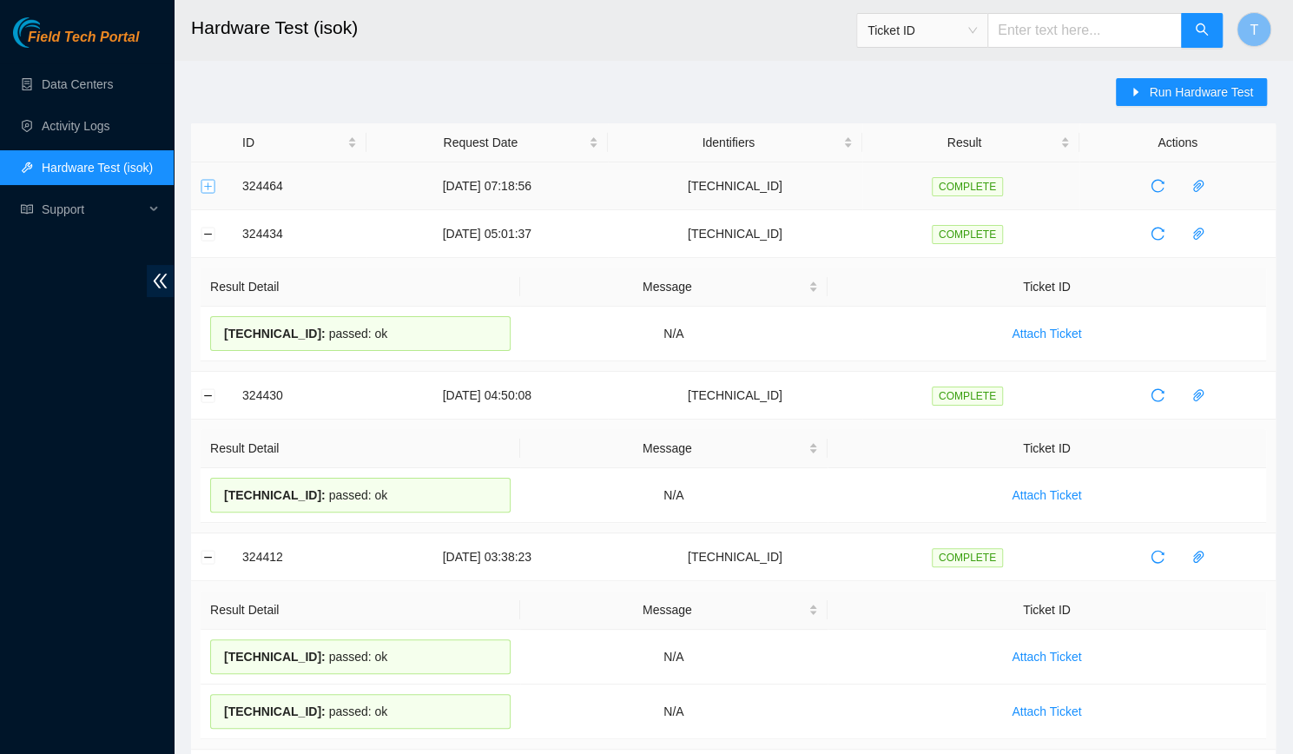
click at [214, 182] on button "Expand row" at bounding box center [209, 186] width 14 height 14
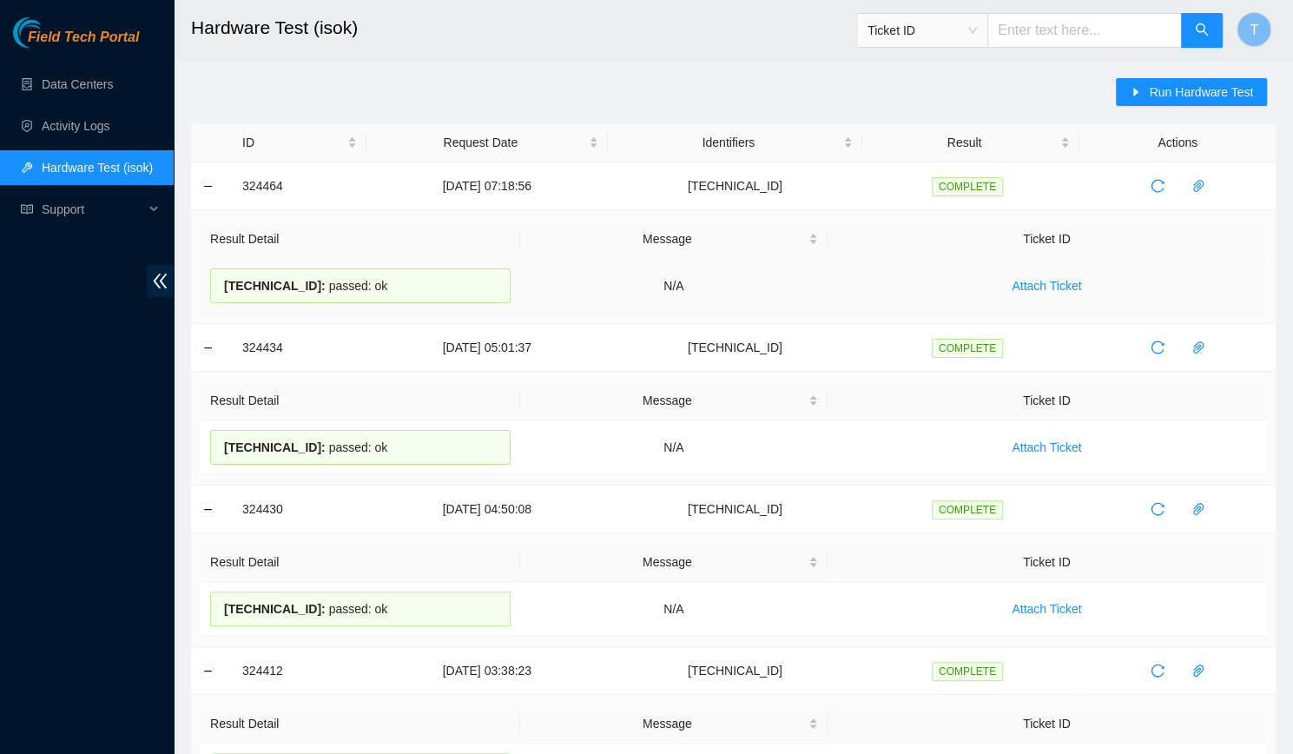
drag, startPoint x: 358, startPoint y: 280, endPoint x: 206, endPoint y: 288, distance: 152.2
click at [206, 288] on td "[TECHNICAL_ID] : passed: ok" at bounding box center [361, 286] width 320 height 55
copy div "[TECHNICAL_ID] : passed: ok"
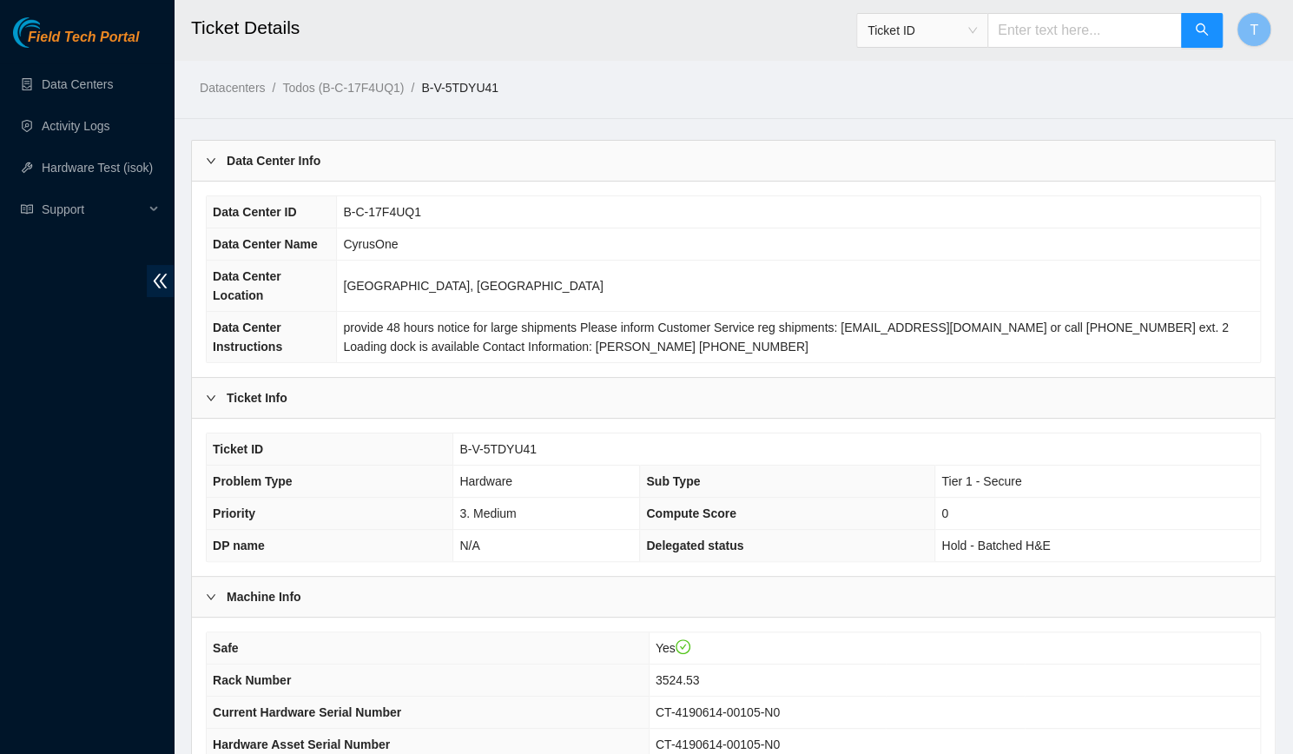
scroll to position [339, 0]
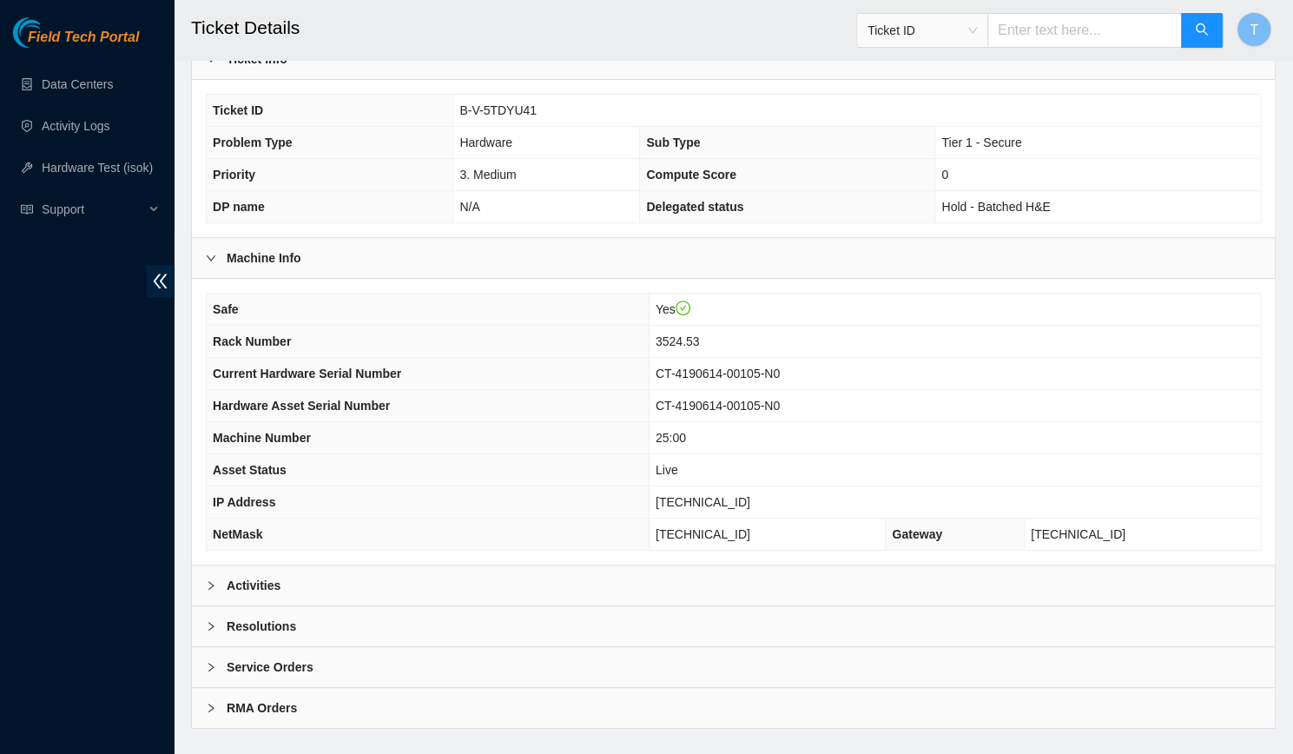
click at [389, 606] on div "Resolutions" at bounding box center [733, 626] width 1083 height 40
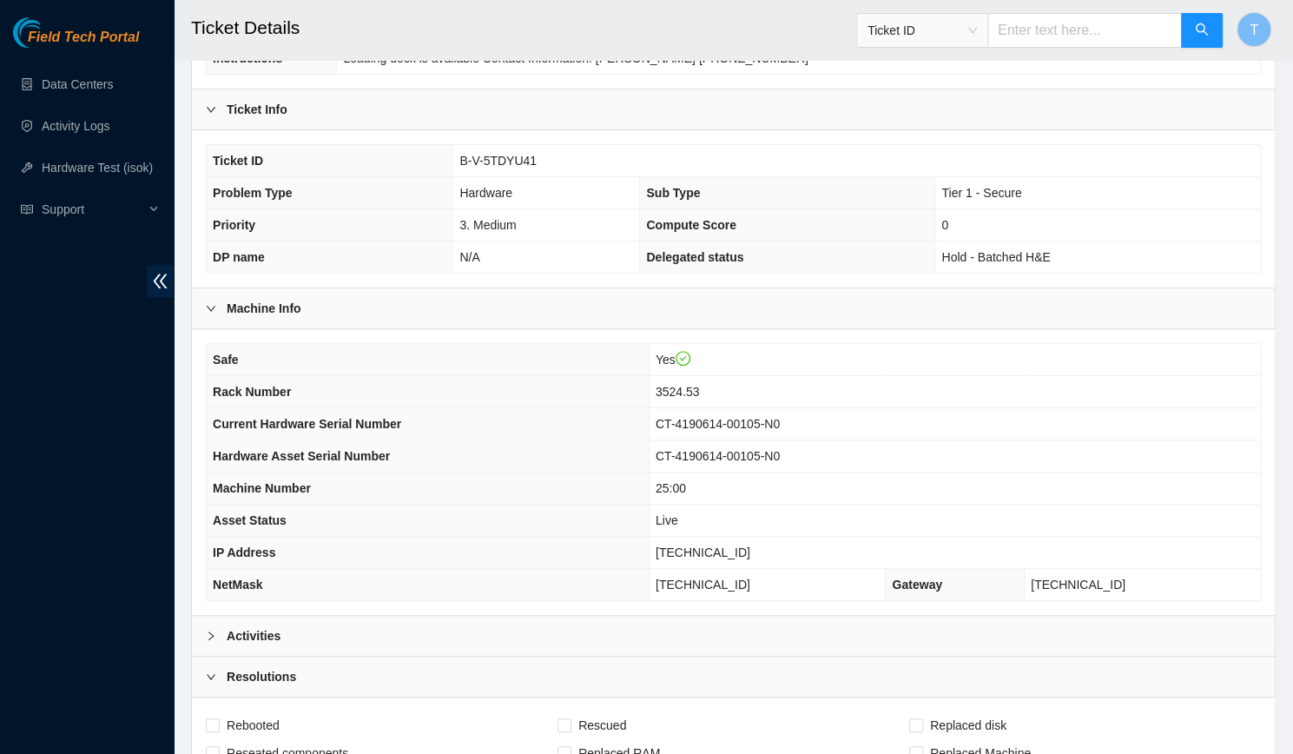
scroll to position [289, 0]
click at [766, 536] on td "[TECHNICAL_ID]" at bounding box center [955, 552] width 612 height 32
click at [744, 545] on span "[TECHNICAL_ID]" at bounding box center [703, 552] width 95 height 14
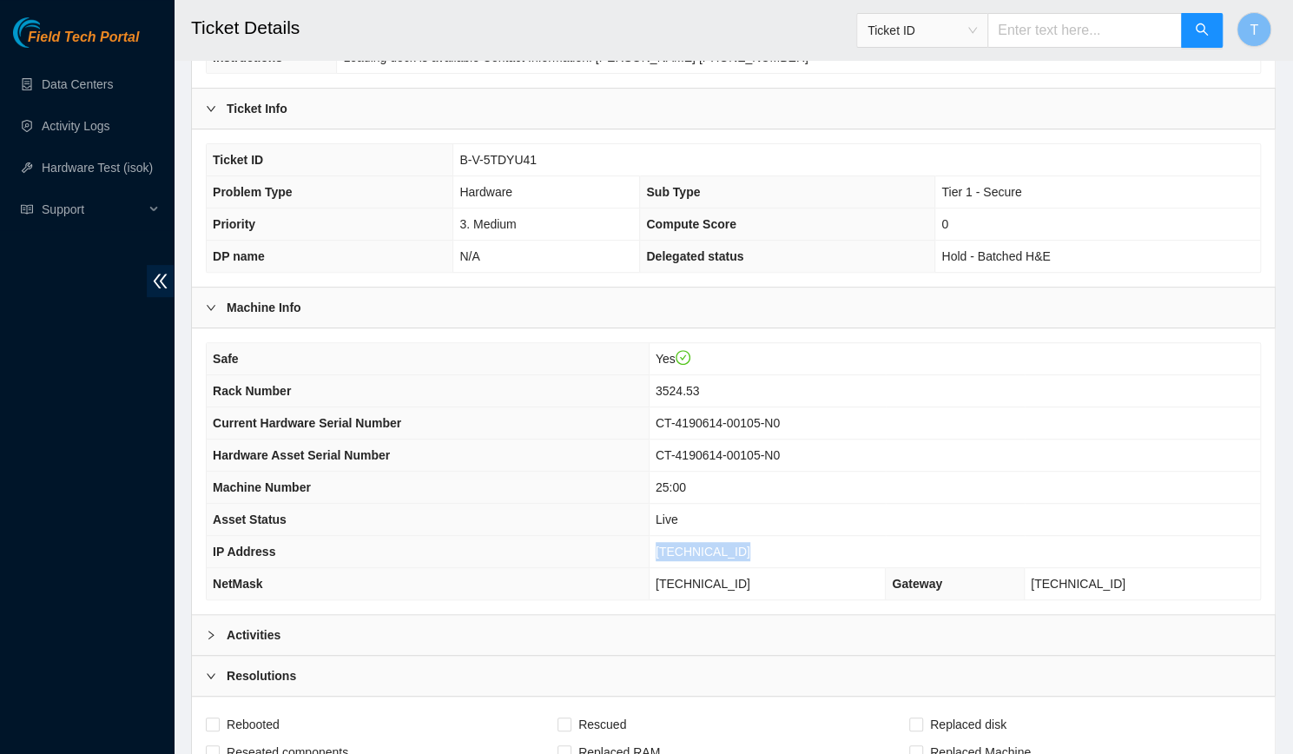
click at [744, 545] on span "[TECHNICAL_ID]" at bounding box center [703, 552] width 95 height 14
copy span "[TECHNICAL_ID]"
click at [902, 472] on td "25:00" at bounding box center [955, 488] width 612 height 32
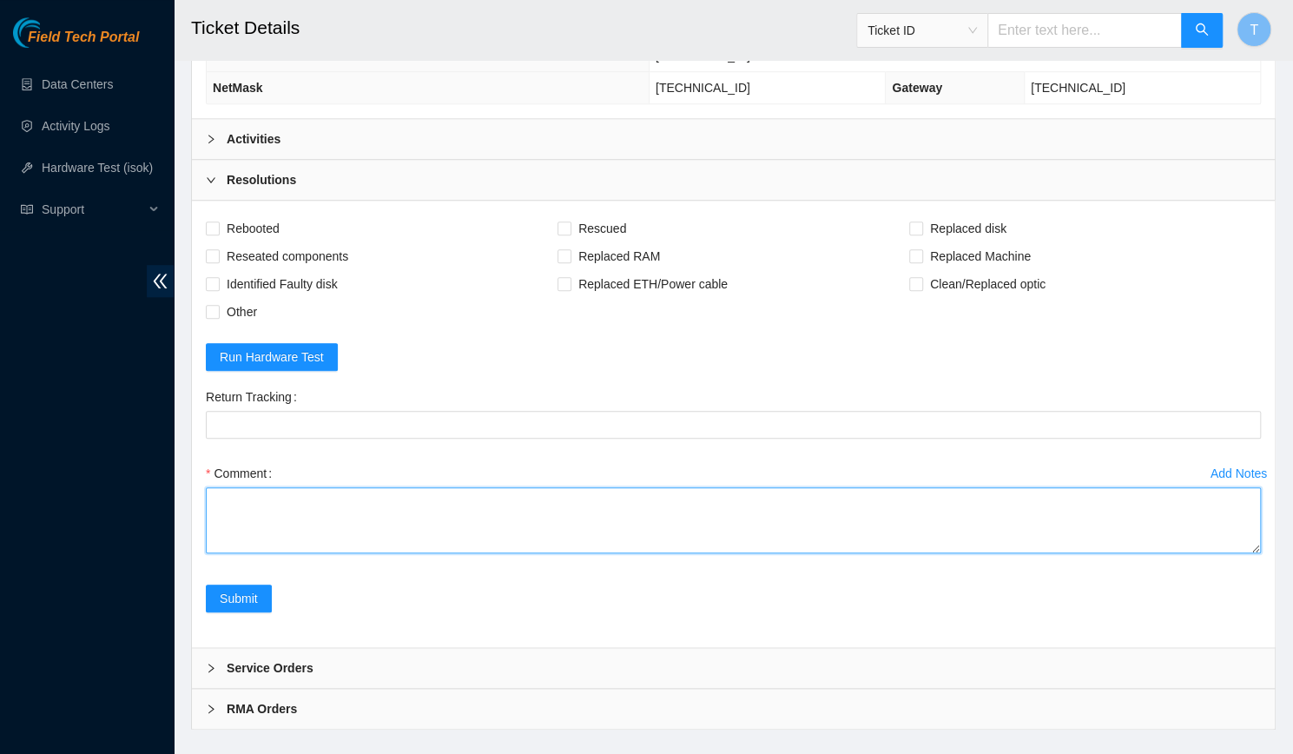
click at [439, 487] on textarea "Comment" at bounding box center [733, 520] width 1055 height 66
paste textarea "-Verified rack and machine SN -Talked with [PERSON_NAME] through NOCC to confir…"
drag, startPoint x: 443, startPoint y: 512, endPoint x: 356, endPoint y: 520, distance: 87.3
click at [356, 520] on textarea "-Verified rack and machine SN -Talked with [PERSON_NAME] through NOCC to confir…" at bounding box center [733, 520] width 1055 height 66
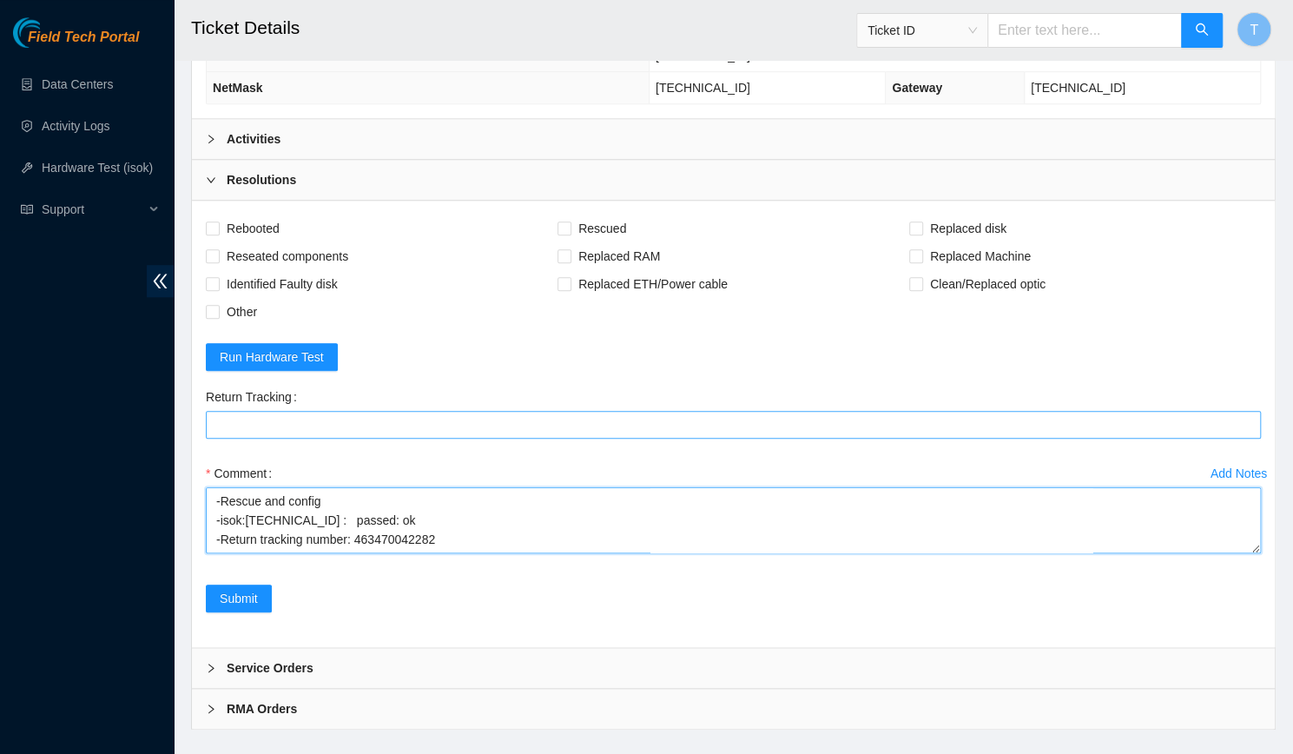
type textarea "-Verified rack and machine SN -Talked with [PERSON_NAME] through NOCC to confir…"
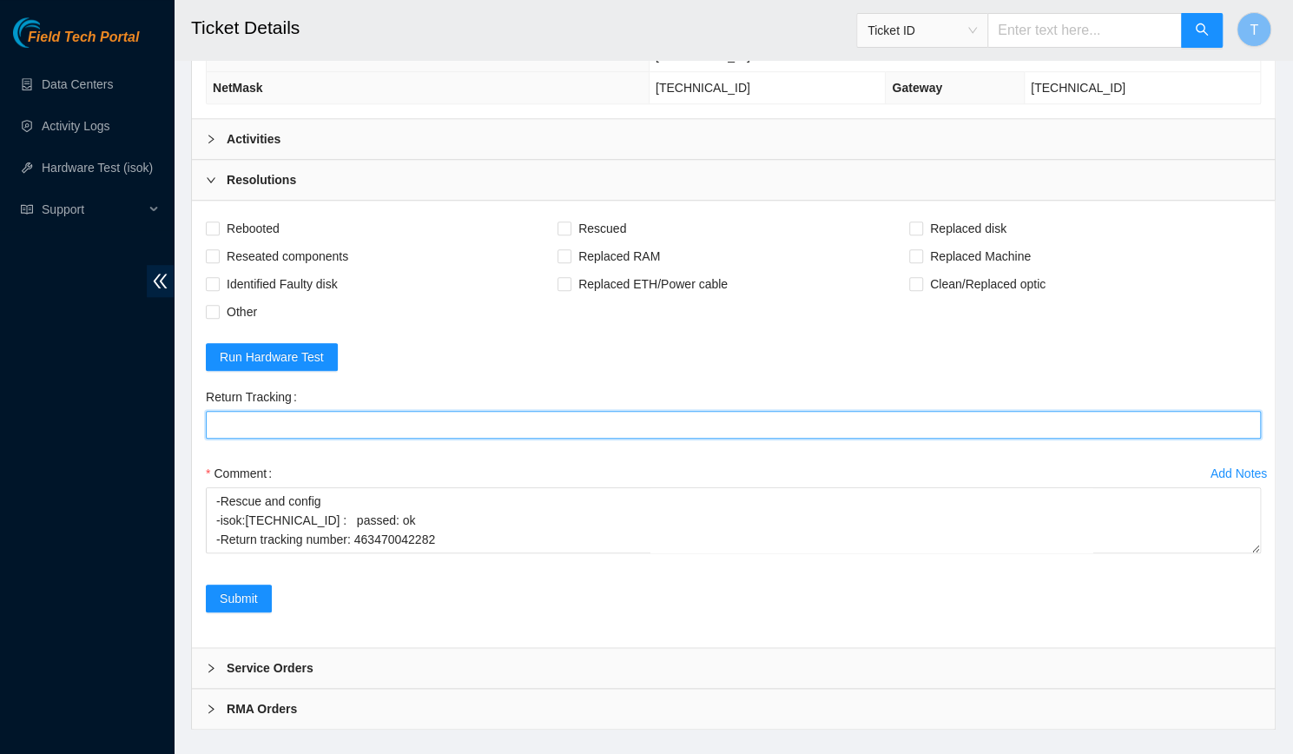
paste Tracking "463470042282"
click at [359, 411] on Tracking "463470042282" at bounding box center [733, 425] width 1055 height 28
type Tracking "463470042282"
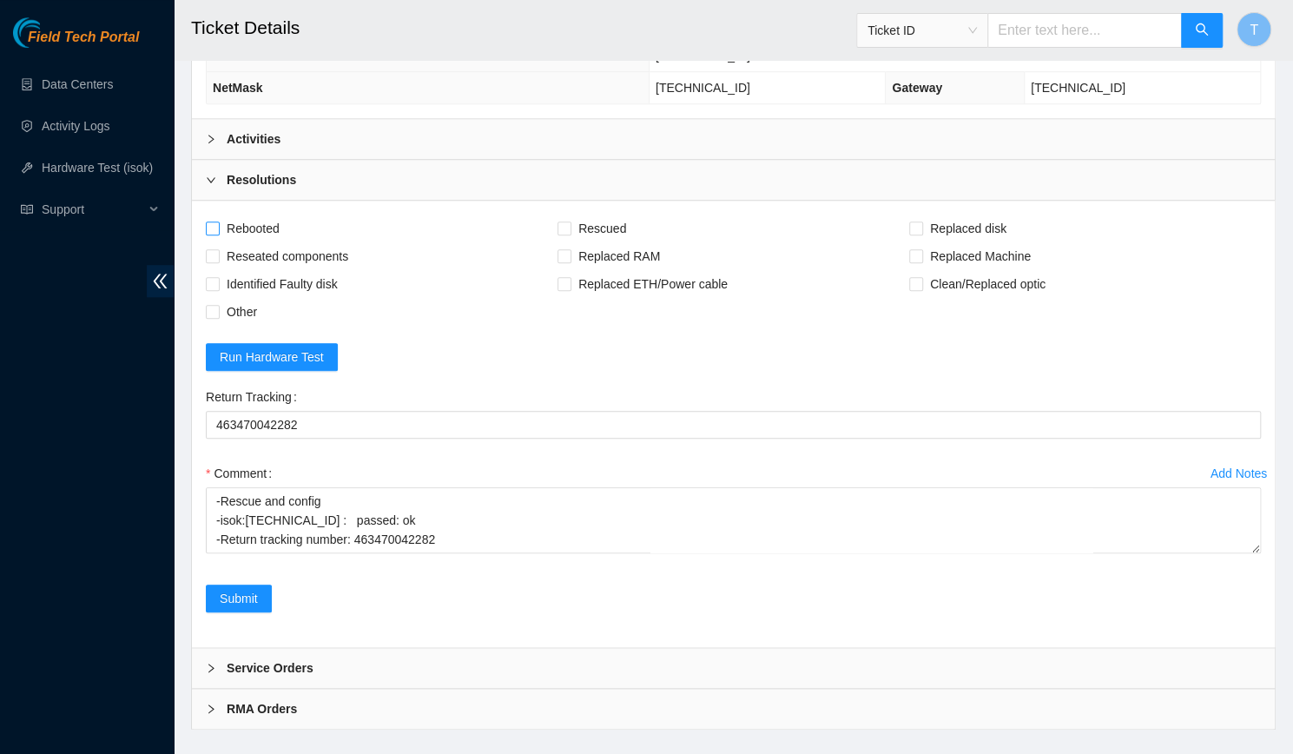
click at [235, 215] on span "Rebooted" at bounding box center [253, 229] width 67 height 28
click at [218, 221] on input "Rebooted" at bounding box center [212, 227] width 12 height 12
checkbox input "true"
click at [602, 215] on span "Rescued" at bounding box center [603, 229] width 62 height 28
click at [570, 221] on input "Rescued" at bounding box center [564, 227] width 12 height 12
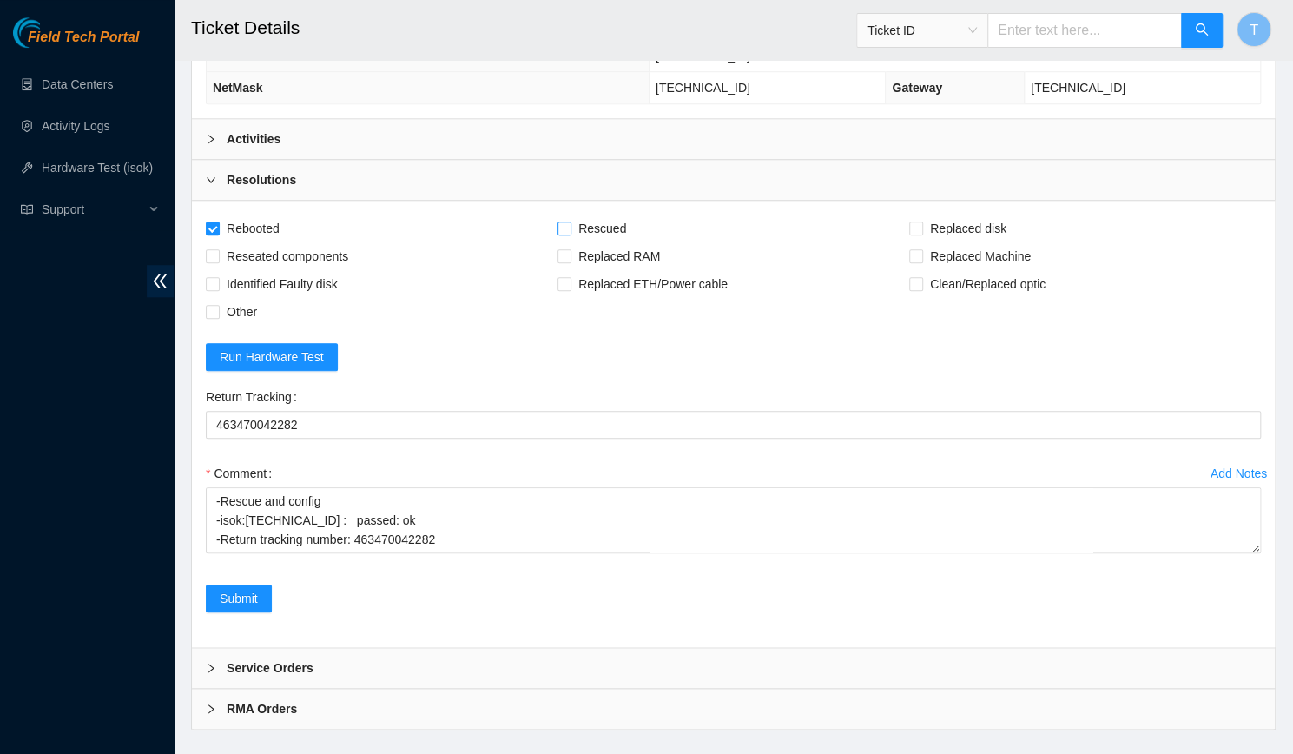
checkbox input "true"
click at [908, 215] on div "Rescued" at bounding box center [734, 229] width 352 height 28
click at [929, 215] on span "Replaced disk" at bounding box center [968, 229] width 90 height 28
click at [922, 221] on input "Replaced disk" at bounding box center [915, 227] width 12 height 12
checkbox input "true"
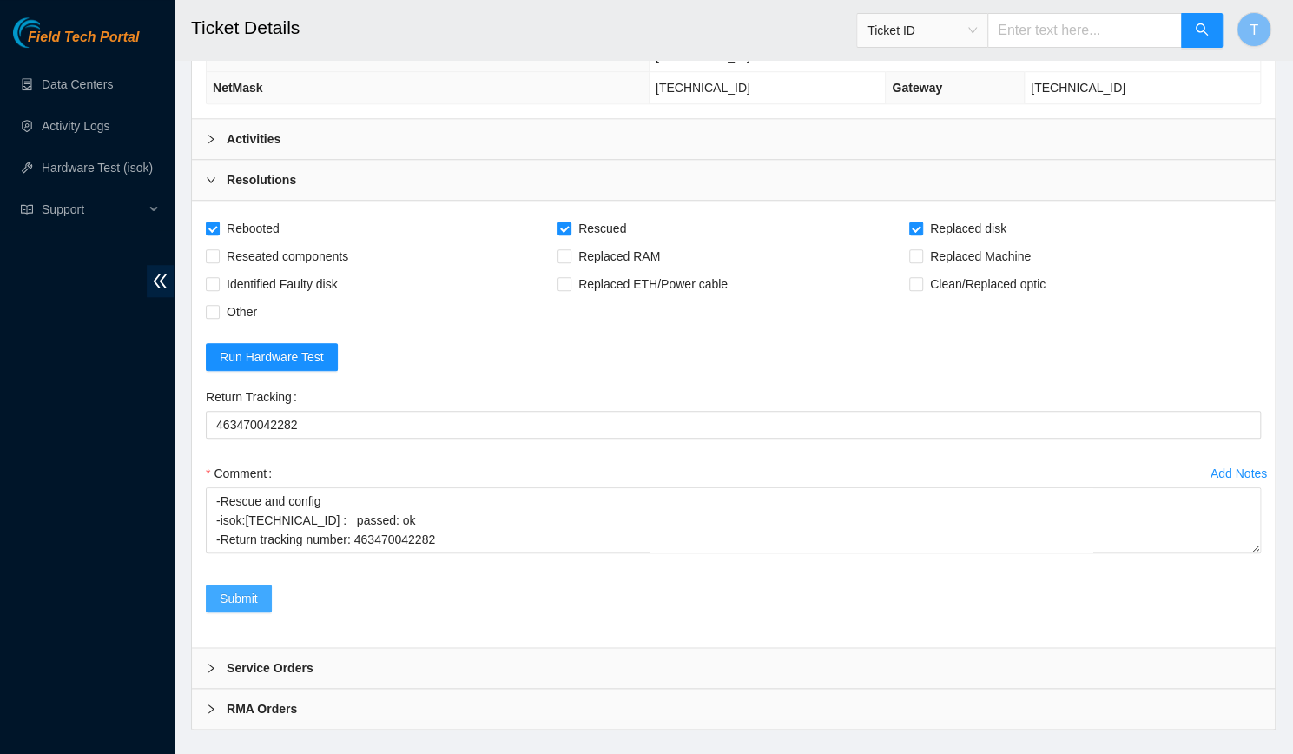
click at [252, 589] on span "Submit" at bounding box center [239, 598] width 38 height 19
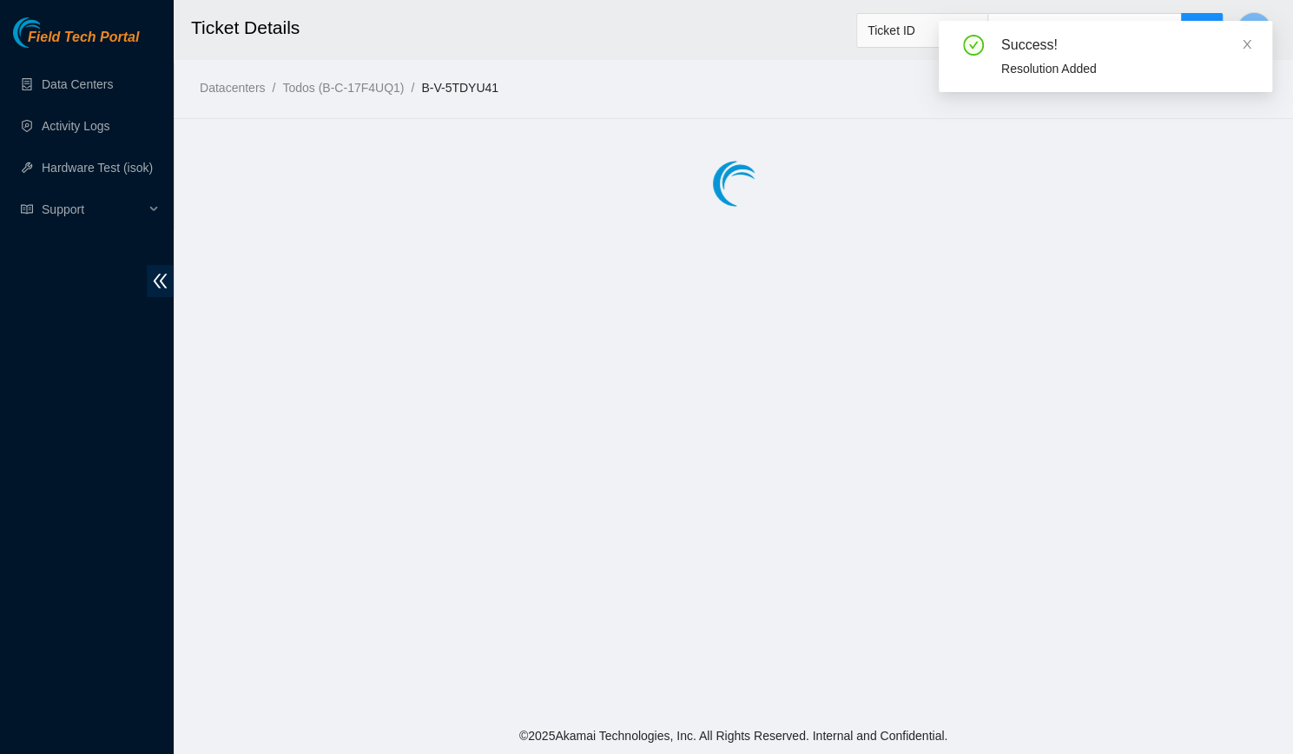
scroll to position [0, 0]
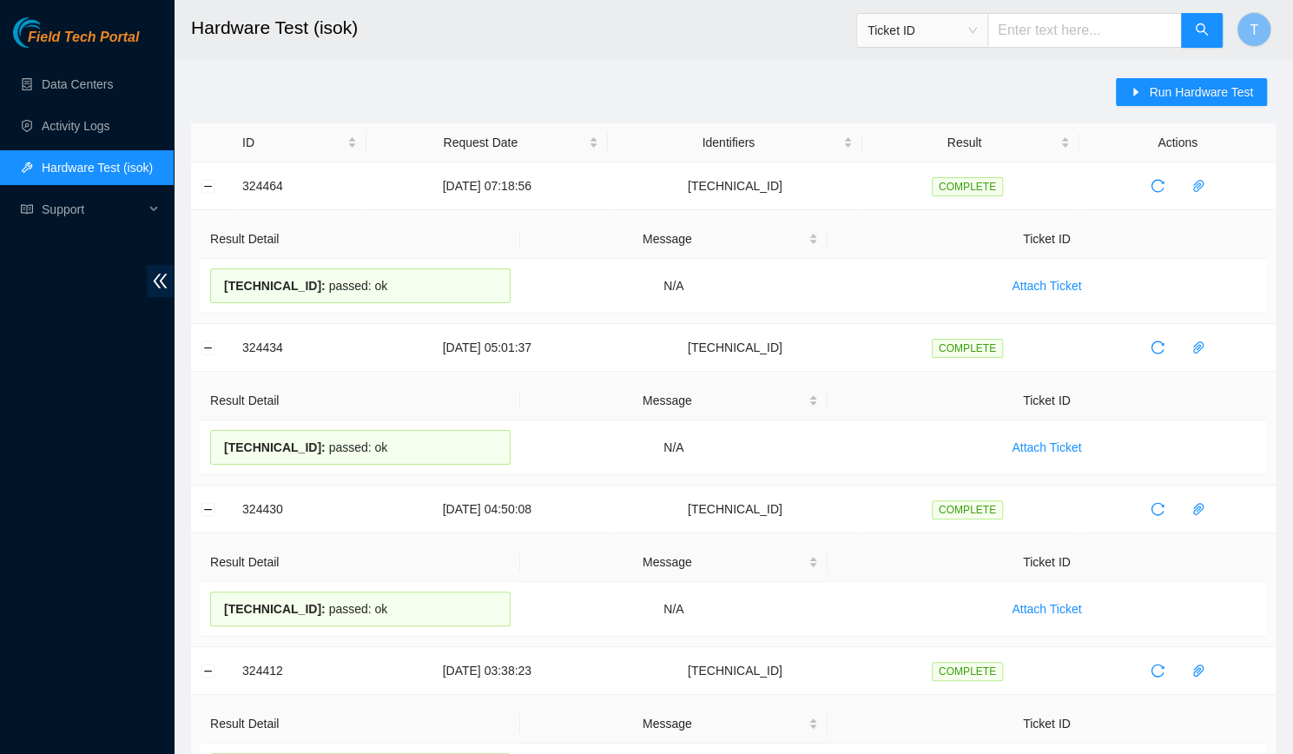
click at [1176, 106] on div "Run Hardware Test" at bounding box center [1196, 100] width 160 height 45
click at [1171, 102] on button "Run Hardware Test" at bounding box center [1191, 92] width 151 height 28
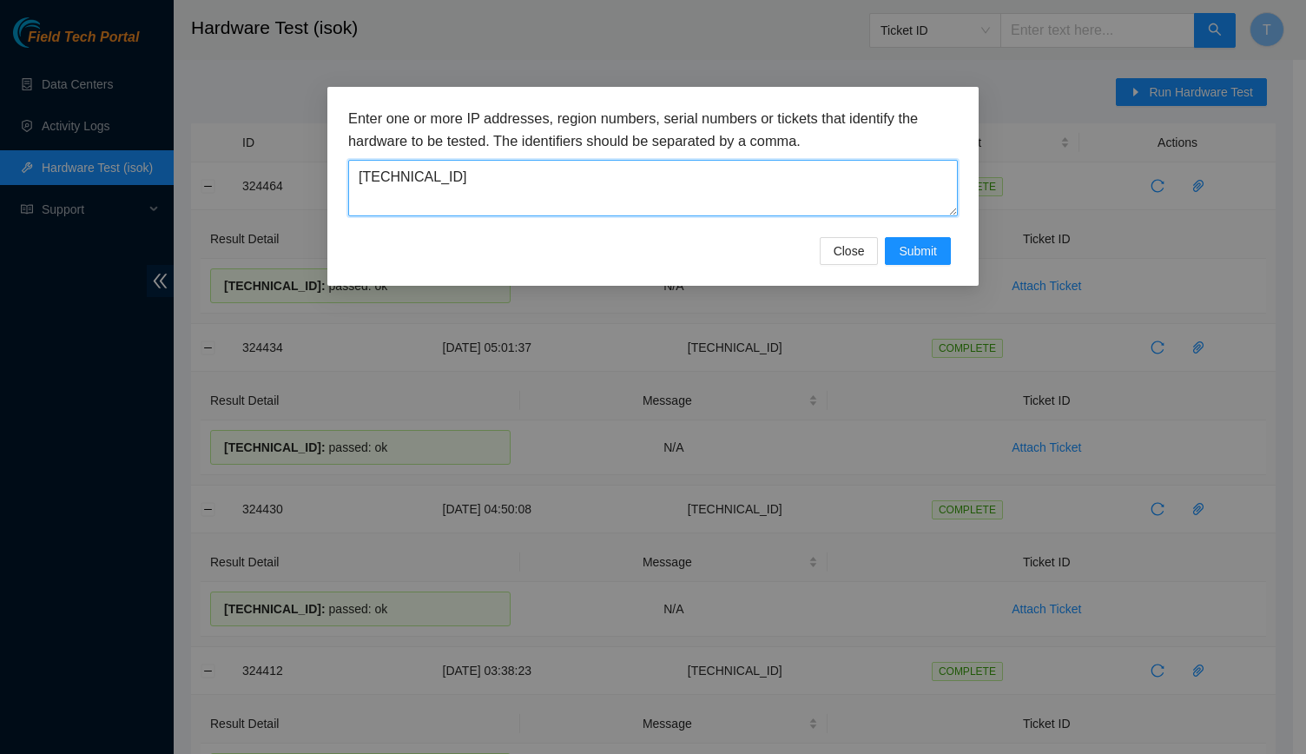
click at [628, 162] on textarea "[TECHNICAL_ID]" at bounding box center [653, 188] width 610 height 56
click at [628, 162] on textarea "23.36.67.81" at bounding box center [653, 188] width 610 height 56
paste textarea "52"
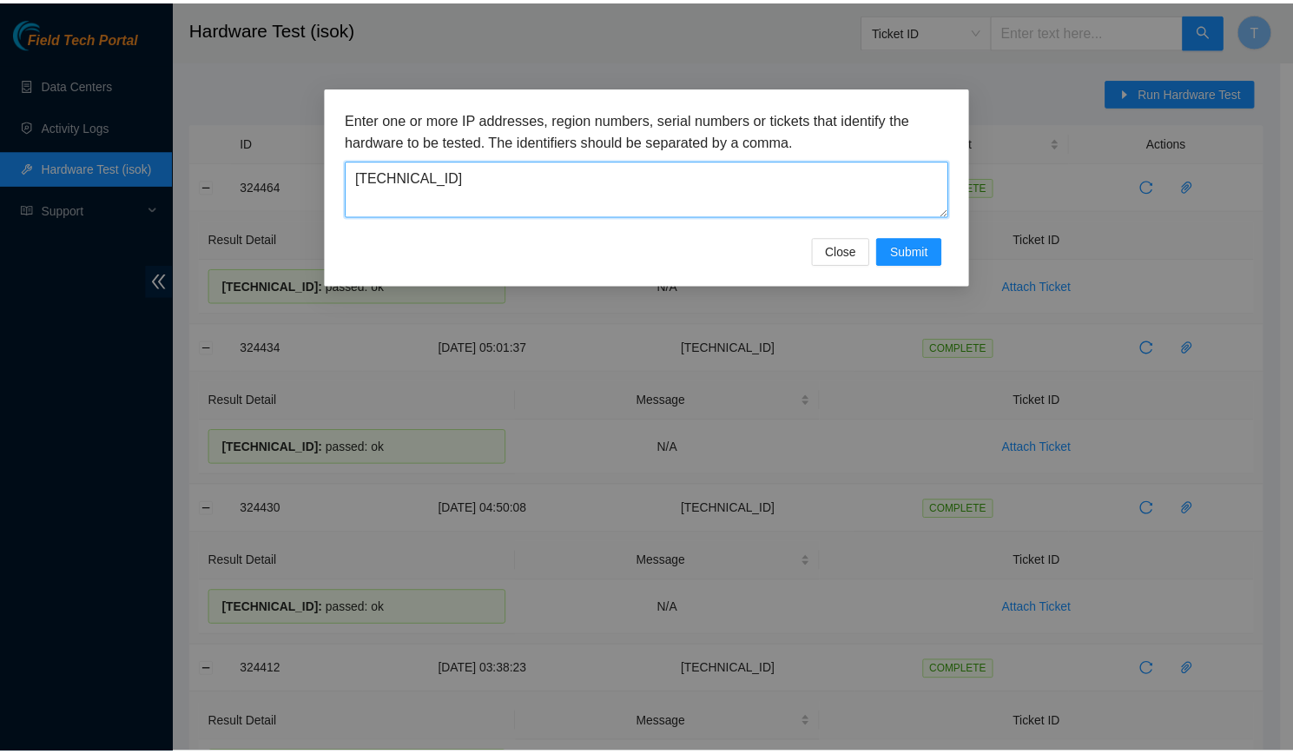
scroll to position [14, 0]
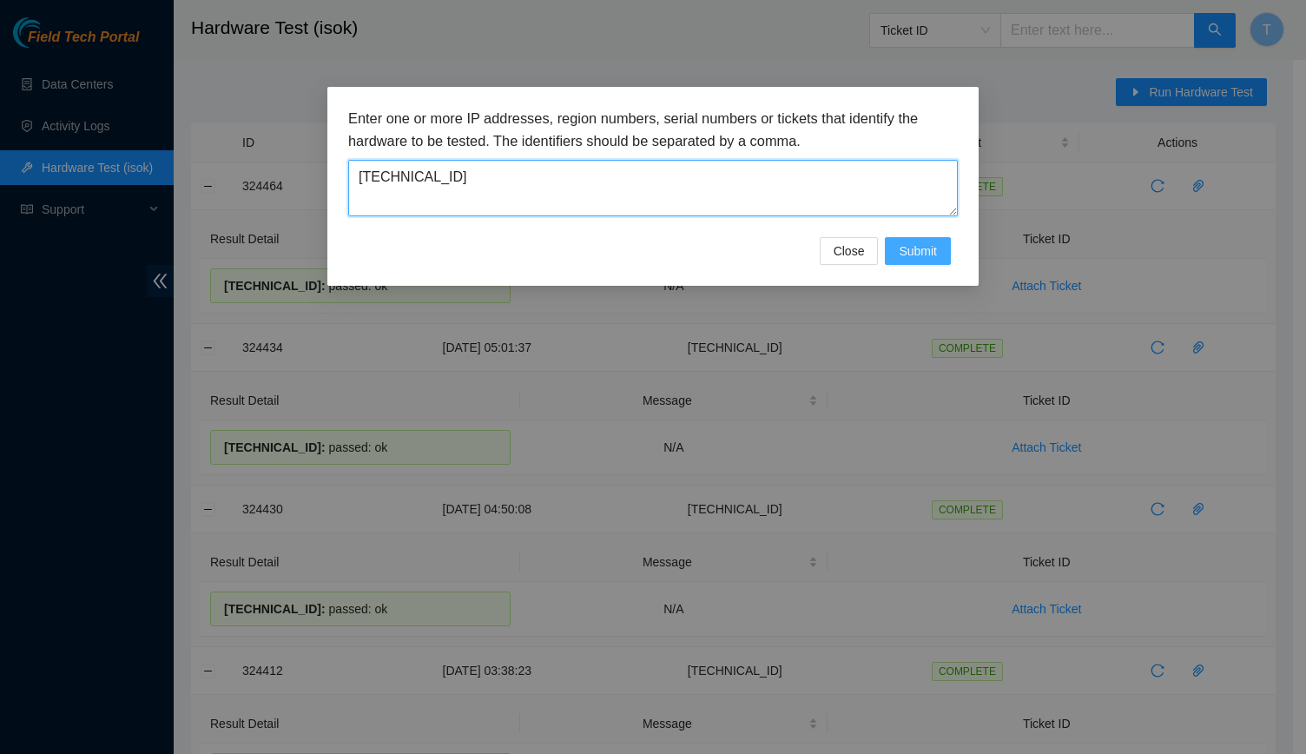
type textarea "[TECHNICAL_ID]"
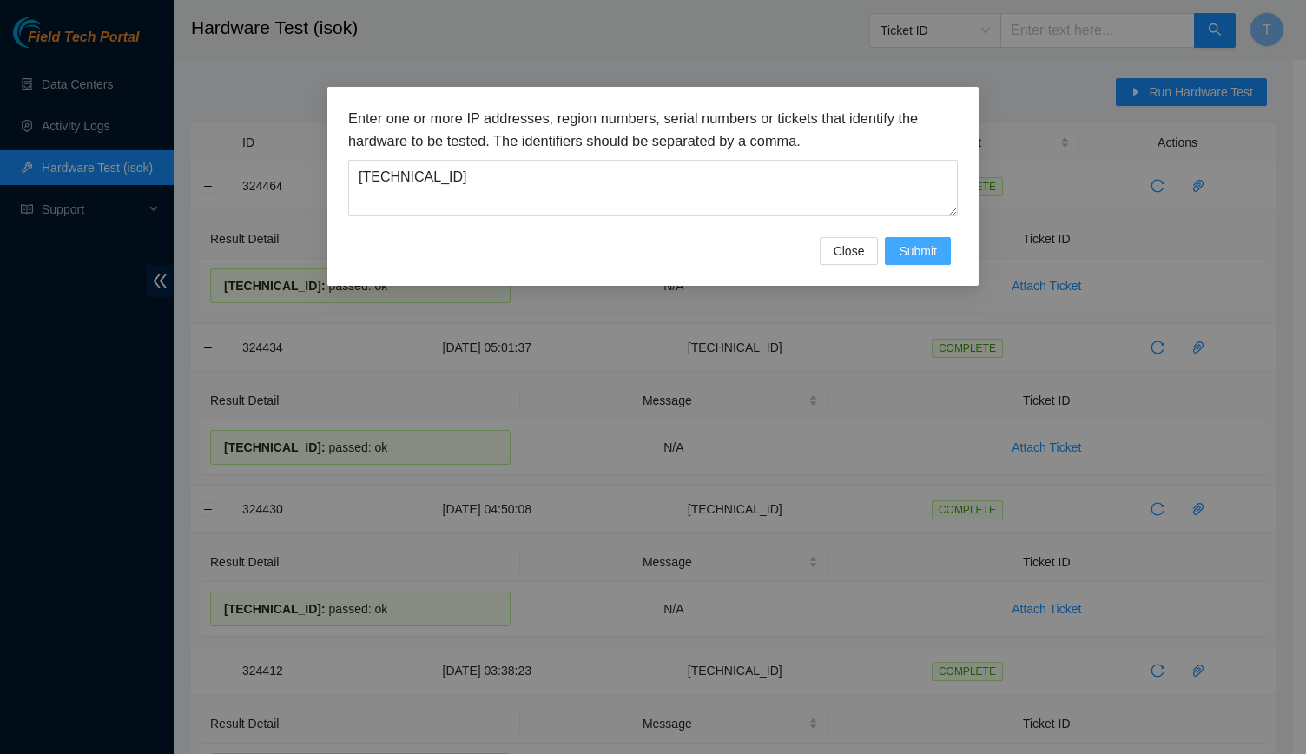
click at [922, 239] on button "Submit" at bounding box center [918, 251] width 66 height 28
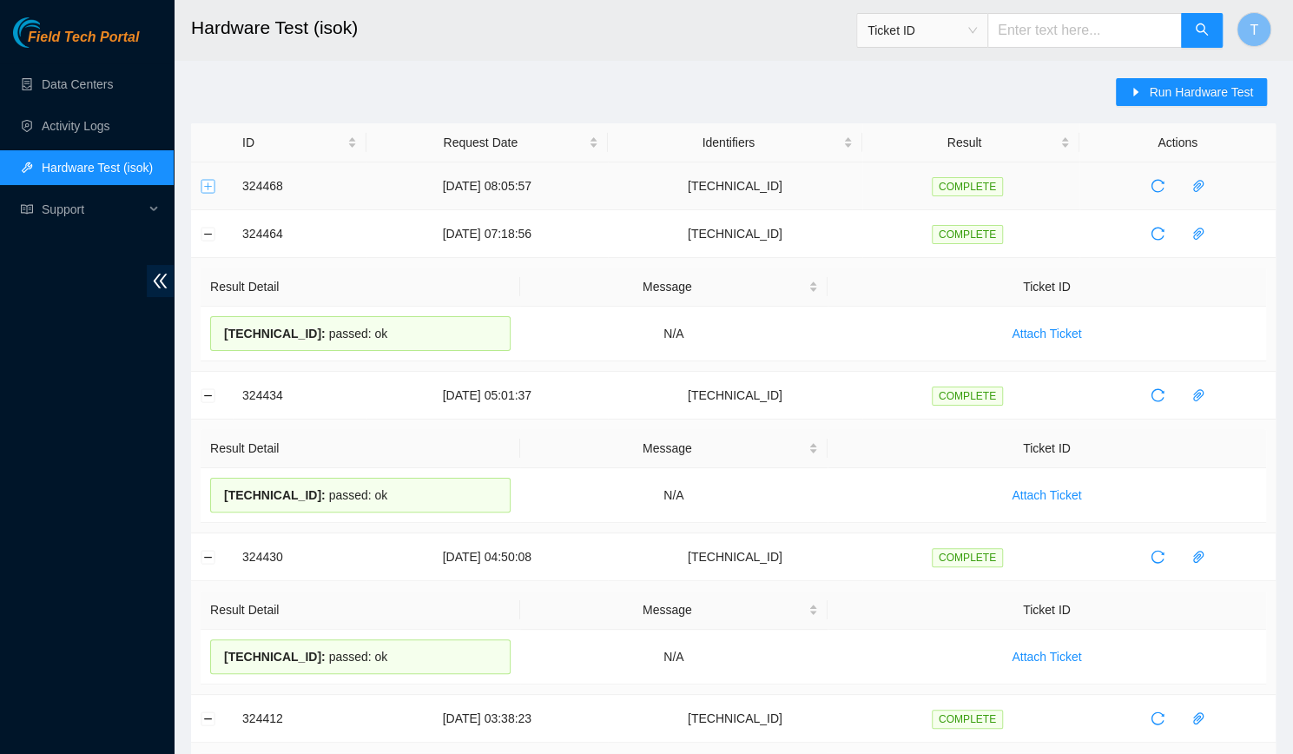
click at [210, 190] on button "Expand row" at bounding box center [209, 186] width 14 height 14
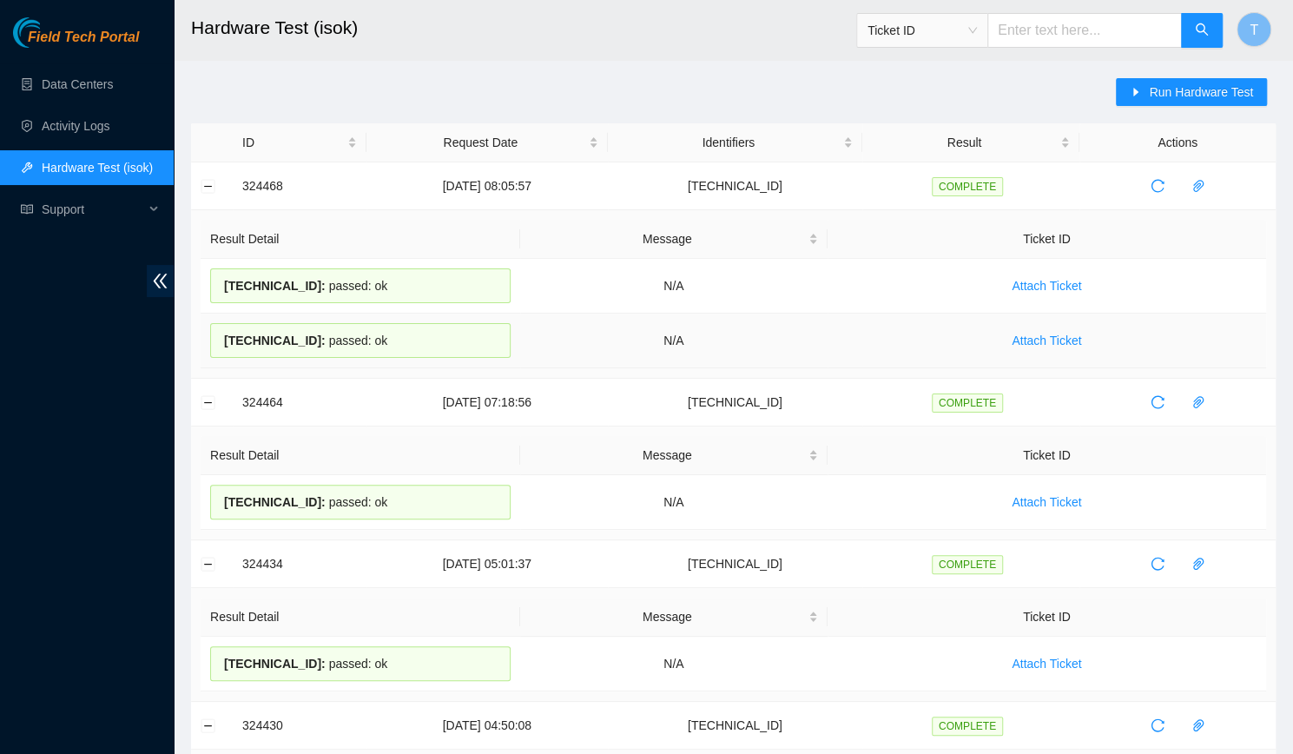
drag, startPoint x: 380, startPoint y: 345, endPoint x: 223, endPoint y: 339, distance: 157.3
click at [223, 339] on div "23.36.67.52 : passed: ok" at bounding box center [360, 340] width 301 height 35
copy div "23.36.67.52 : passed: ok"
